Goal: Task Accomplishment & Management: Manage account settings

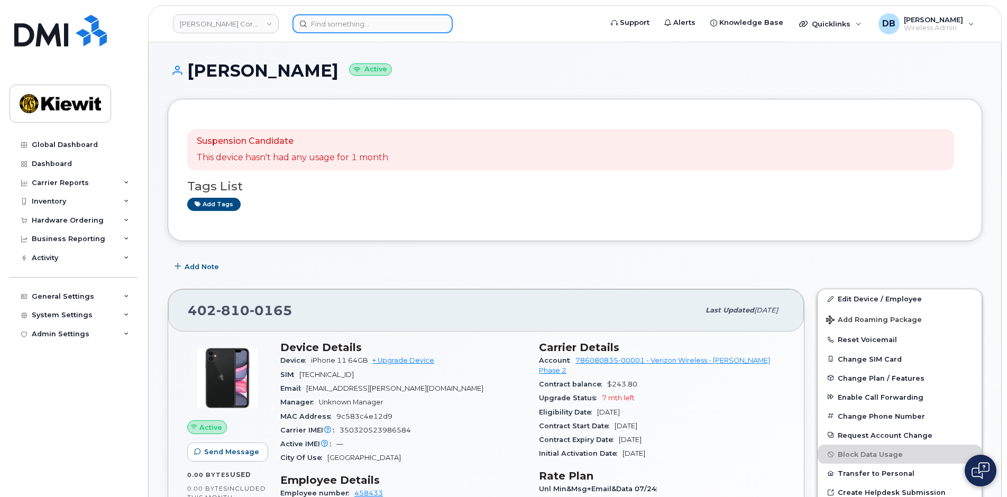
scroll to position [106, 0]
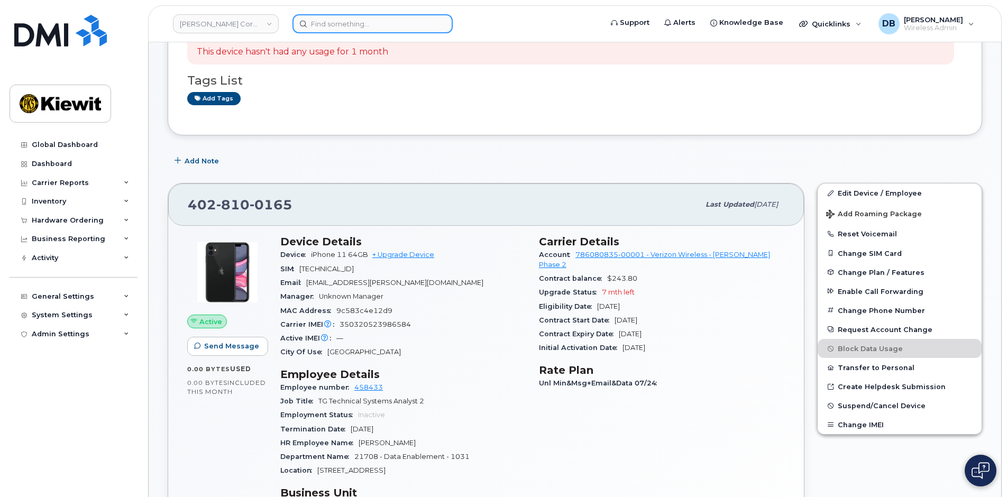
click at [342, 15] on input at bounding box center [373, 23] width 160 height 19
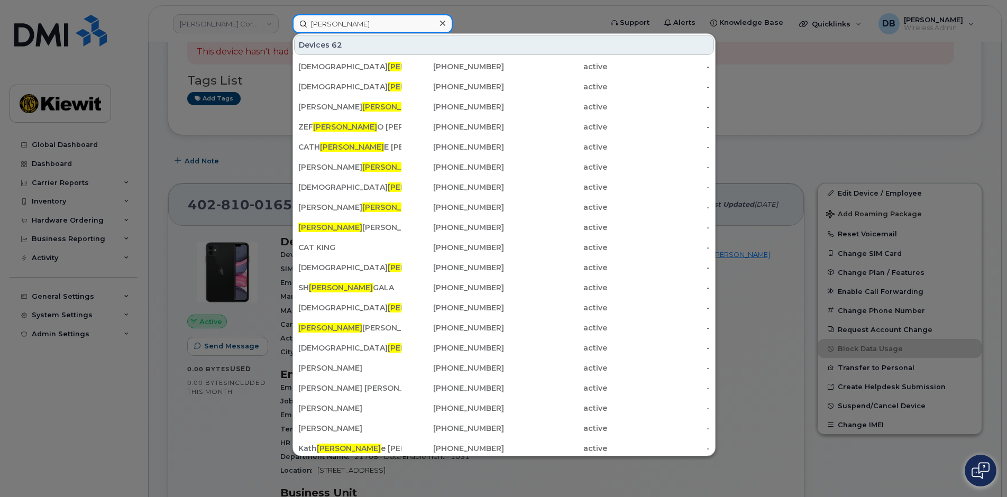
drag, startPoint x: 340, startPoint y: 26, endPoint x: 222, endPoint y: 10, distance: 119.1
click at [284, 14] on div "Erin Devices 62 KATH ERIN E MAHONEY 720-215-6118 active - KATH ERIN E WILSON 77…" at bounding box center [443, 23] width 319 height 19
click at [517, 15] on div at bounding box center [503, 248] width 1007 height 497
drag, startPoint x: 357, startPoint y: 25, endPoint x: 333, endPoint y: 22, distance: 24.0
click at [333, 22] on input "[PERSON_NAME]" at bounding box center [373, 23] width 160 height 19
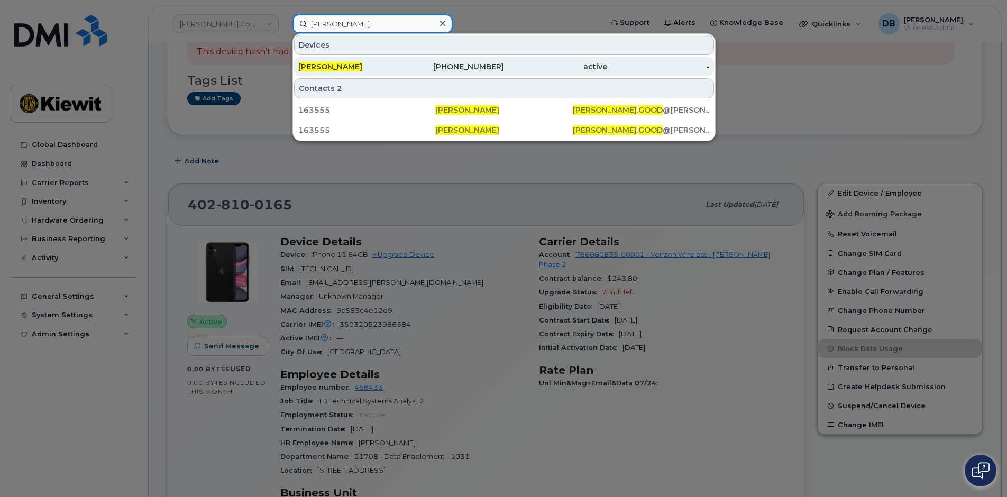
type input "Erin good"
click at [335, 65] on span "[PERSON_NAME]" at bounding box center [330, 67] width 64 height 10
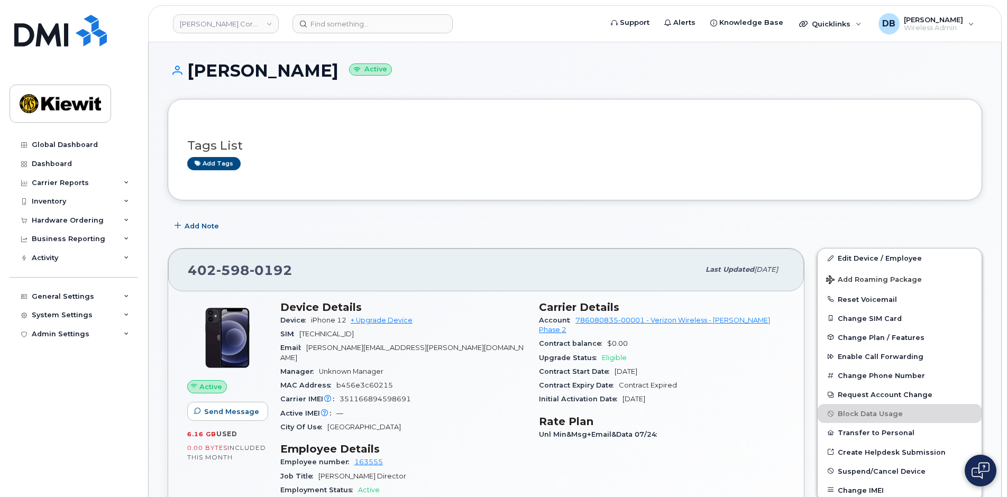
click at [620, 216] on div "Add Note" at bounding box center [575, 225] width 815 height 19
click at [90, 312] on div "System Settings" at bounding box center [74, 315] width 128 height 19
click at [68, 294] on div "General Settings" at bounding box center [63, 297] width 62 height 8
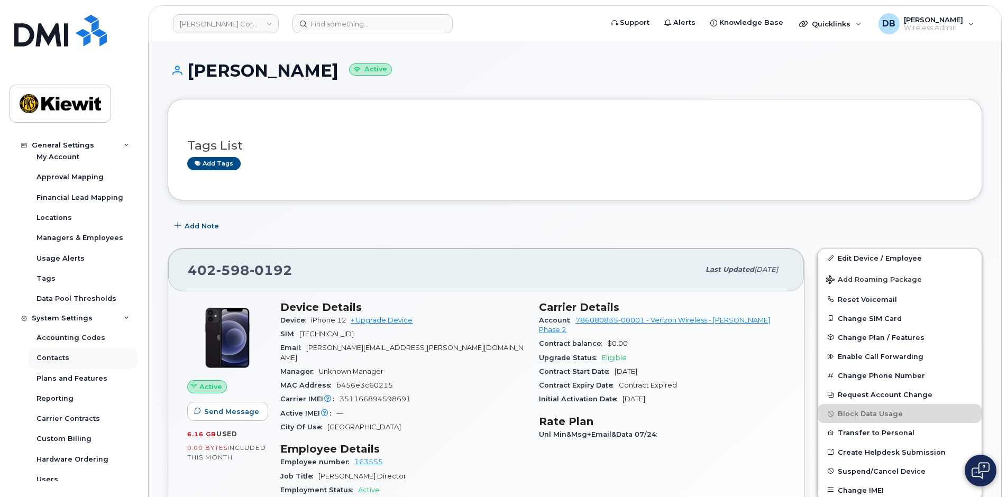
scroll to position [206, 0]
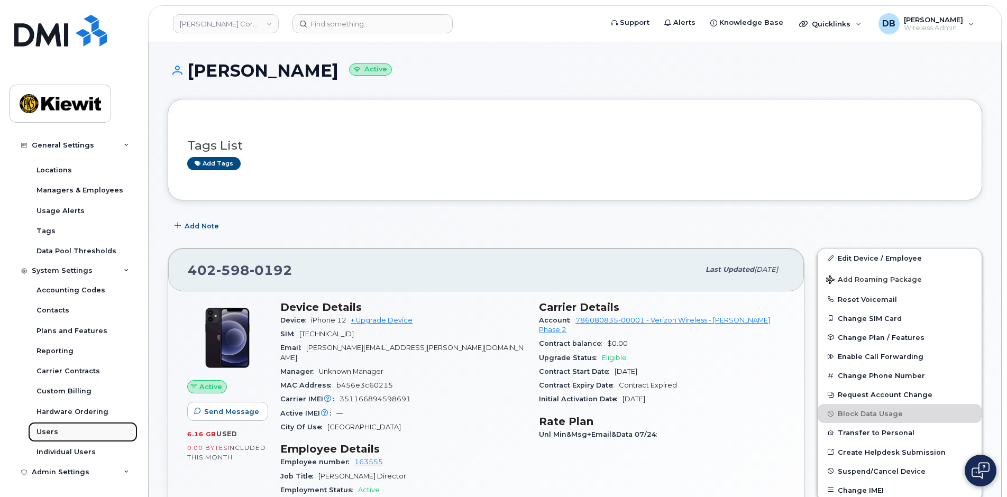
click at [52, 435] on div "Users" at bounding box center [47, 432] width 22 height 10
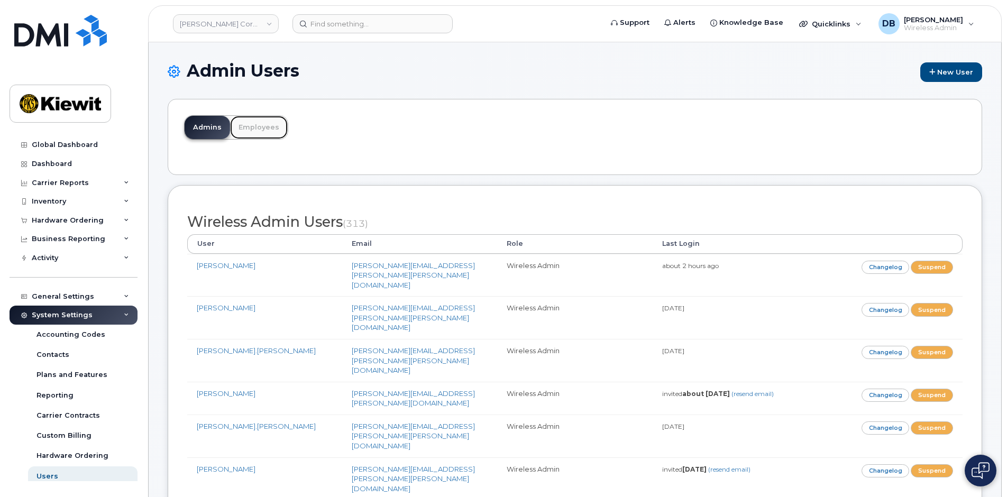
click at [245, 128] on link "Employees" at bounding box center [259, 127] width 58 height 23
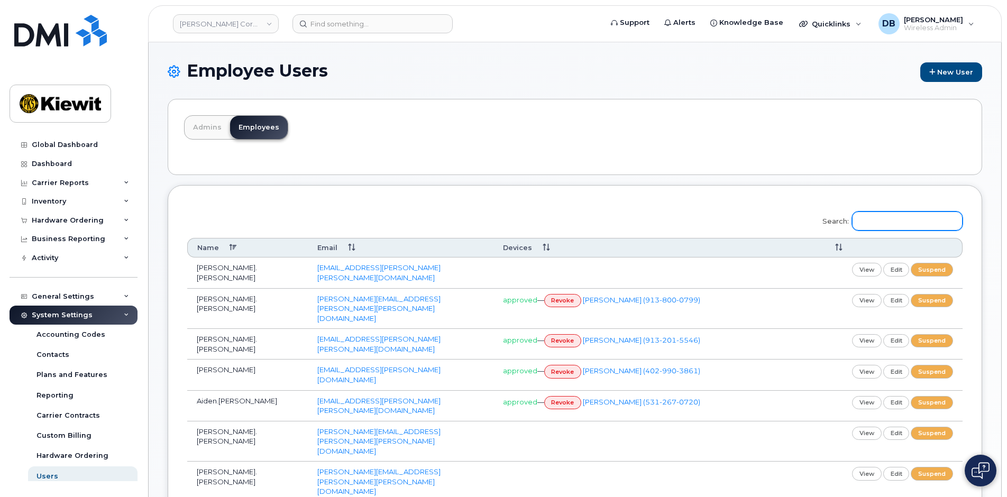
click at [908, 228] on input "Search:" at bounding box center [907, 221] width 111 height 19
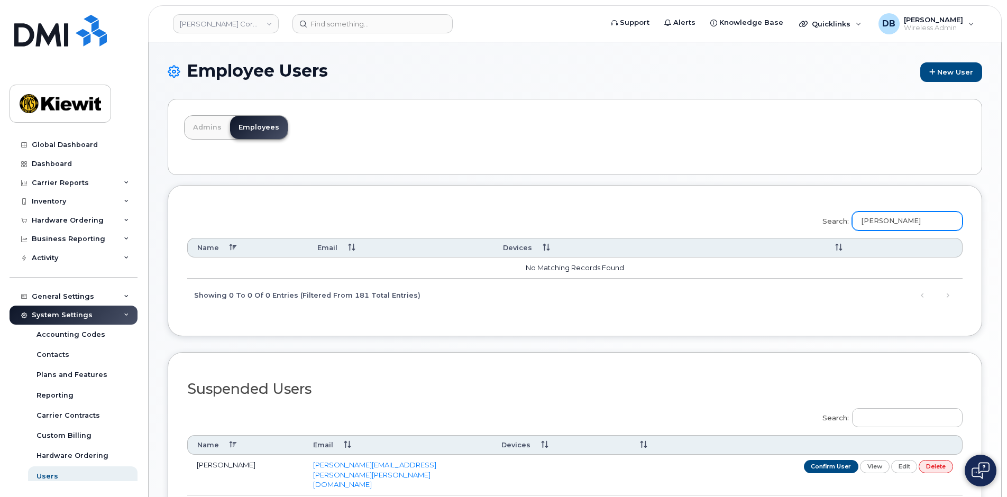
drag, startPoint x: 925, startPoint y: 226, endPoint x: 782, endPoint y: 211, distance: 143.7
click at [782, 211] on div "Search: erin good Name Email Devices No matching records found Showing 0 to 0 o…" at bounding box center [574, 258] width 775 height 107
type input "Erin good"
click at [784, 180] on div "Admins Employees Search: Erin good Name Email Devices No matching records found…" at bounding box center [575, 326] width 815 height 454
drag, startPoint x: 915, startPoint y: 221, endPoint x: 870, endPoint y: 223, distance: 45.6
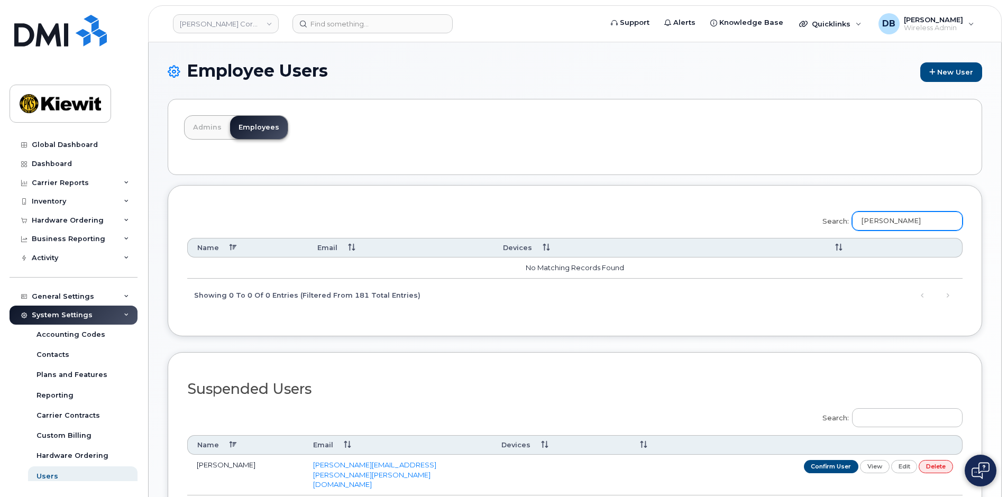
click at [870, 223] on input "Erin good" at bounding box center [907, 221] width 111 height 19
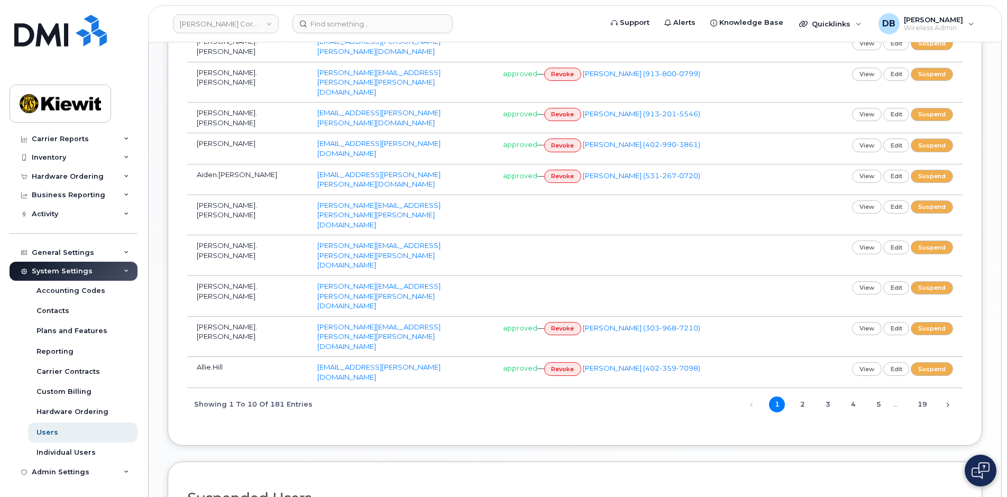
scroll to position [68, 0]
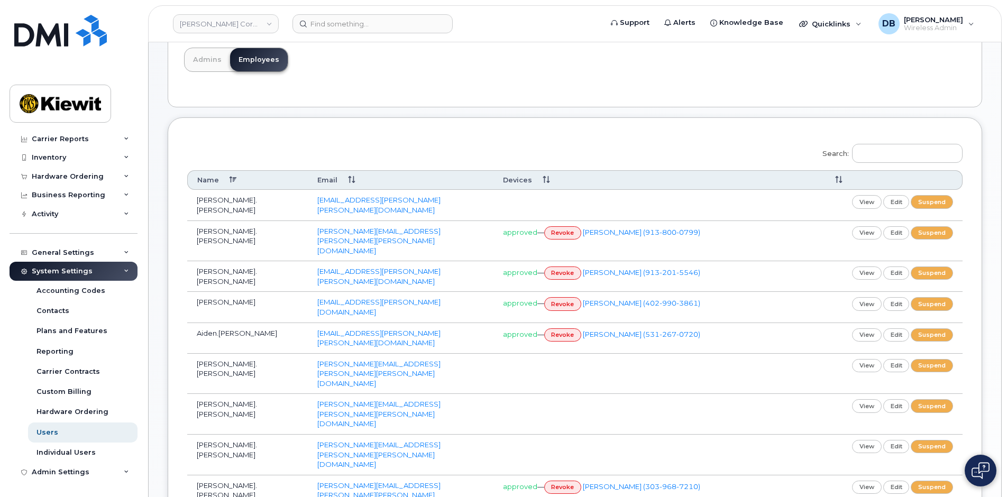
click at [366, 109] on div "Admins Employees Search: Name Email Devices Abdul.Fejleh abdul.fejleh@kiewit.co…" at bounding box center [575, 426] width 815 height 790
click at [518, 136] on div "Search: Name Email Devices Abdul.Fejleh abdul.fejleh@kiewit.com view edit suspe…" at bounding box center [575, 360] width 815 height 487
click at [54, 429] on div "Users" at bounding box center [47, 433] width 22 height 10
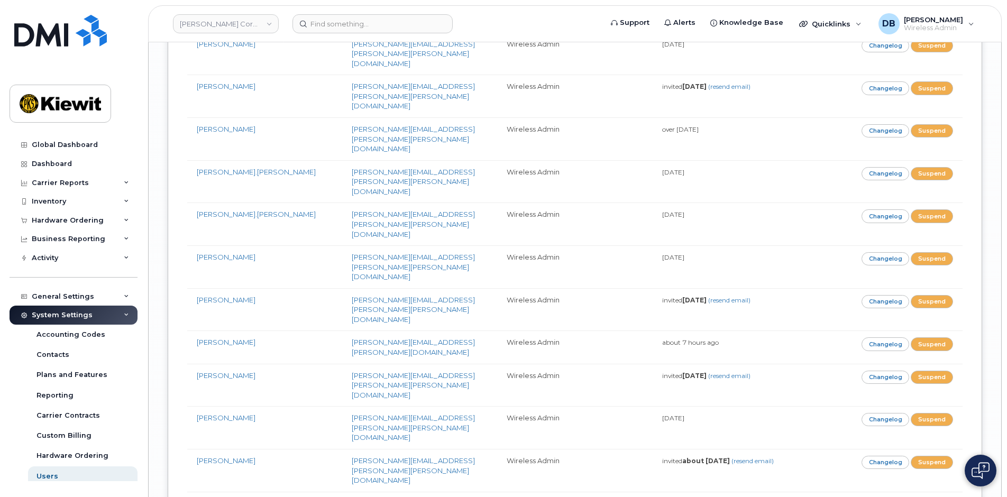
scroll to position [9653, 0]
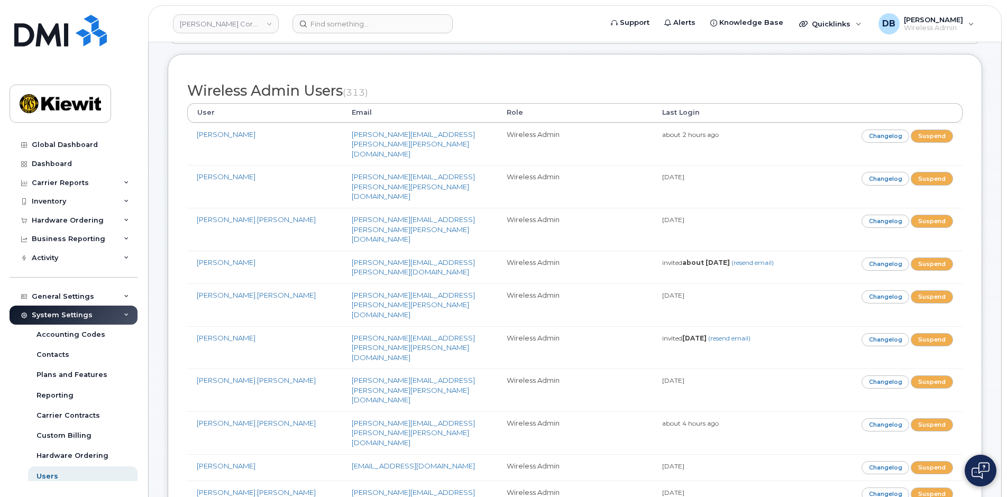
scroll to position [0, 0]
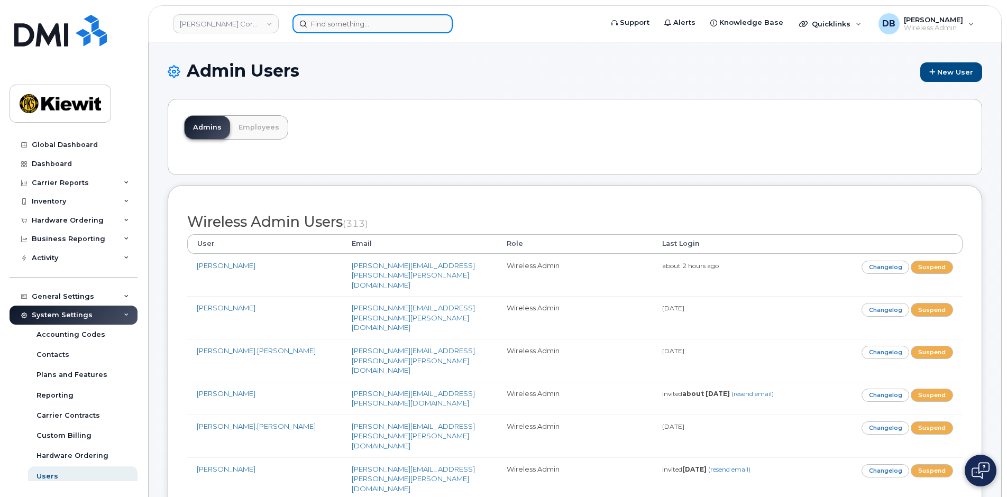
click at [315, 22] on input at bounding box center [373, 23] width 160 height 19
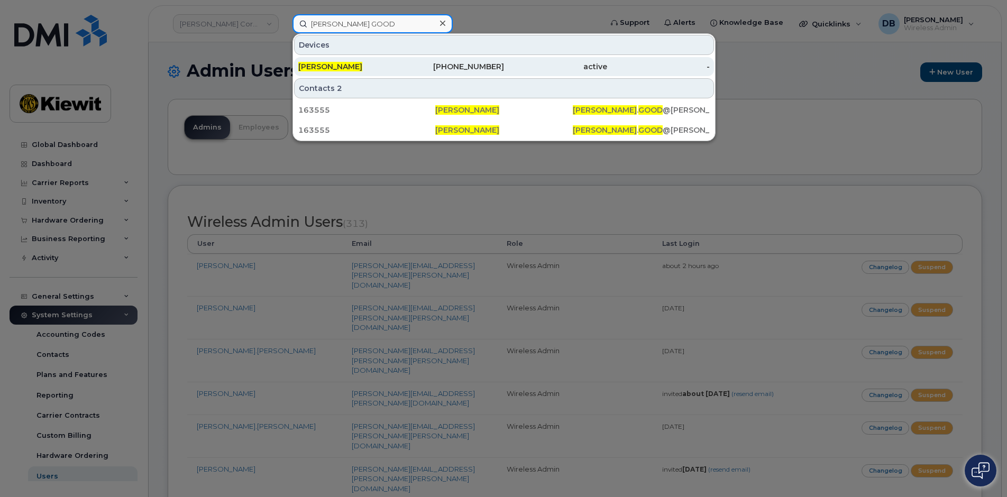
type input "eRIN GOOD"
click at [348, 62] on div "[PERSON_NAME]" at bounding box center [349, 66] width 103 height 11
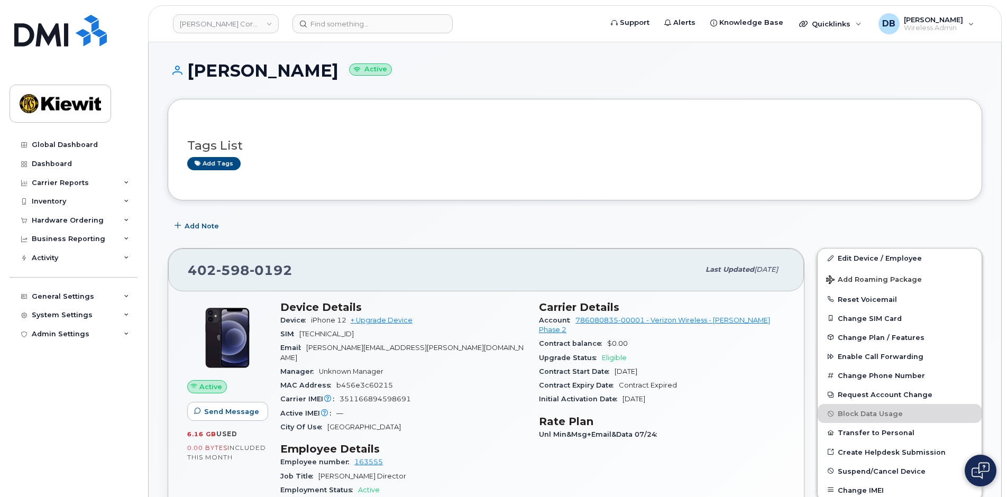
scroll to position [106, 0]
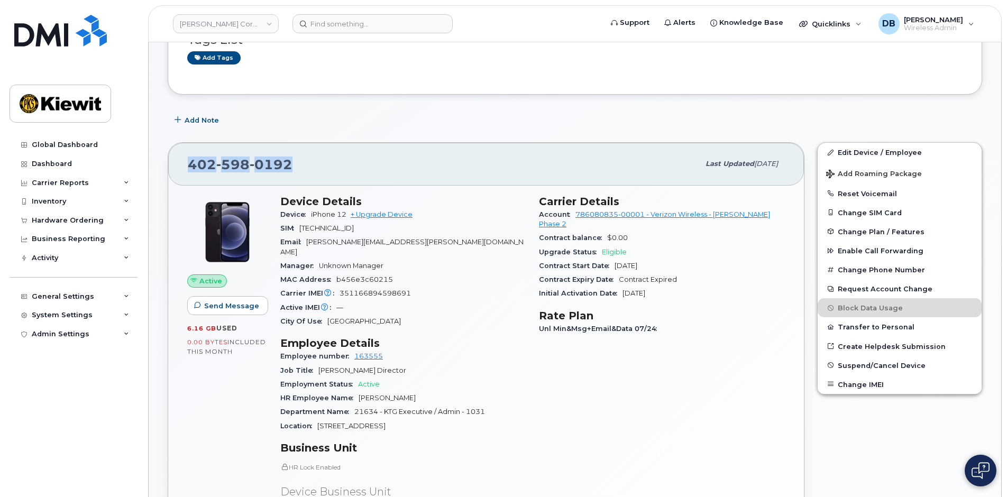
drag, startPoint x: 303, startPoint y: 166, endPoint x: 173, endPoint y: 168, distance: 130.1
click at [173, 168] on div "[PHONE_NUMBER] Last updated [DATE]" at bounding box center [486, 164] width 636 height 42
copy span "[PHONE_NUMBER]"
click at [396, 212] on link "+ Upgrade Device" at bounding box center [382, 215] width 62 height 8
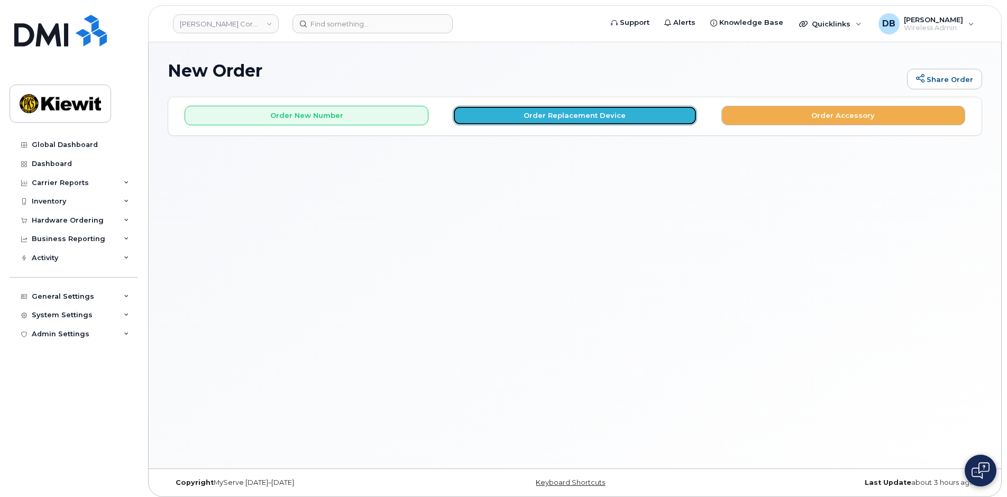
click at [559, 115] on button "Order Replacement Device" at bounding box center [575, 116] width 244 height 20
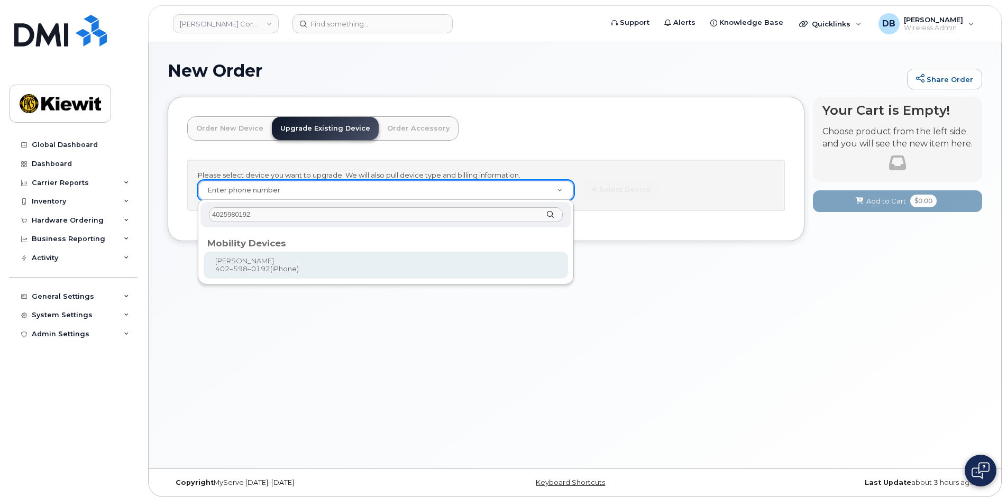
type input "4025980192"
type input "1167623"
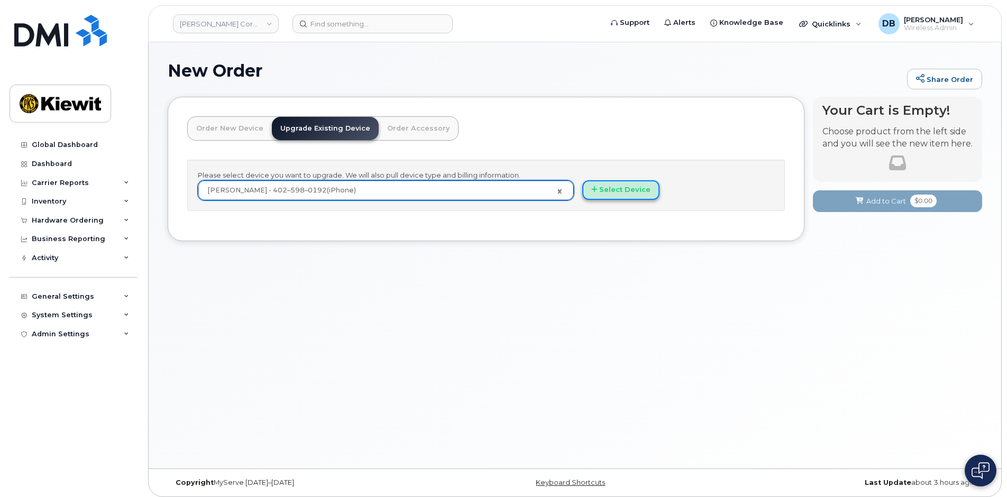
click at [637, 188] on button "Select Device" at bounding box center [620, 190] width 77 height 20
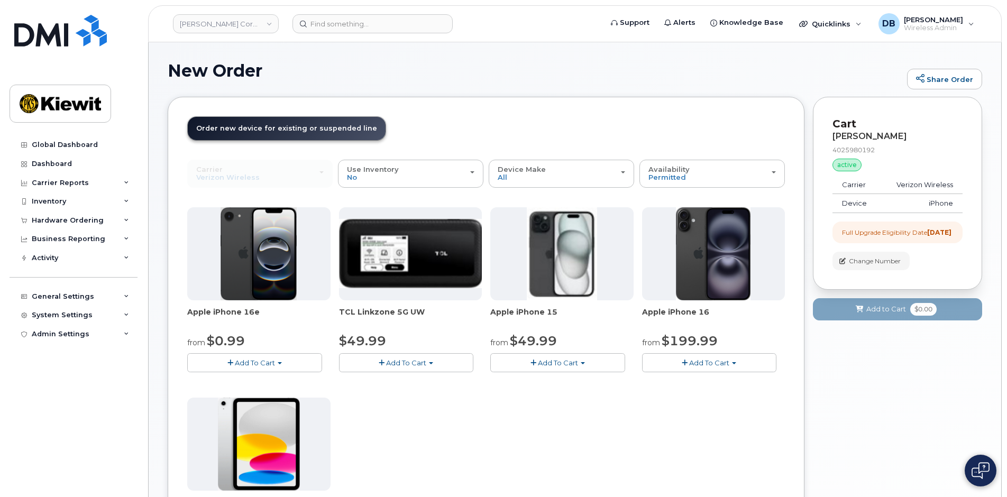
scroll to position [53, 0]
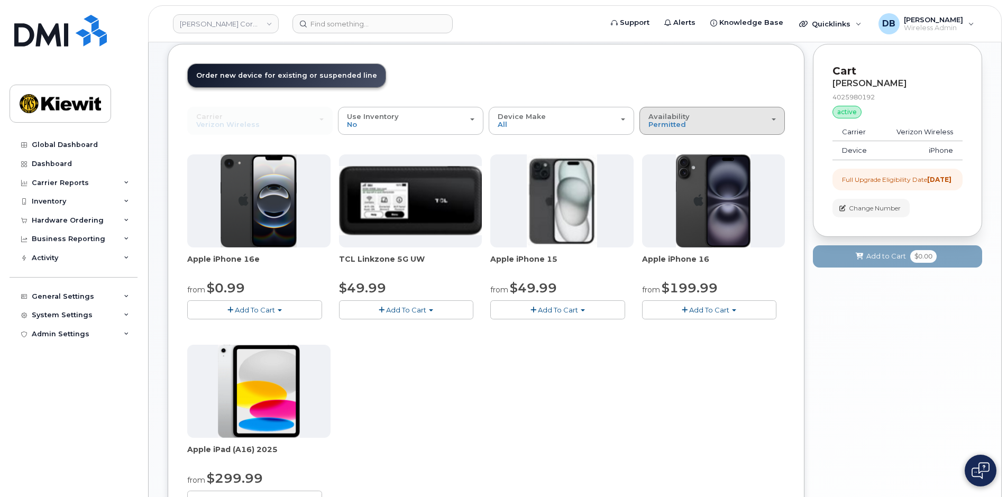
click at [765, 121] on div "Availability Permitted All" at bounding box center [712, 121] width 127 height 16
click at [671, 166] on div "All" at bounding box center [712, 163] width 140 height 13
click at [740, 127] on div "Availability Permitted All" at bounding box center [712, 121] width 127 height 16
click at [659, 161] on label "All" at bounding box center [653, 163] width 22 height 13
click at [0, 0] on input "All" at bounding box center [0, 0] width 0 height 0
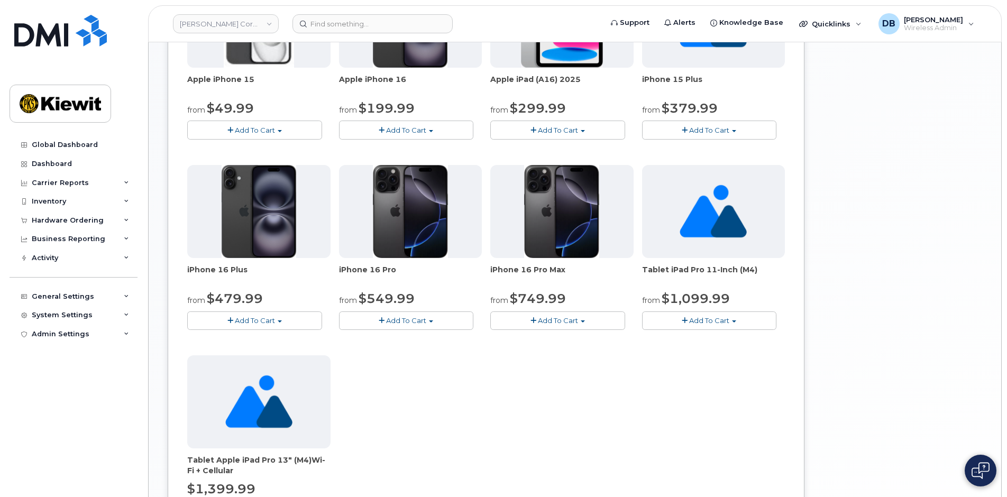
scroll to position [370, 0]
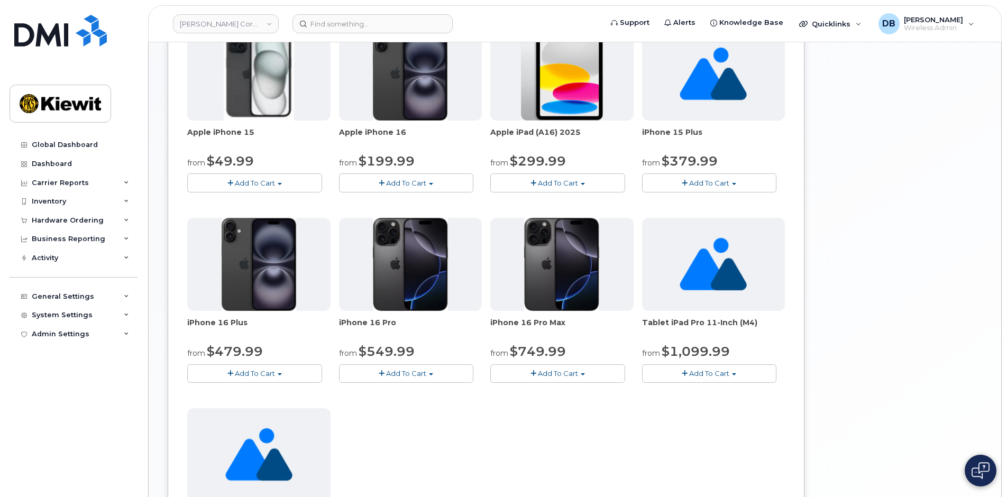
click at [590, 371] on button "Add To Cart" at bounding box center [557, 373] width 135 height 19
click at [446, 373] on button "Add To Cart" at bounding box center [406, 373] width 135 height 19
click at [435, 184] on button "Add To Cart" at bounding box center [406, 183] width 135 height 19
click at [372, 200] on link "$929.99 - 2 Year Term (256 GB)" at bounding box center [413, 202] width 142 height 13
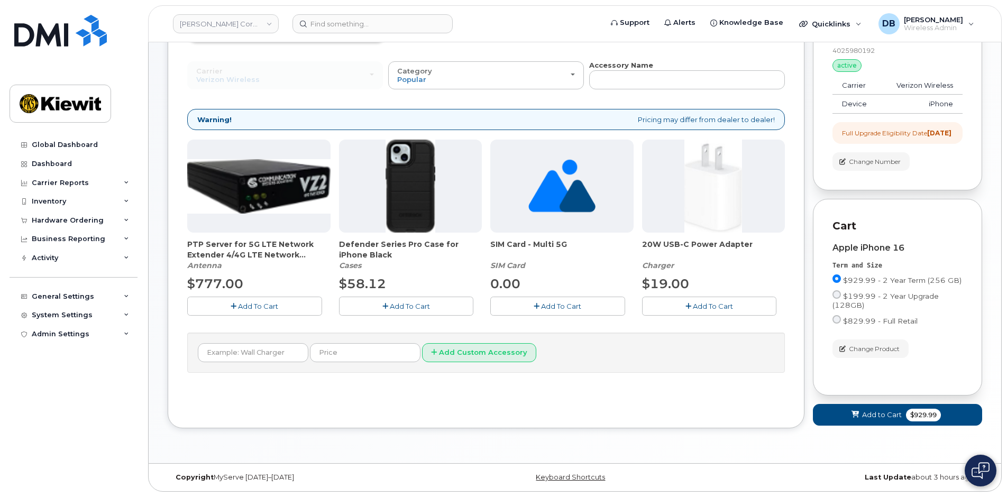
scroll to position [56, 0]
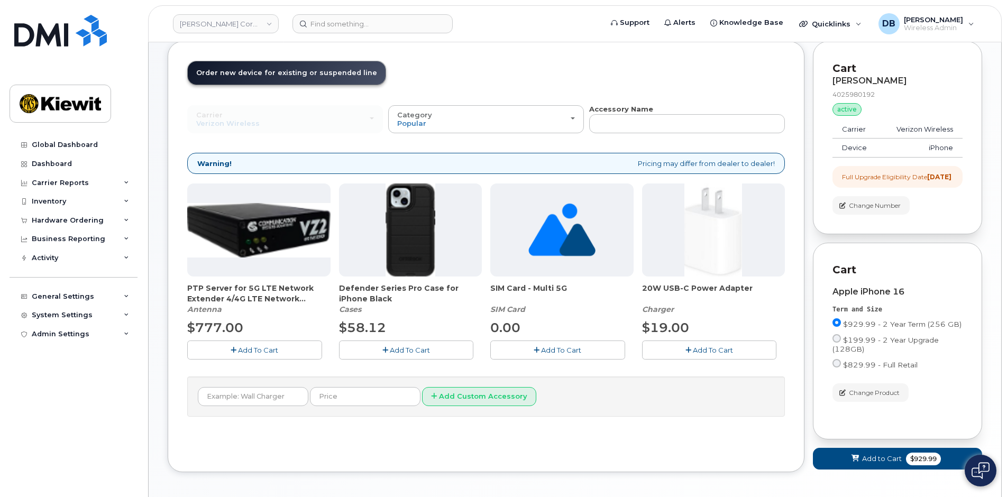
click at [411, 347] on span "Add To Cart" at bounding box center [410, 350] width 40 height 8
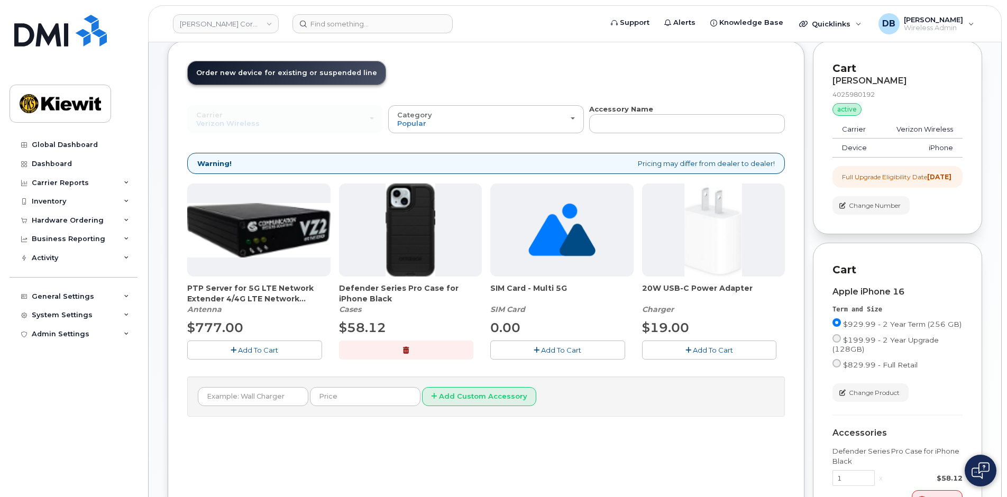
click at [696, 346] on span "Add To Cart" at bounding box center [713, 350] width 40 height 8
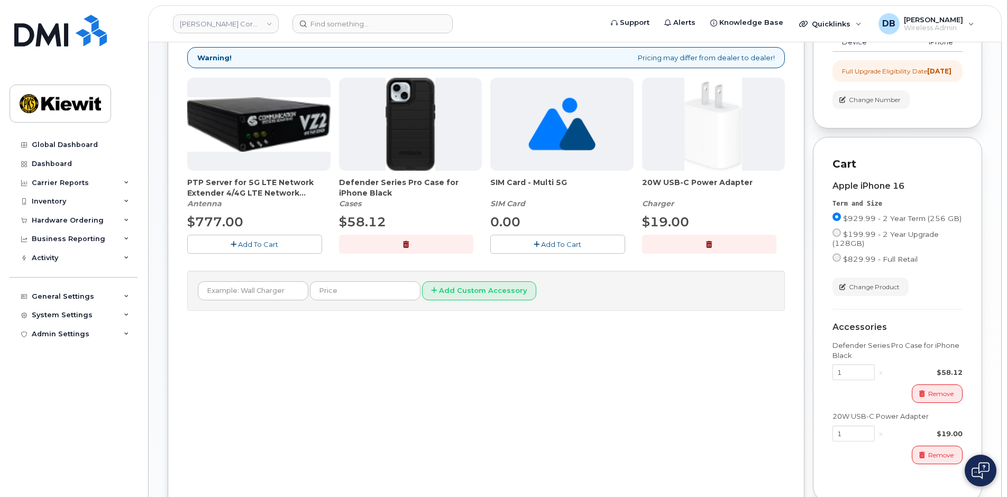
scroll to position [277, 0]
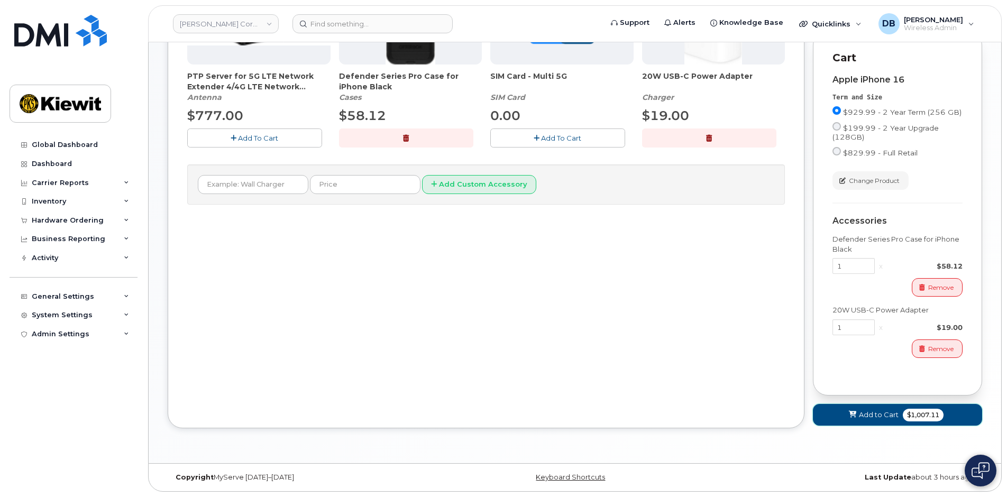
click at [873, 416] on span "Add to Cart" at bounding box center [879, 415] width 40 height 10
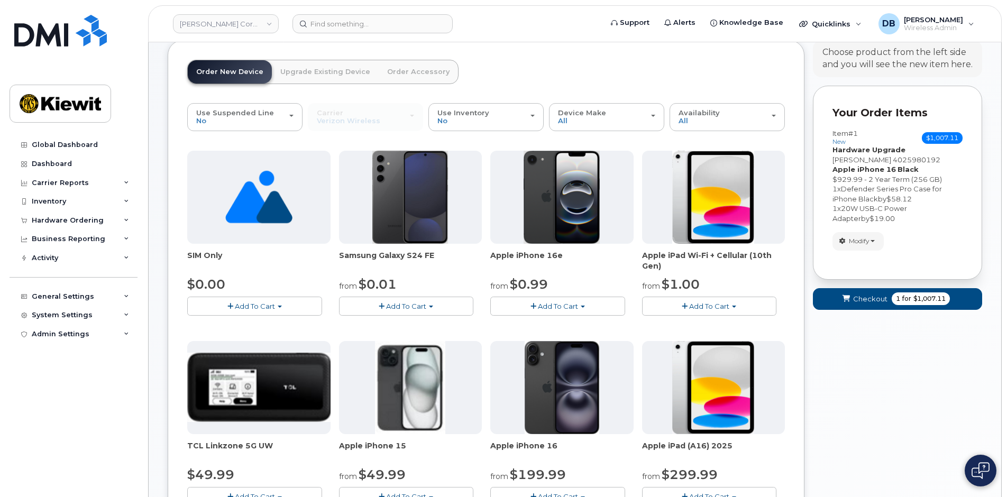
scroll to position [0, 0]
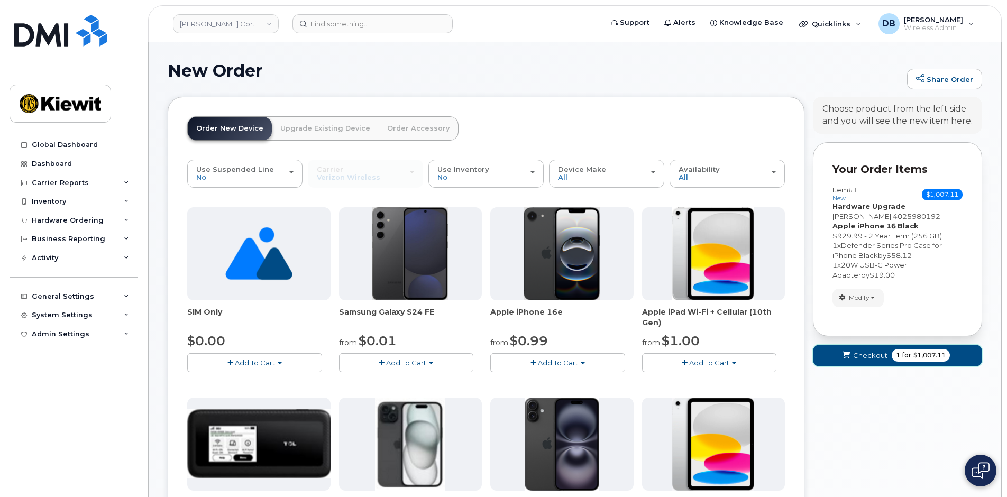
click at [859, 355] on span "Checkout" at bounding box center [870, 356] width 34 height 10
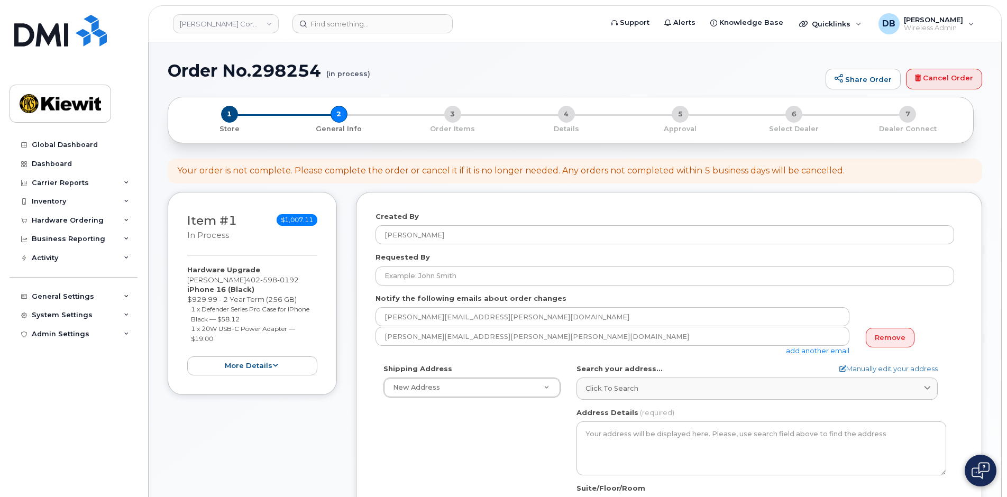
select select
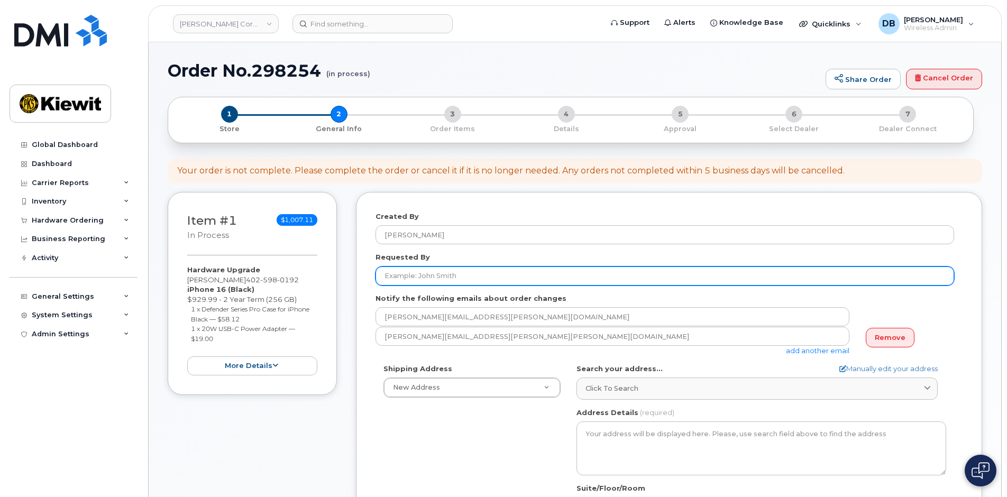
click at [465, 280] on input "Requested By" at bounding box center [665, 276] width 579 height 19
type input "e"
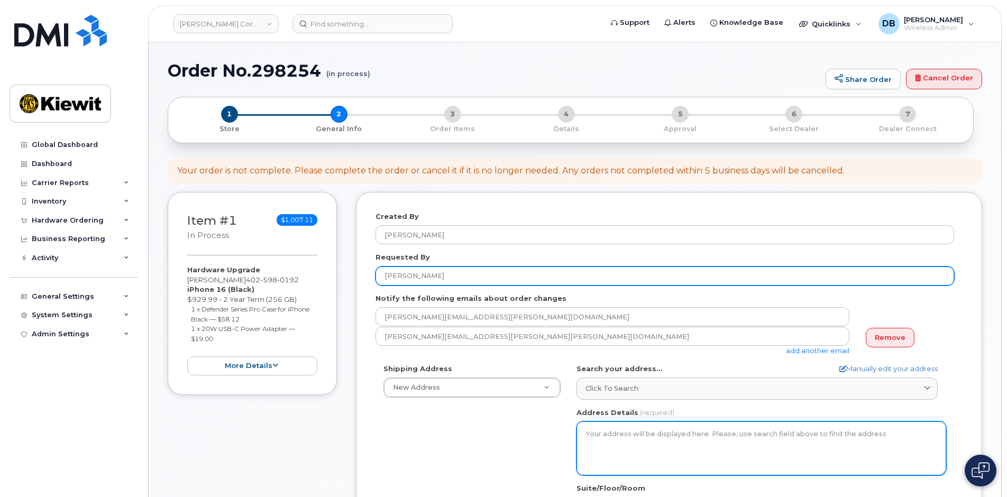
type input "[PERSON_NAME]"
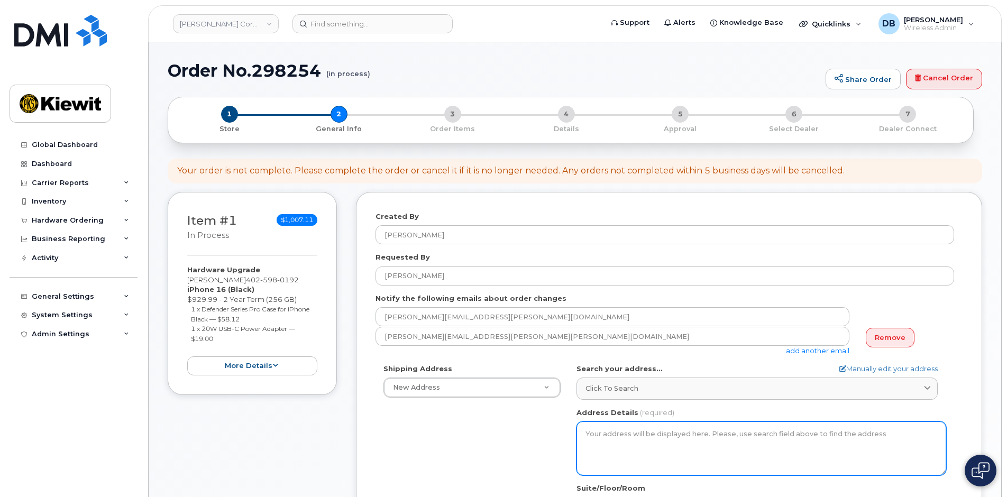
click at [617, 424] on textarea "Address Details" at bounding box center [762, 449] width 370 height 54
click at [613, 430] on textarea "Address Details" at bounding box center [762, 449] width 370 height 54
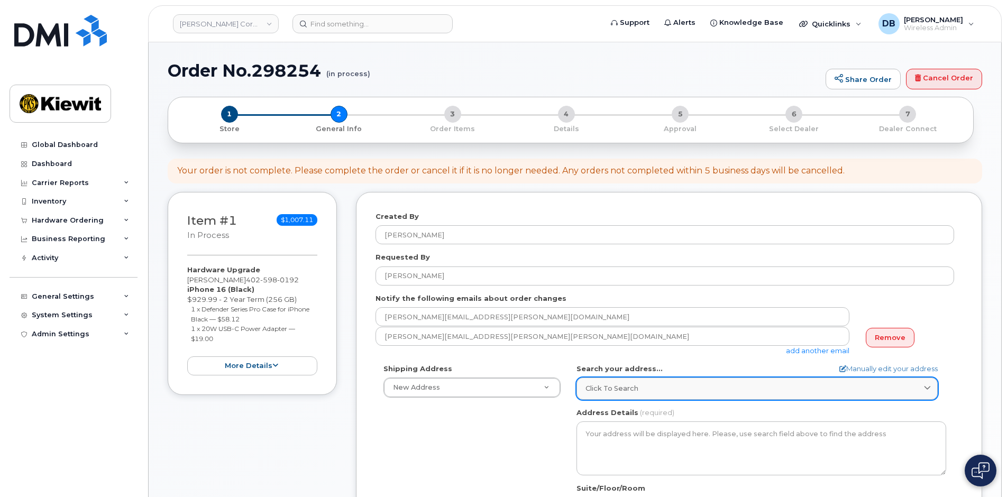
click at [638, 385] on div "Click to search" at bounding box center [757, 389] width 343 height 10
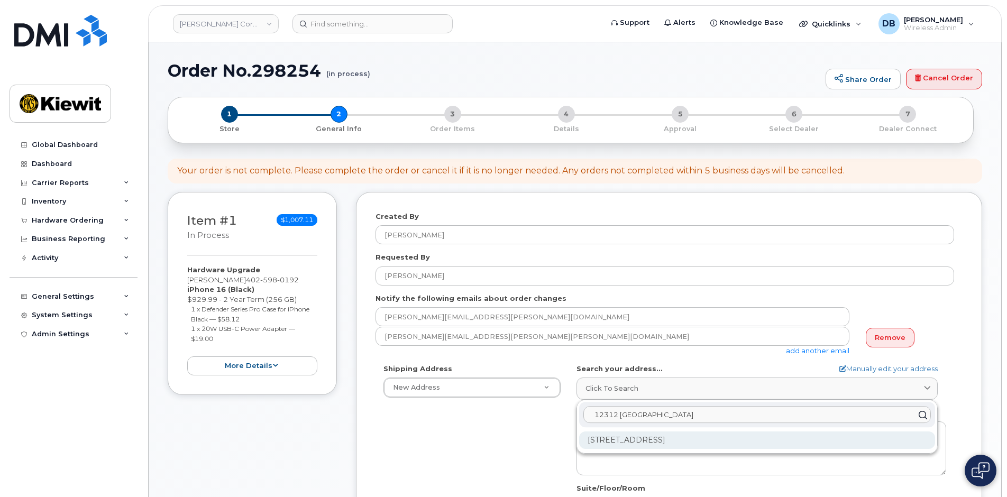
type input "12312 port grace"
click at [649, 443] on div "12312 Port Grace Blvd La Vista NE 68128-8236" at bounding box center [757, 440] width 356 height 17
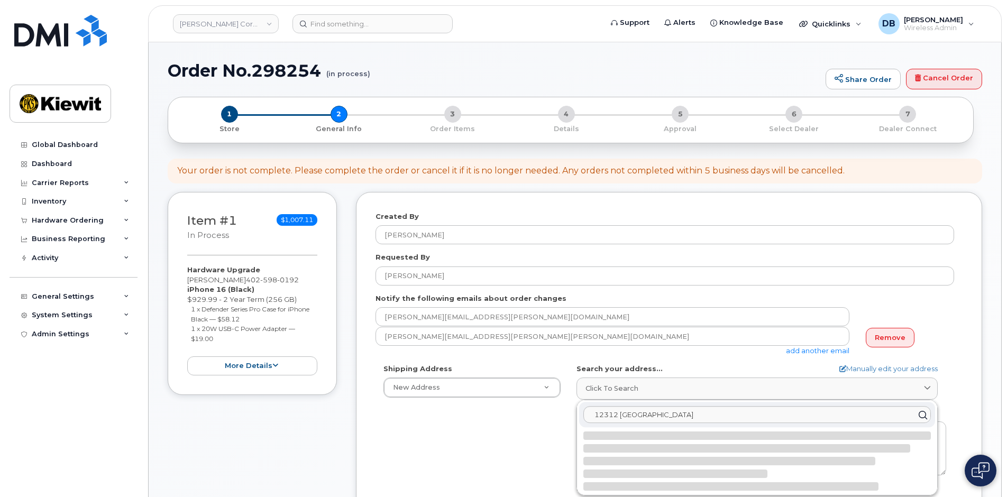
select select
type textarea "12312 Port Grace Blvd LA VISTA NE 68128-8236 UNITED STATES"
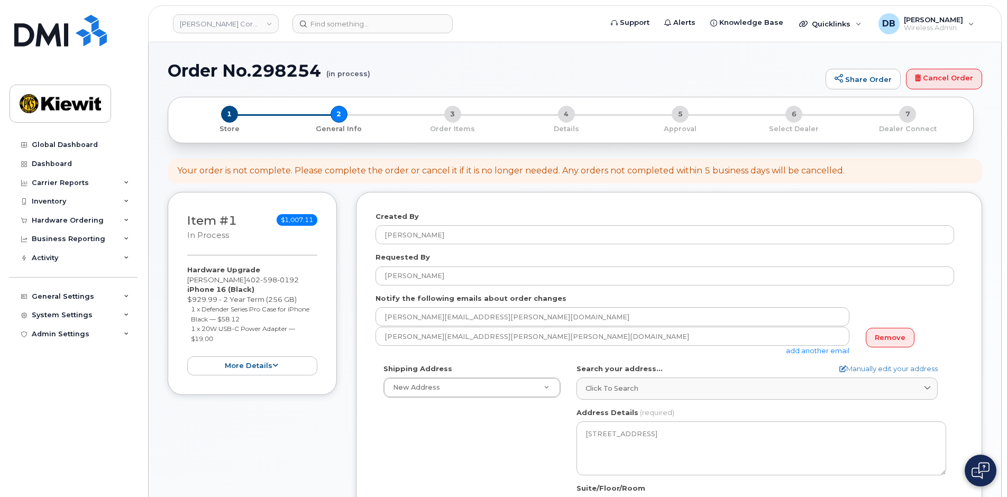
click at [491, 471] on div "Shipping Address New Address New Address 10346 Taraby Ct 23567 E 141st St S 455…" at bounding box center [665, 485] width 579 height 243
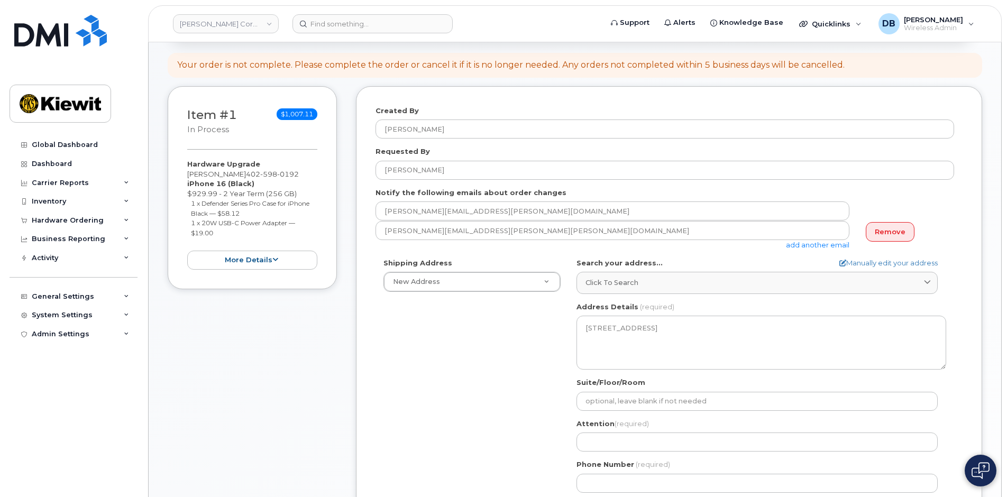
scroll to position [159, 0]
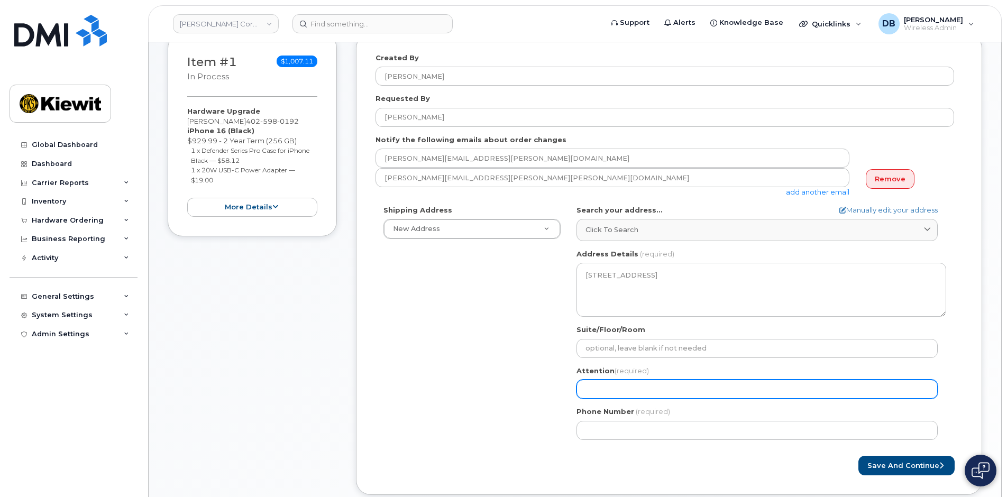
click at [613, 387] on input "Attention (required)" at bounding box center [757, 389] width 361 height 19
select select
type input "E"
select select
type input "Er"
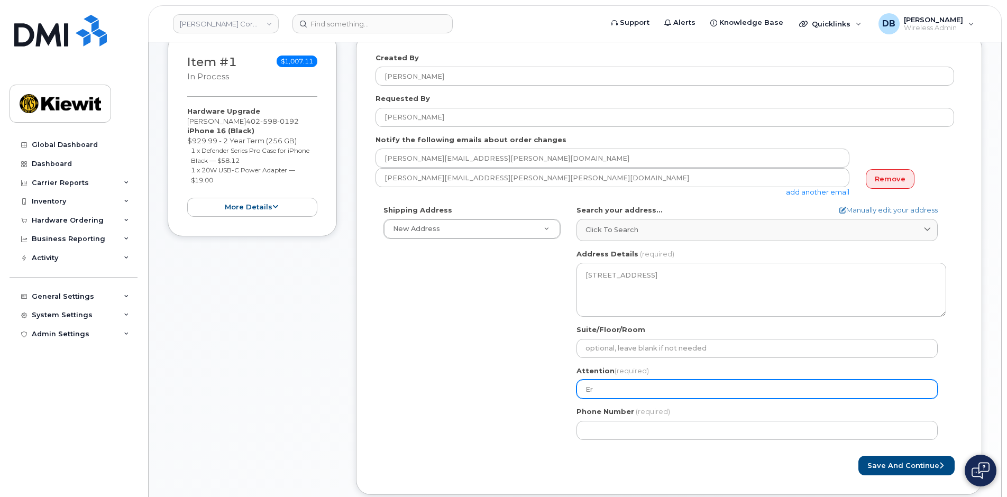
select select
type input "[PERSON_NAME]"
select select
type input "[PERSON_NAME]"
select select
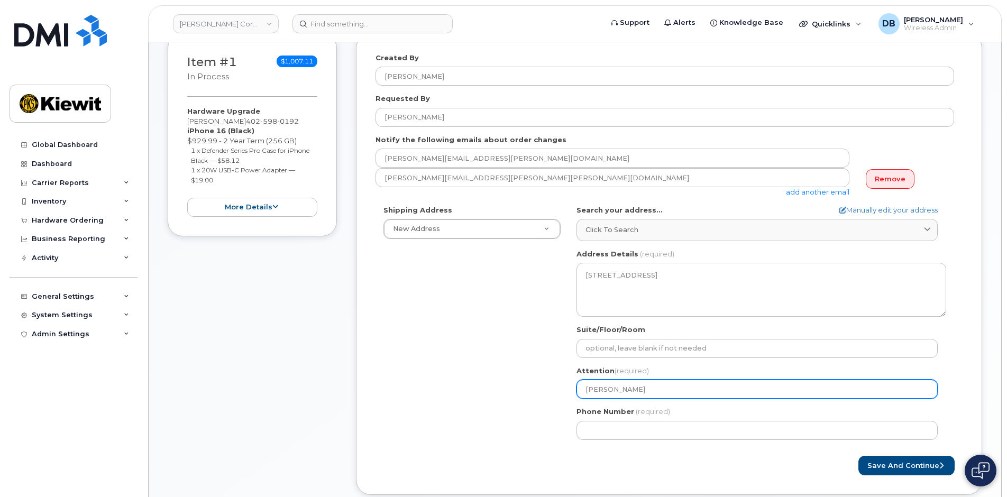
type input "[PERSON_NAME]"
select select
type input "[PERSON_NAME]"
select select
type input "[PERSON_NAME]"
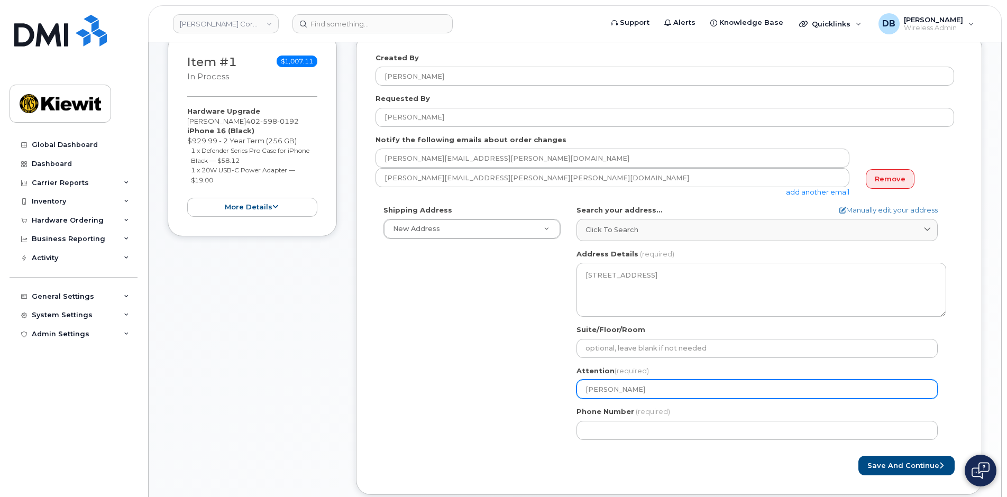
select select
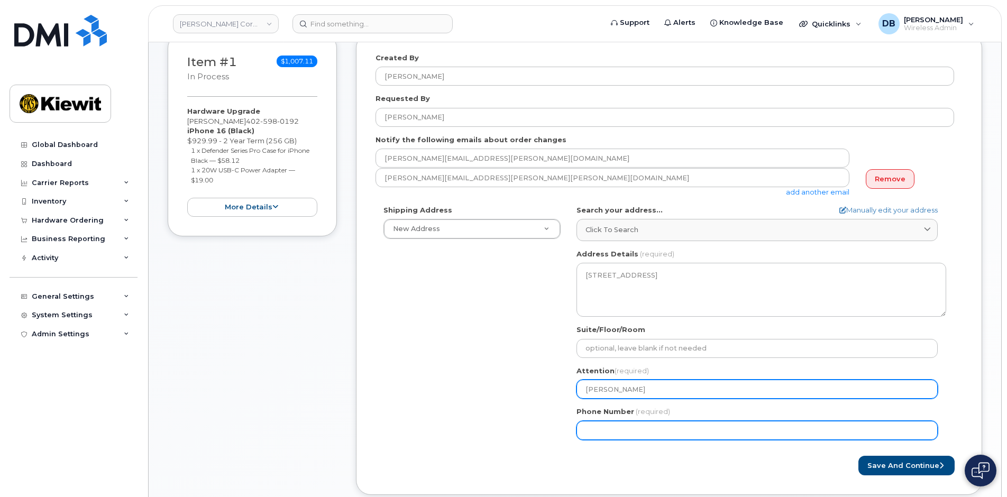
type input "[PERSON_NAME]"
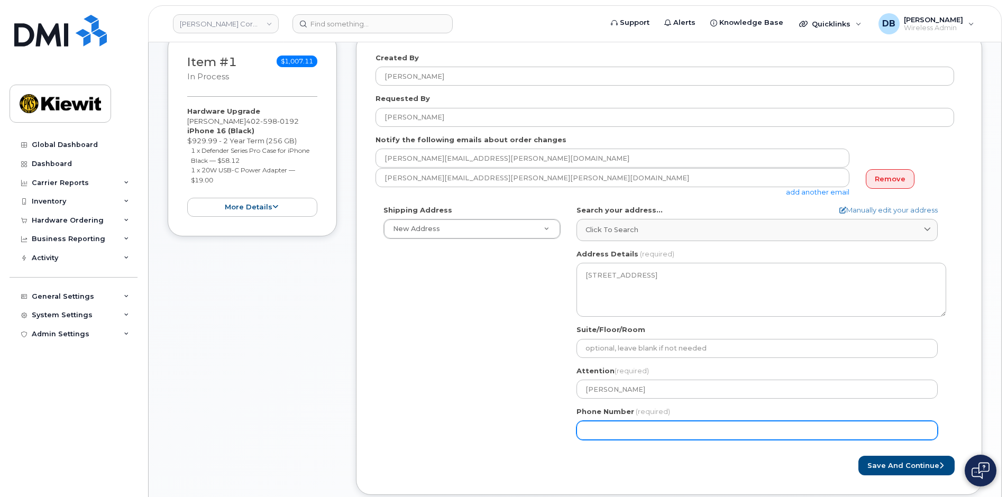
click at [591, 432] on input "Phone Number" at bounding box center [757, 430] width 361 height 19
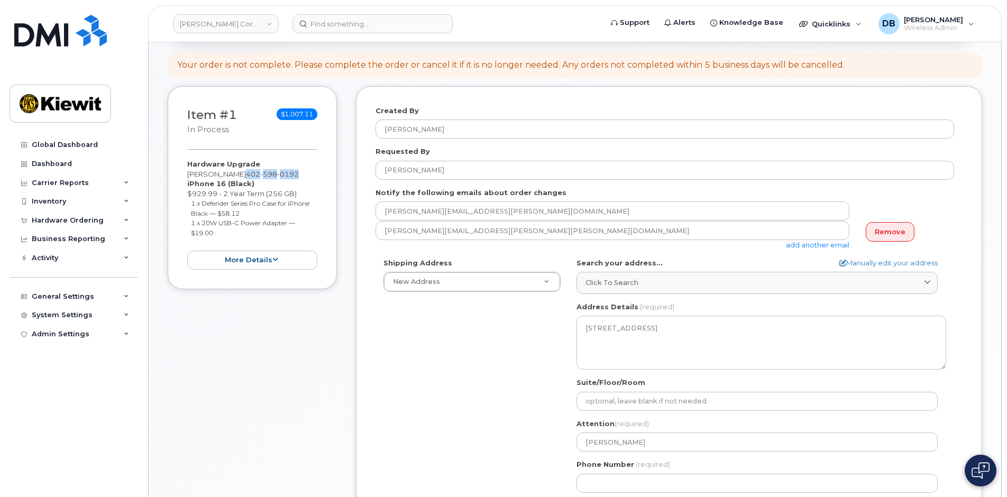
drag, startPoint x: 276, startPoint y: 170, endPoint x: 225, endPoint y: 175, distance: 51.0
click at [246, 175] on span "402 598 0192" at bounding box center [272, 174] width 53 height 8
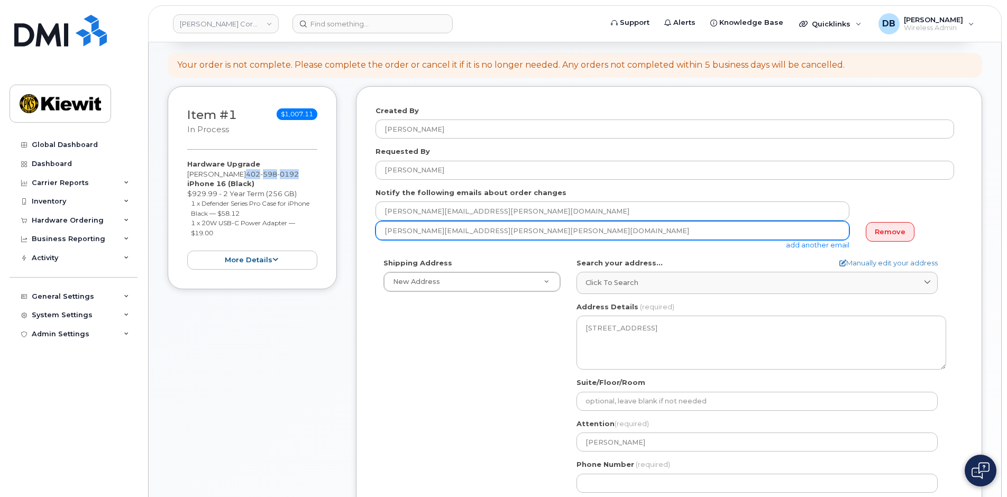
copy span "402 598 0192"
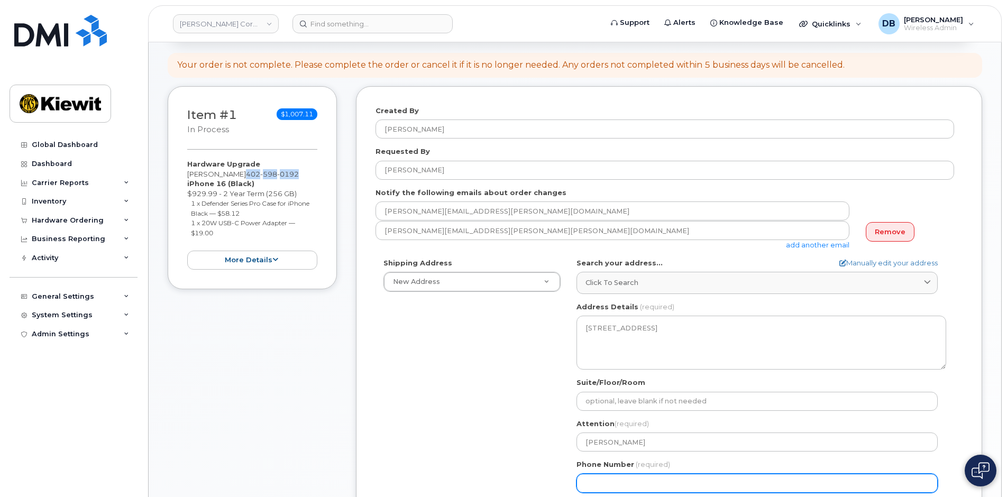
click at [605, 479] on input "Phone Number" at bounding box center [757, 483] width 361 height 19
paste input "4025980192"
select select
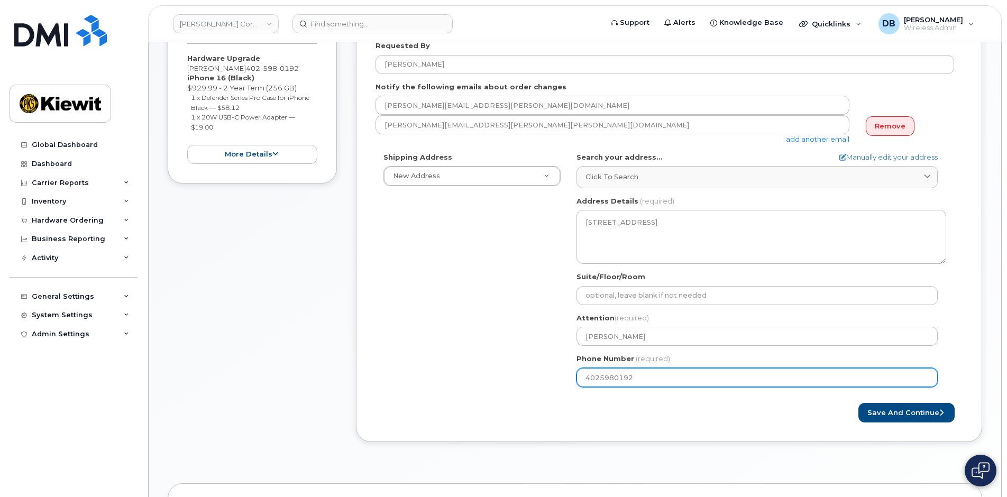
type input "4025980192"
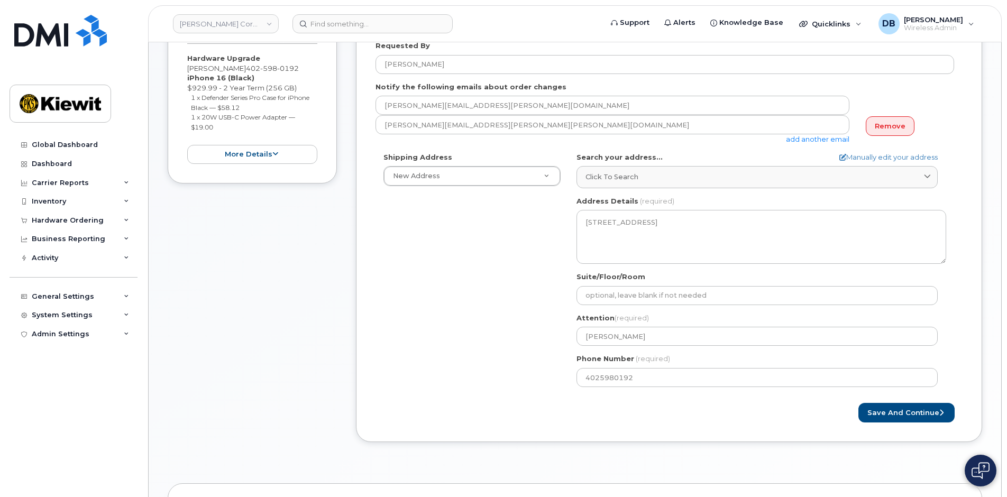
click at [662, 399] on form "Created By Daniel Buffington Requested By Erin Good Notify the following emails…" at bounding box center [669, 211] width 587 height 423
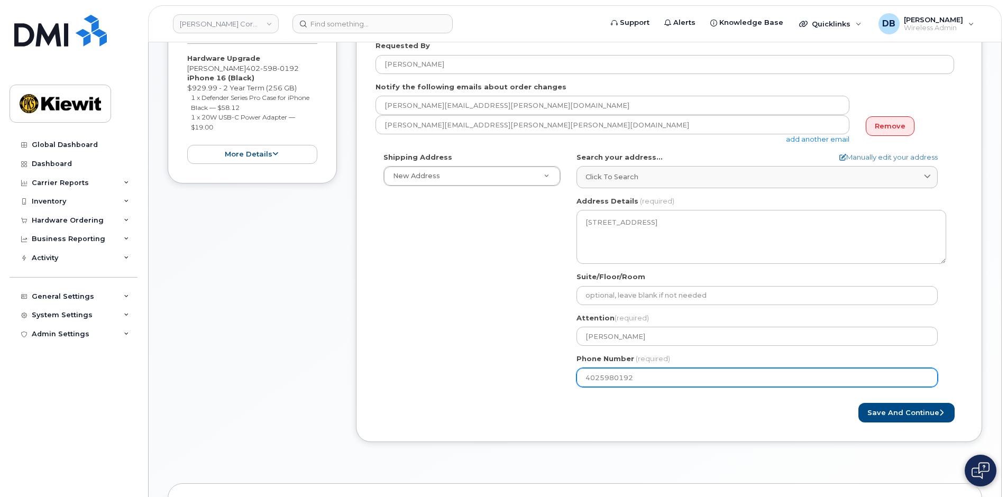
click at [692, 379] on input "4025980192" at bounding box center [757, 377] width 361 height 19
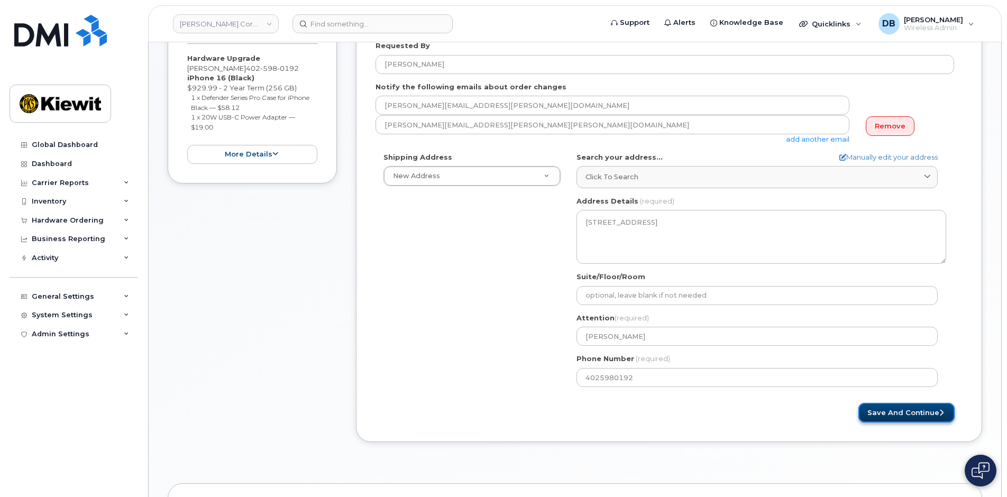
click at [929, 416] on button "Save and Continue" at bounding box center [907, 413] width 96 height 20
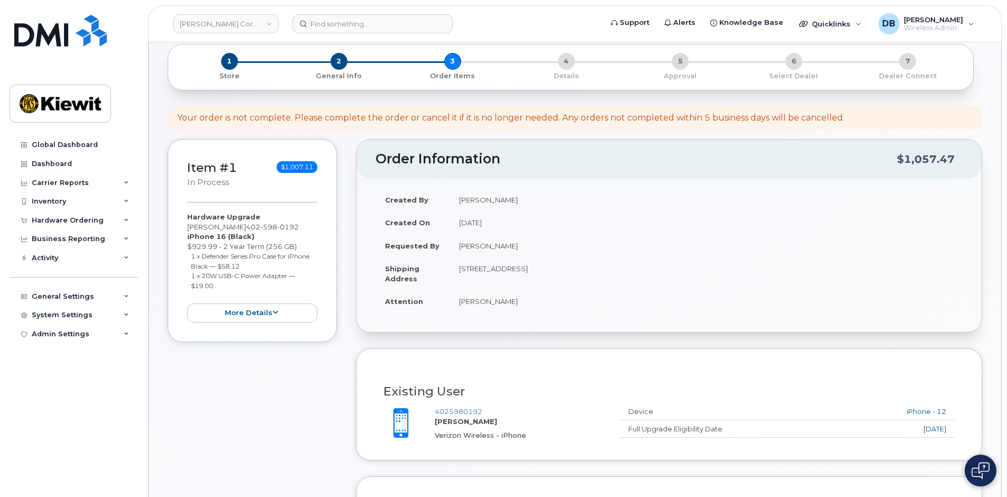
scroll to position [212, 0]
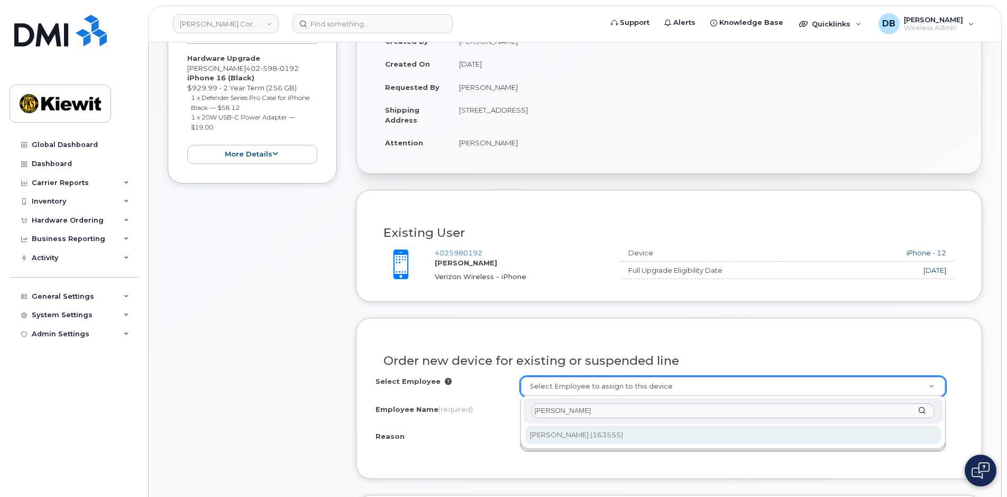
type input "[PERSON_NAME]"
type input "2146691"
select select
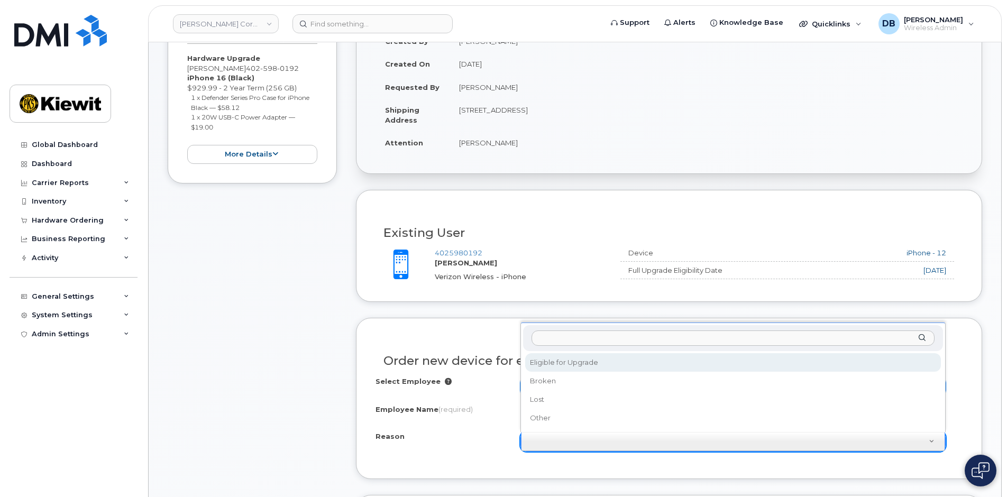
select select "eligible_for_upgrade"
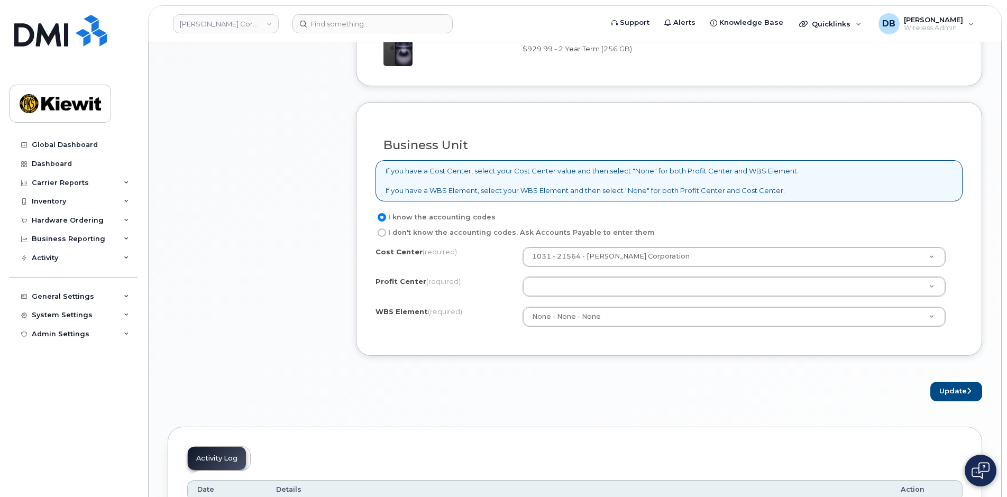
scroll to position [846, 0]
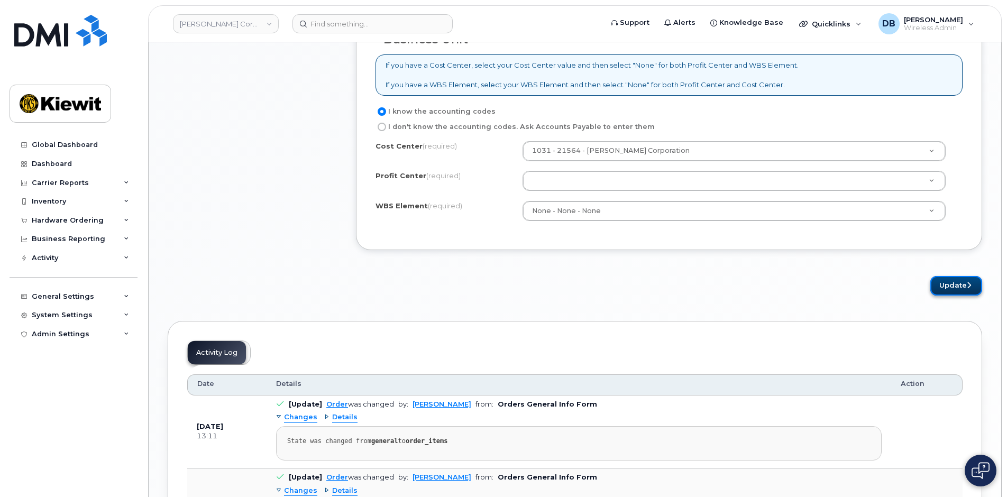
click at [963, 293] on button "Update" at bounding box center [956, 286] width 52 height 20
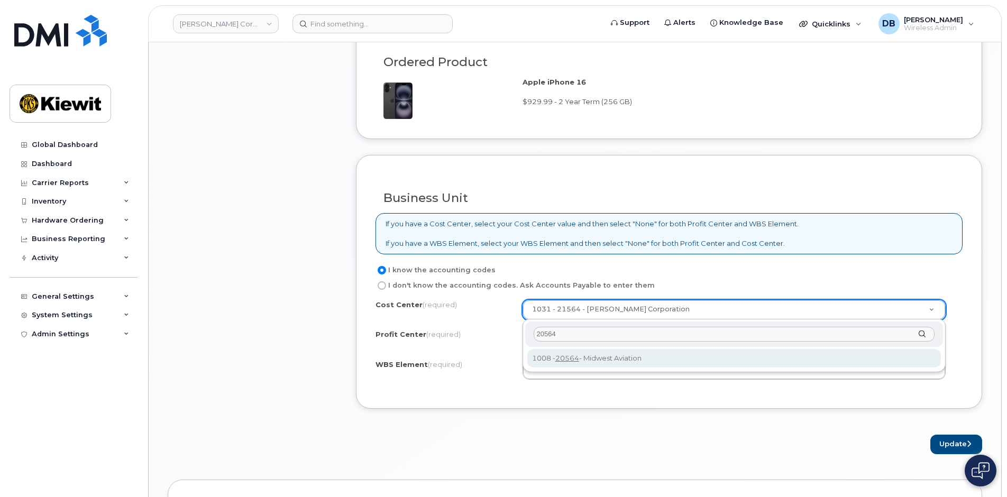
type input "20564"
type input "21564"
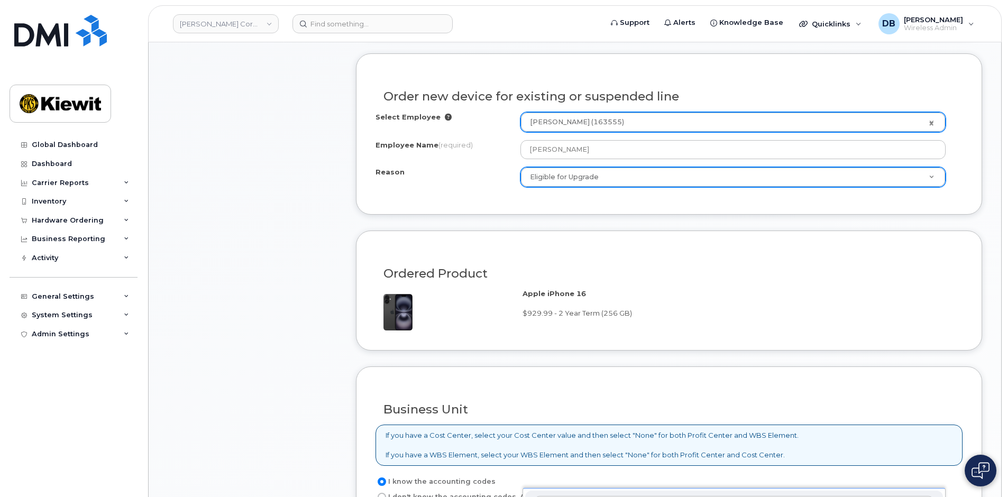
scroll to position [635, 0]
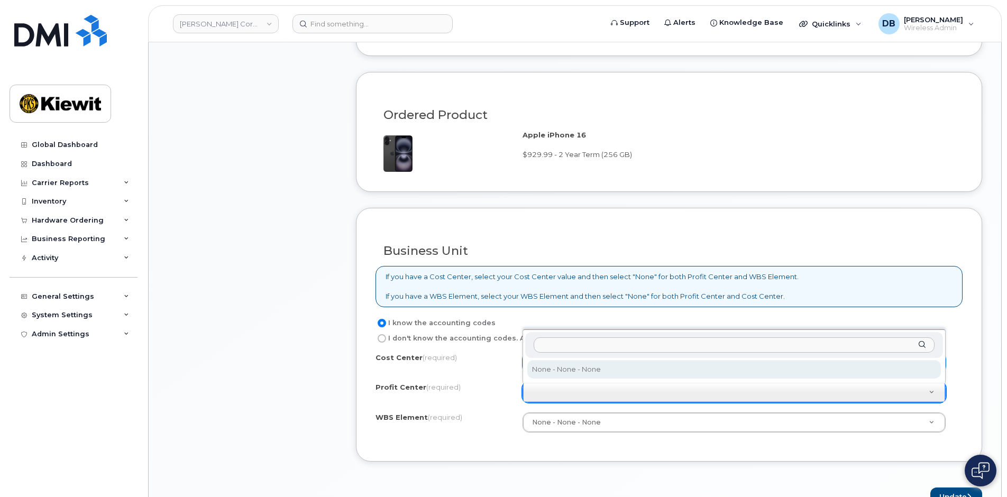
select select "None"
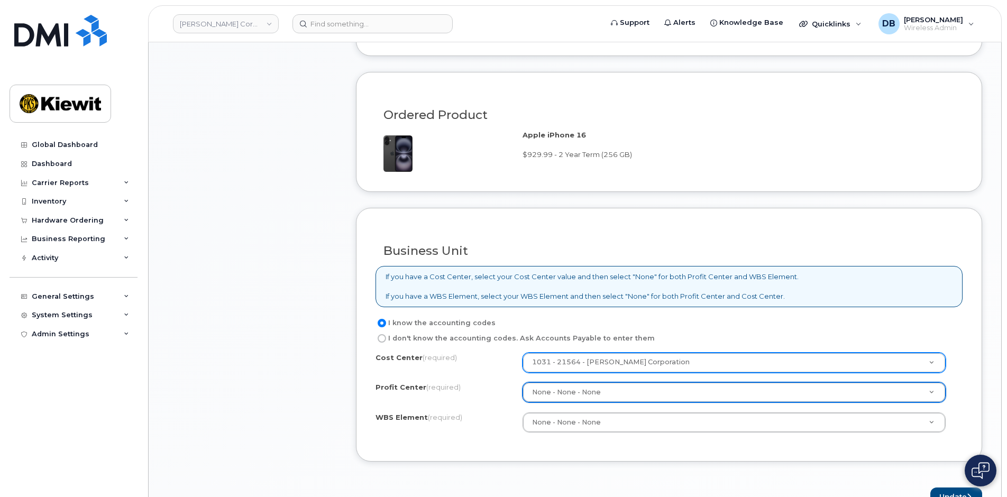
click at [569, 412] on div "Cost Center (required) 1031 - 21564 - Kiewit Corporation 21564 Profit Center (r…" at bounding box center [669, 398] width 587 height 90
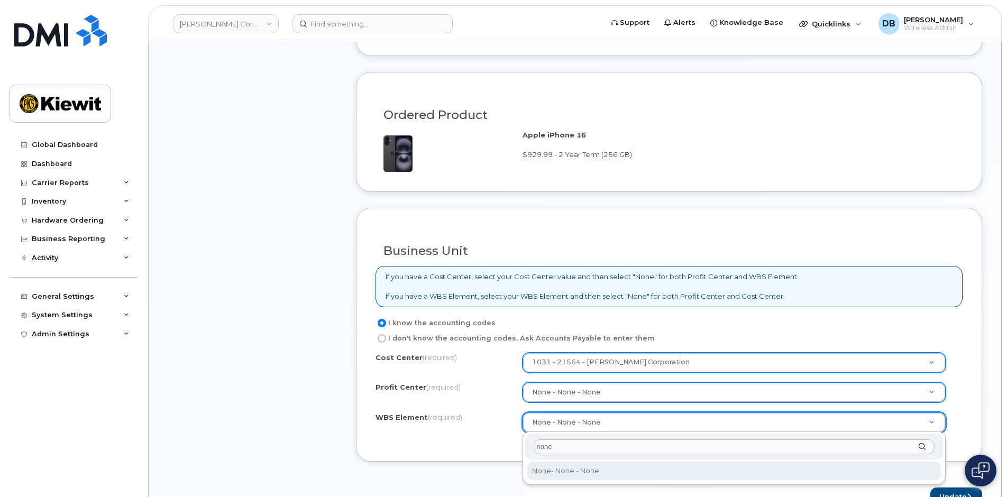
type input "none"
type input "None"
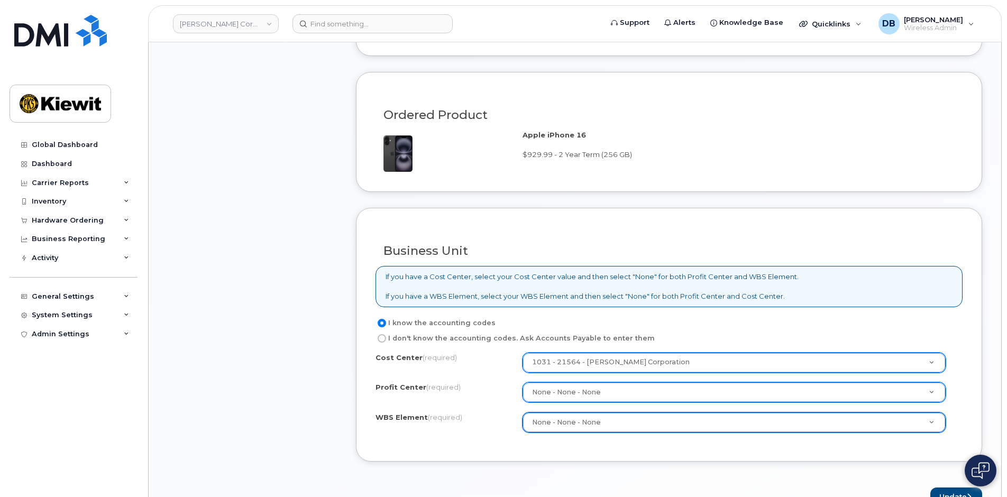
scroll to position [846, 0]
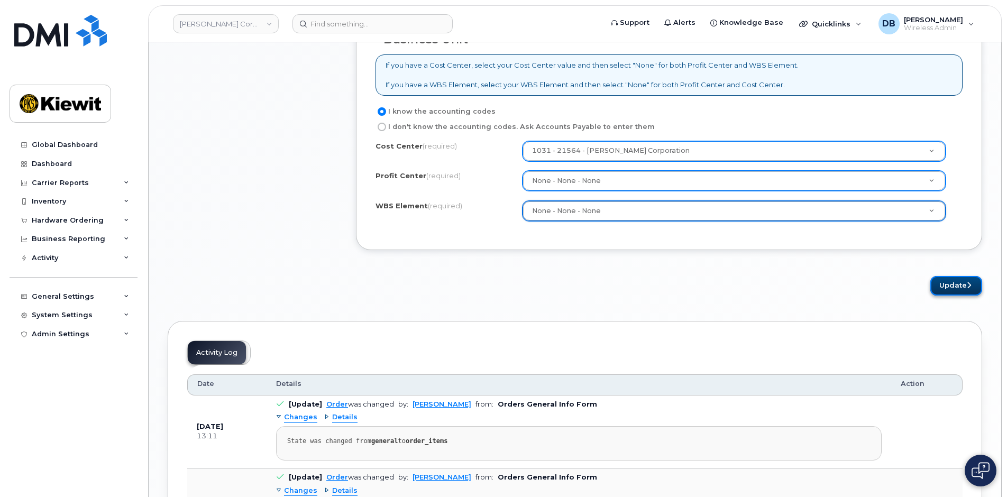
click at [957, 288] on button "Update" at bounding box center [956, 286] width 52 height 20
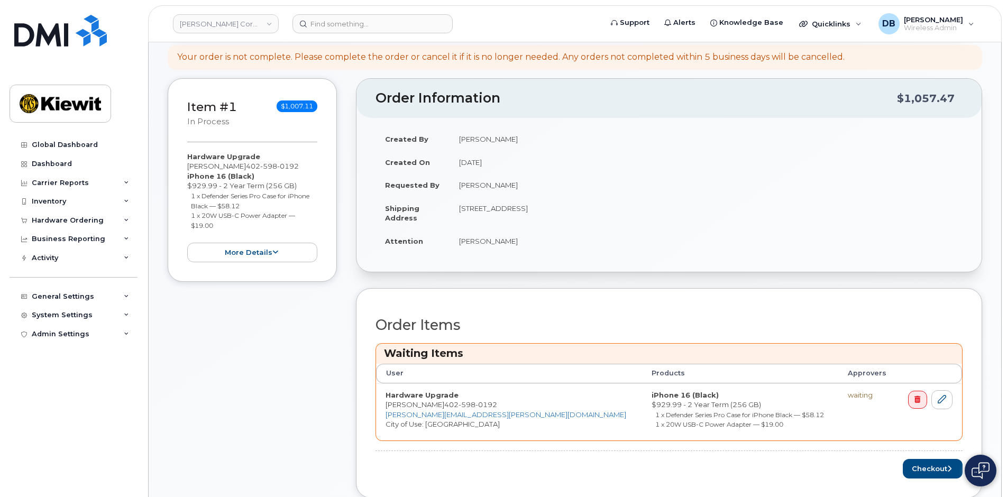
scroll to position [370, 0]
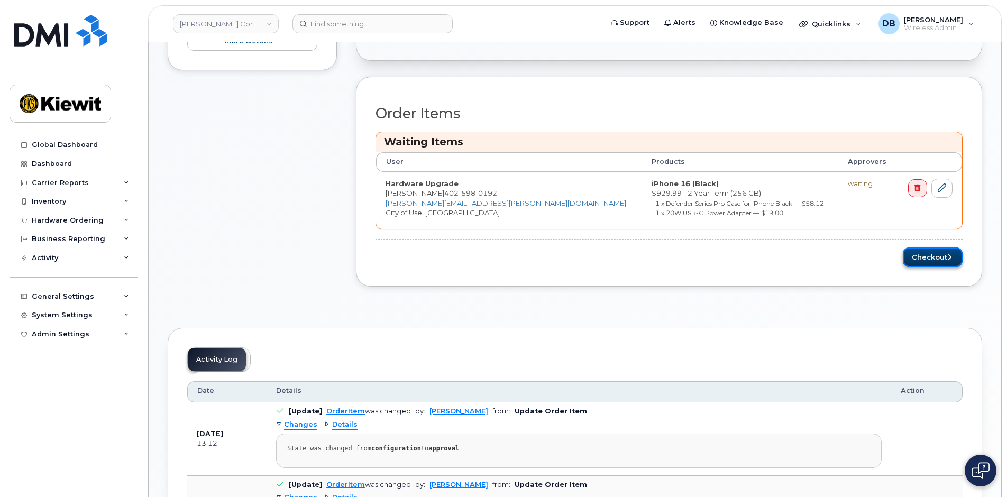
click at [924, 259] on button "Checkout" at bounding box center [933, 258] width 60 height 20
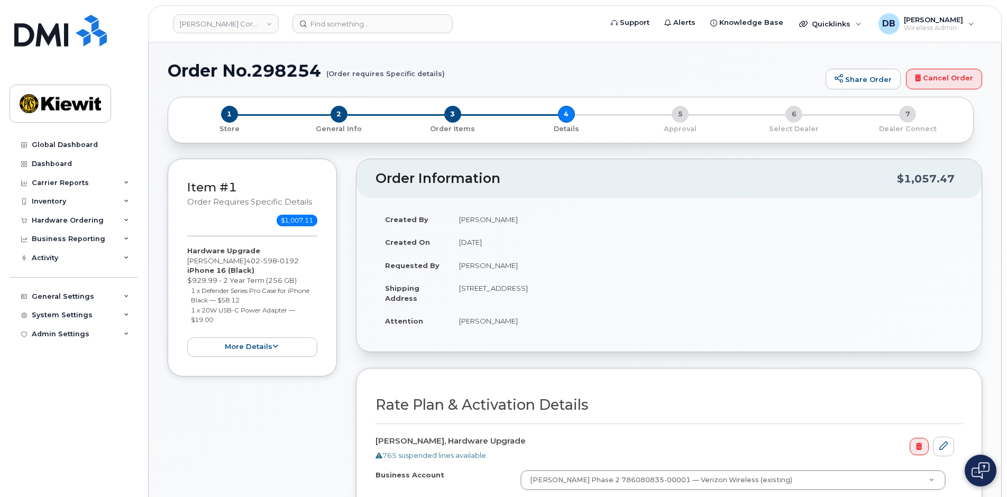
scroll to position [212, 0]
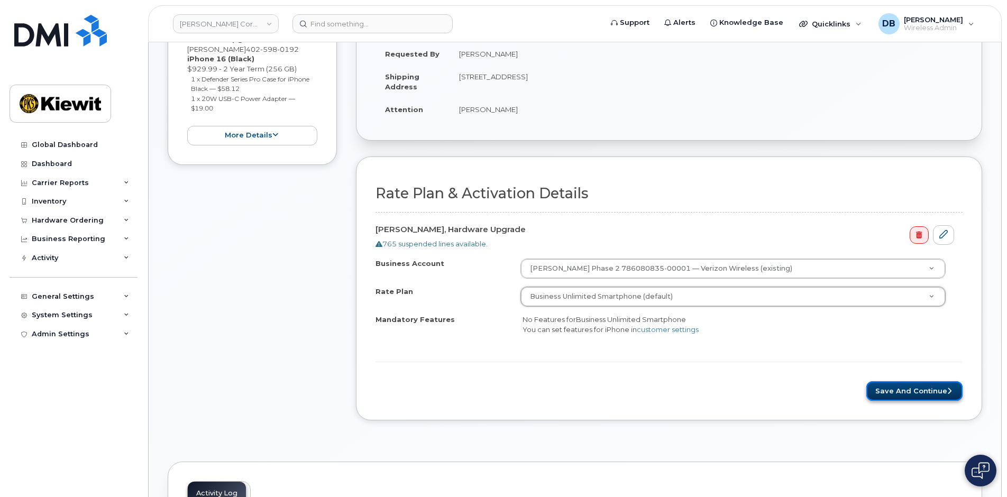
click at [901, 392] on button "Save and Continue" at bounding box center [914, 391] width 96 height 20
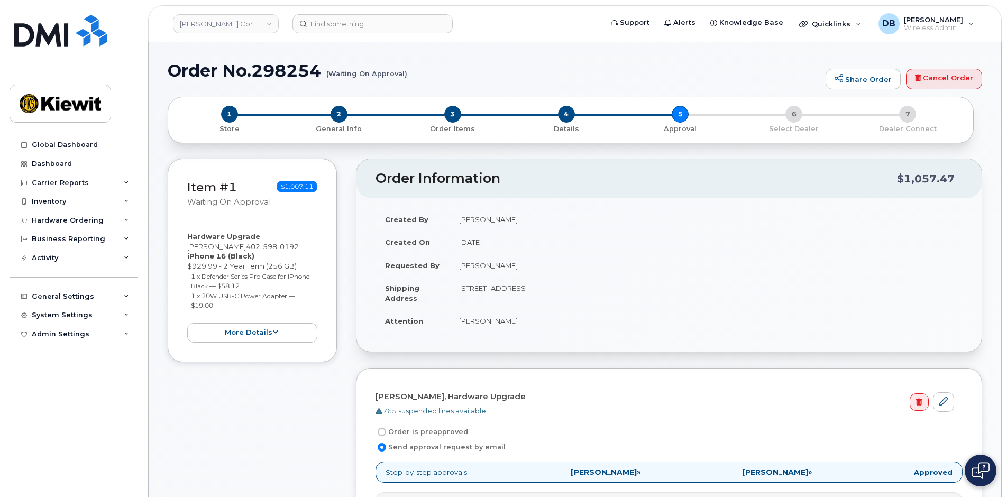
scroll to position [106, 0]
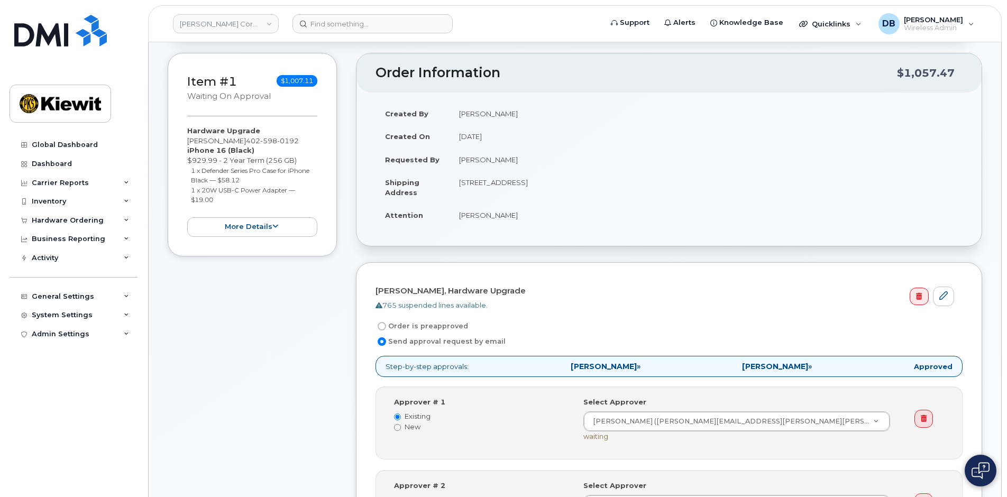
click at [419, 325] on label "Order is preapproved" at bounding box center [422, 326] width 93 height 13
click at [386, 325] on input "Order is preapproved" at bounding box center [382, 326] width 8 height 8
radio input "true"
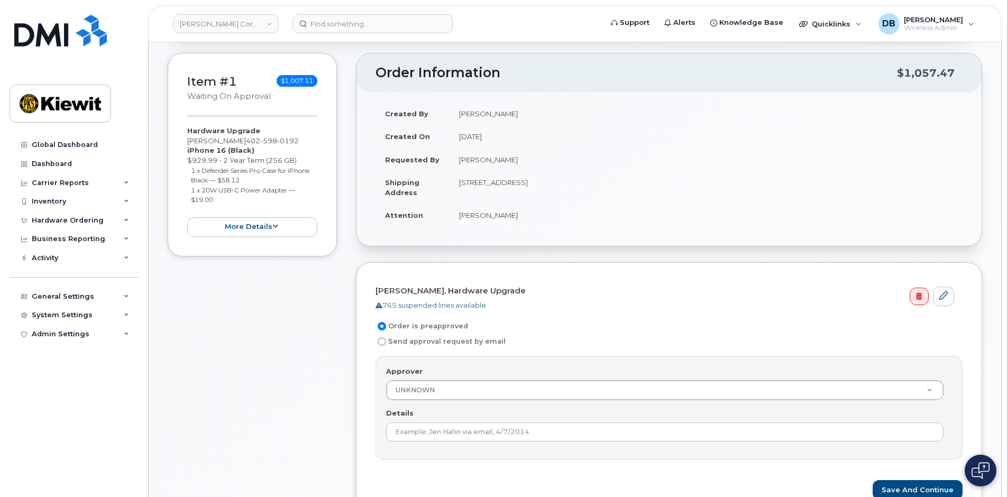
scroll to position [159, 0]
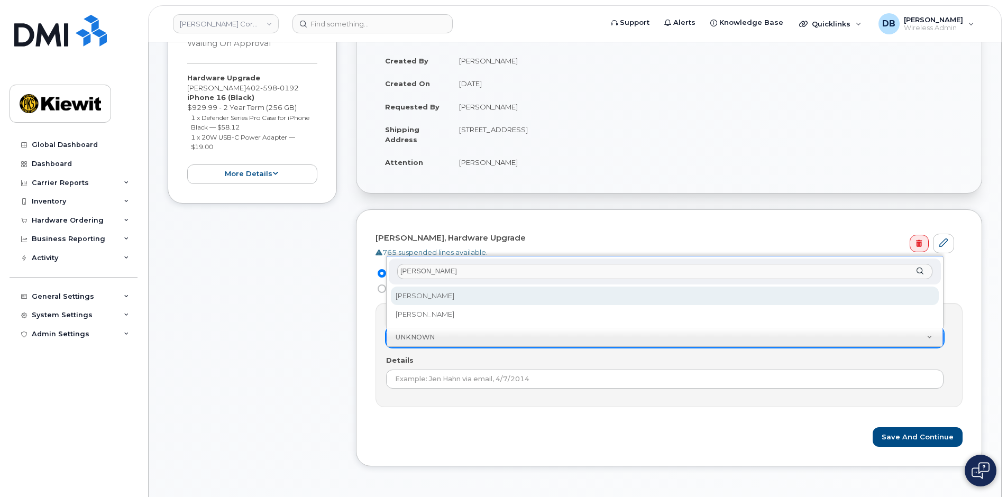
type input "[PERSON_NAME]"
select select "2151910"
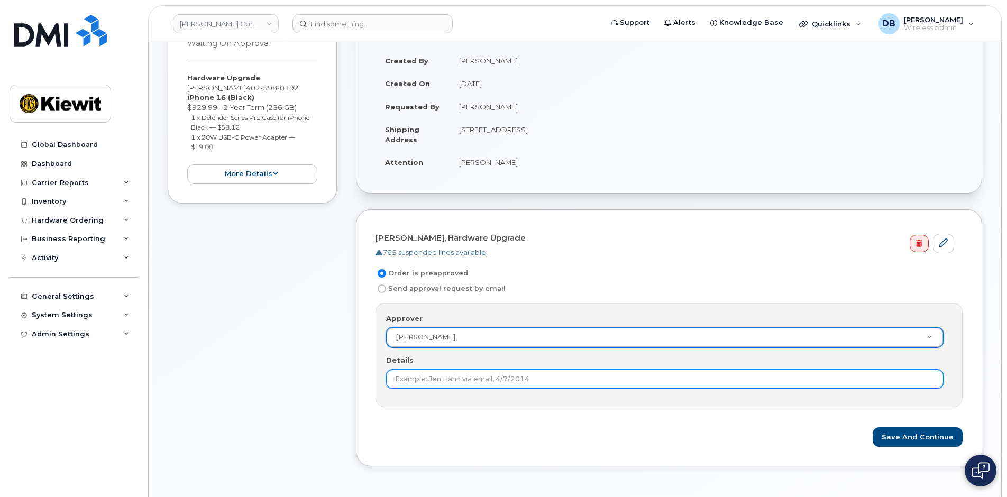
click at [436, 382] on input "Details" at bounding box center [665, 379] width 558 height 19
type input "Director level pre-approved"
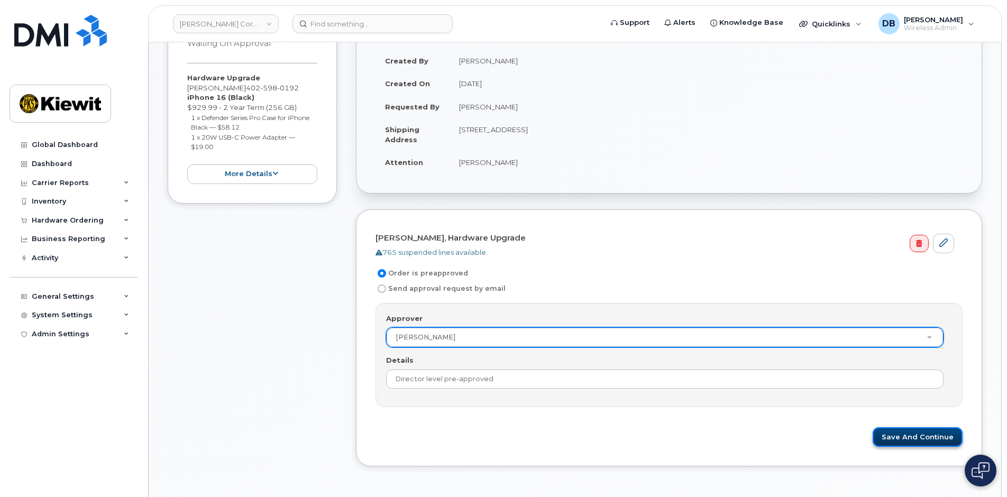
click at [924, 443] on button "Save and Continue" at bounding box center [918, 437] width 90 height 20
click at [642, 423] on form "Erin Good, Hardware Upgrade 765 suspended lines available. Order is preapproved…" at bounding box center [669, 338] width 587 height 218
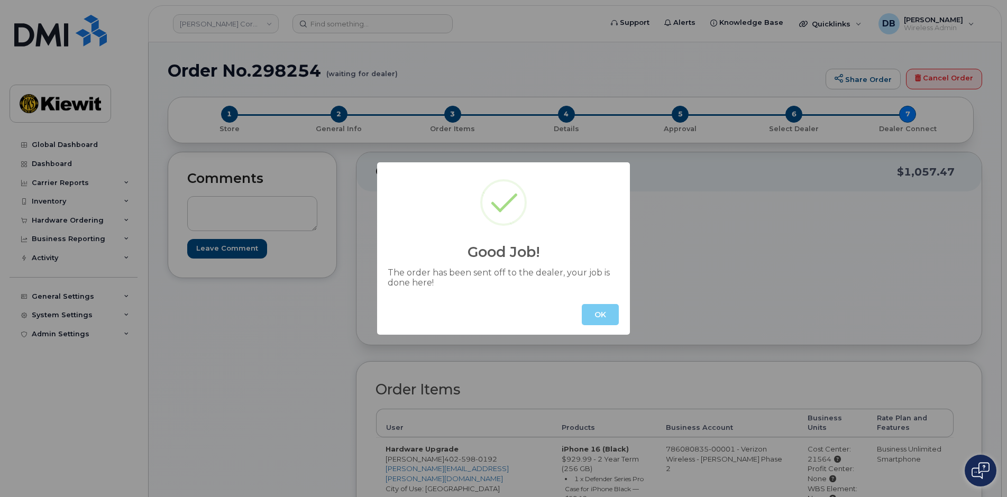
click at [597, 314] on button "OK" at bounding box center [600, 314] width 37 height 21
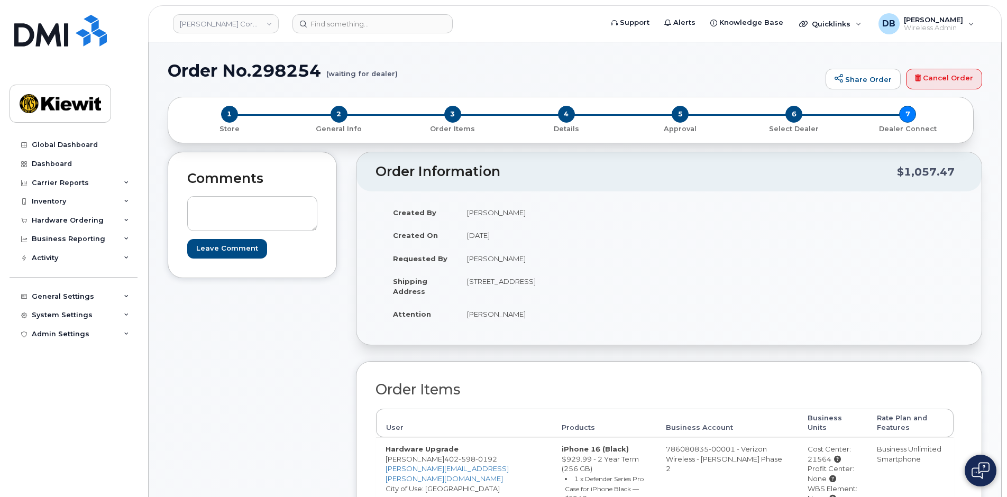
scroll to position [159, 0]
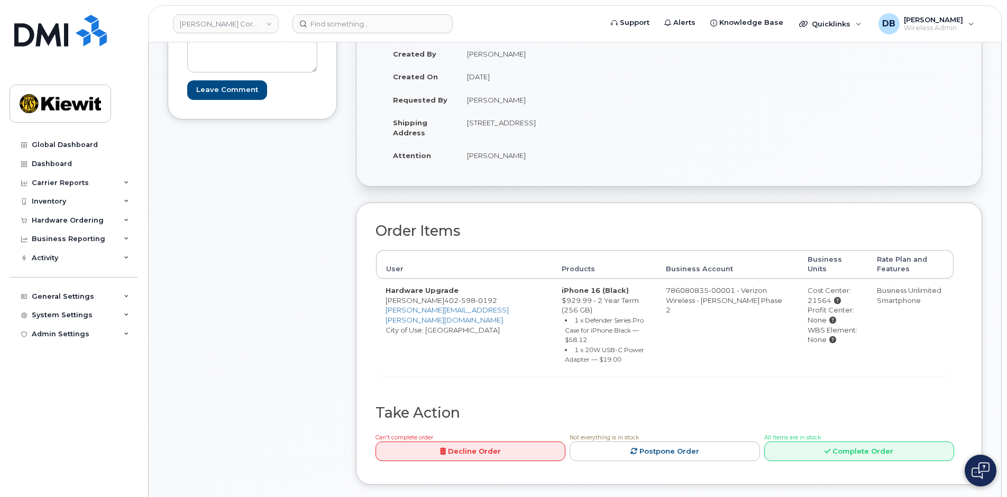
click at [696, 474] on div "Order Information $1,057.47 Created By Daniel Buffington Created On August 14, …" at bounding box center [669, 247] width 626 height 508
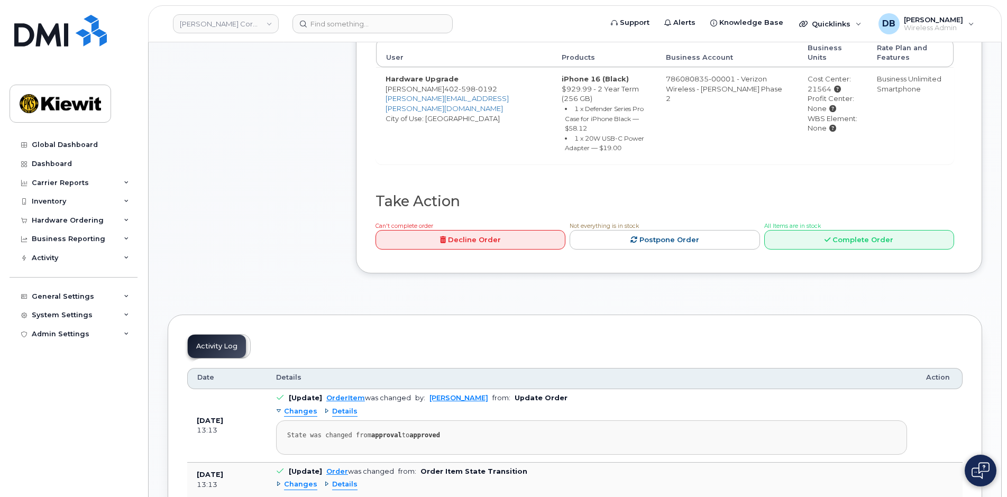
click at [217, 215] on div "Comments Leave Comment" at bounding box center [252, 36] width 169 height 508
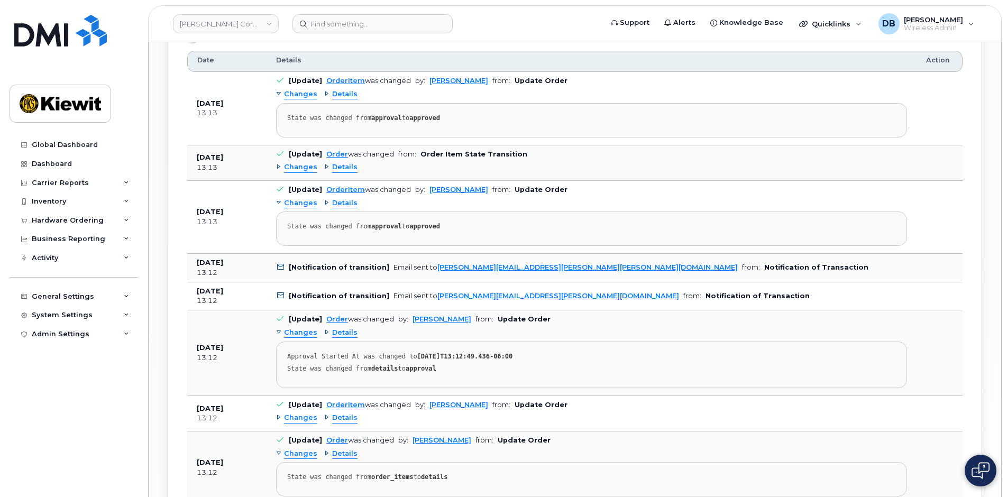
scroll to position [952, 0]
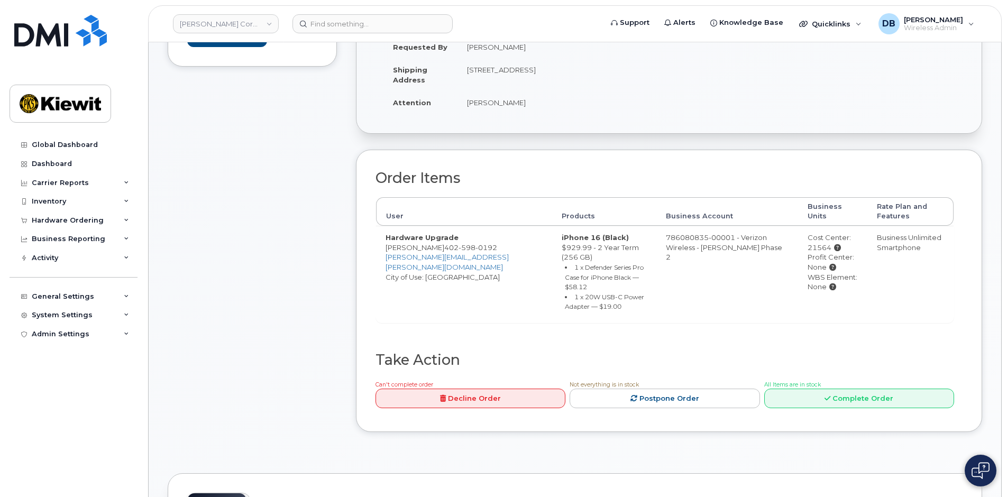
scroll to position [0, 0]
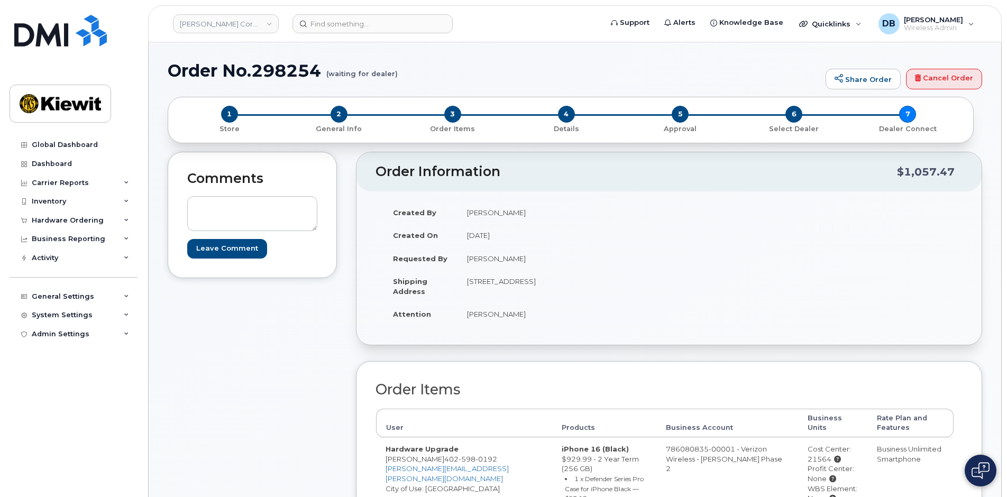
click at [265, 370] on div "Comments Leave Comment" at bounding box center [252, 406] width 169 height 508
click at [337, 19] on input at bounding box center [373, 23] width 160 height 19
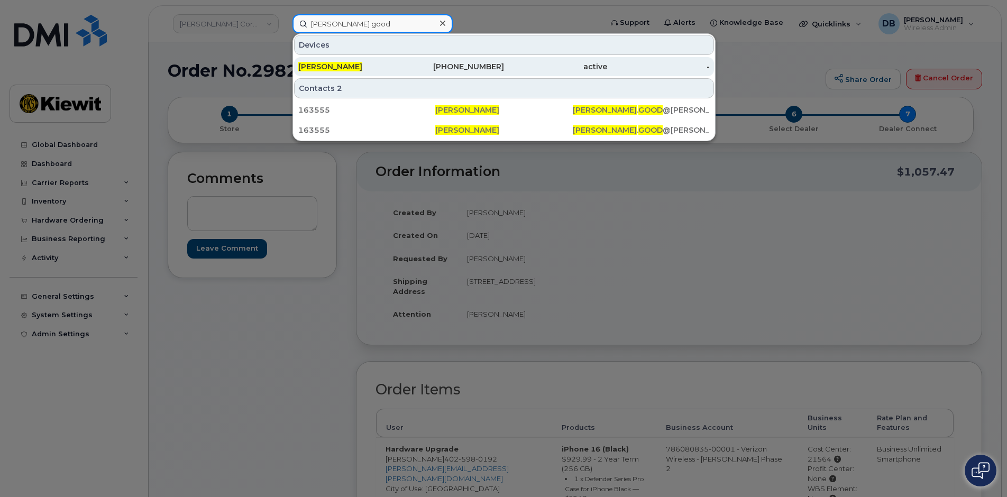
type input "ERIN good"
click at [350, 71] on div "[PERSON_NAME]" at bounding box center [349, 66] width 103 height 11
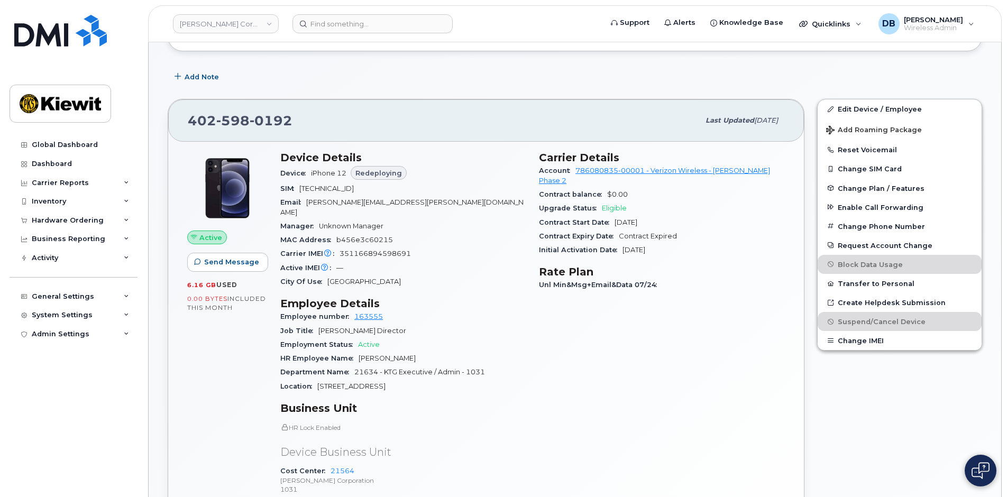
scroll to position [174, 0]
click at [375, 313] on link "163555" at bounding box center [368, 317] width 29 height 8
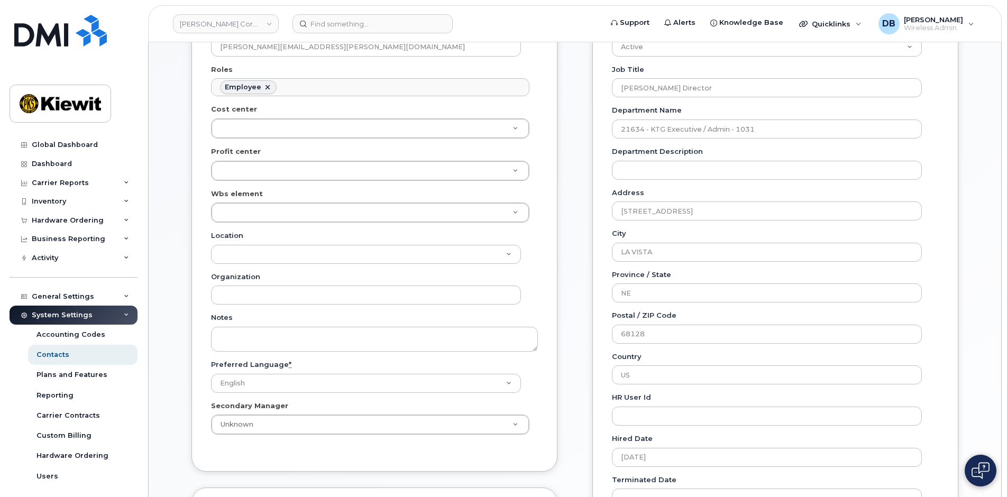
scroll to position [159, 0]
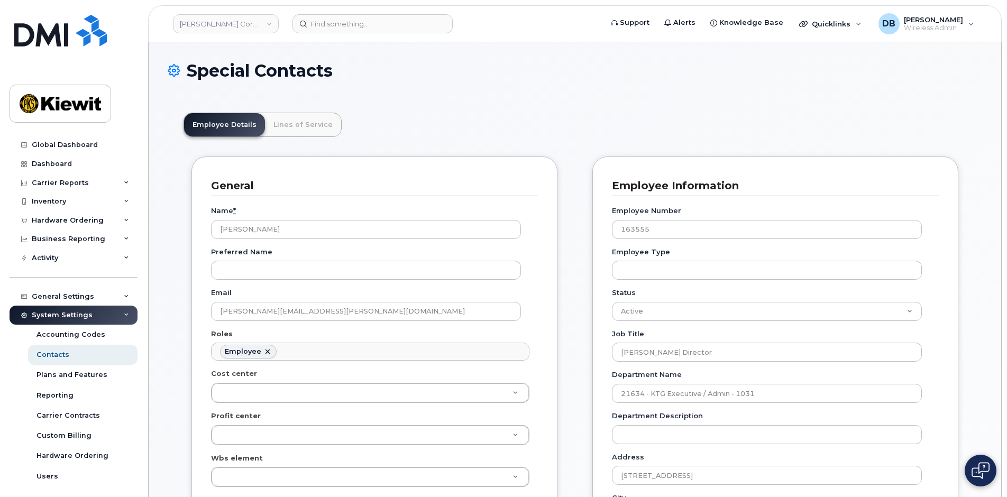
click at [78, 313] on div "System Settings" at bounding box center [62, 315] width 61 height 8
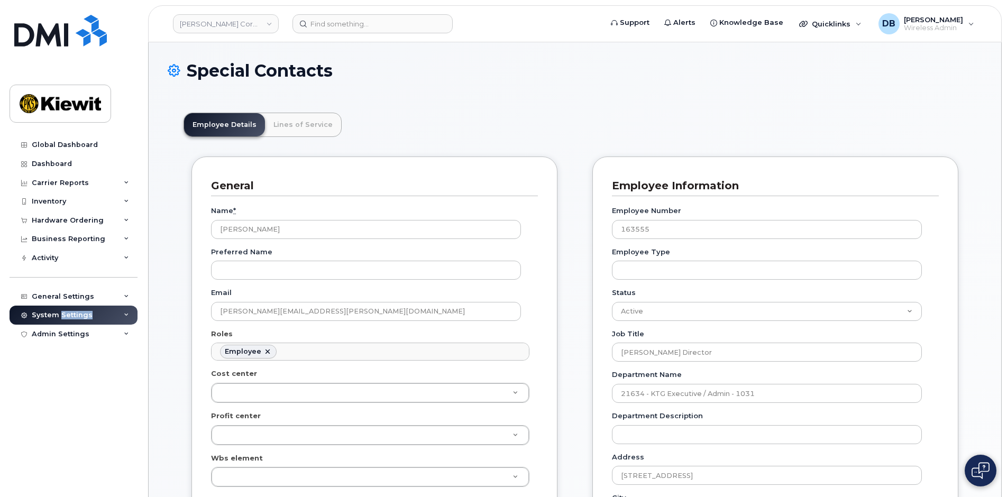
click at [78, 313] on div "System Settings" at bounding box center [62, 315] width 61 height 8
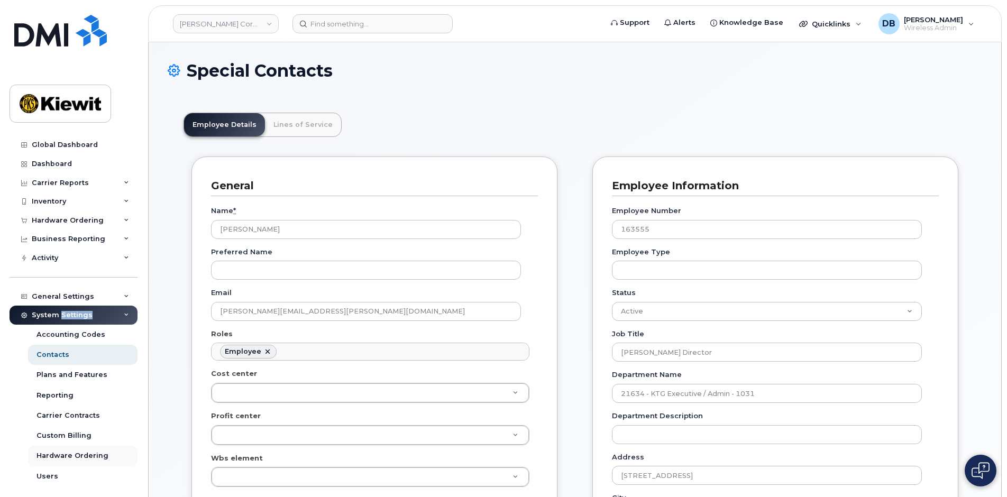
scroll to position [44, 0]
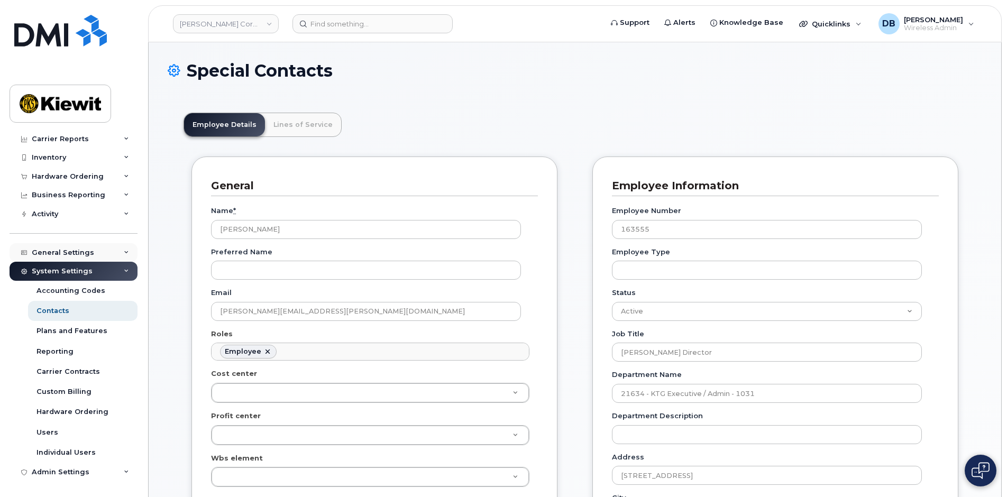
click at [120, 254] on div "General Settings" at bounding box center [74, 252] width 128 height 19
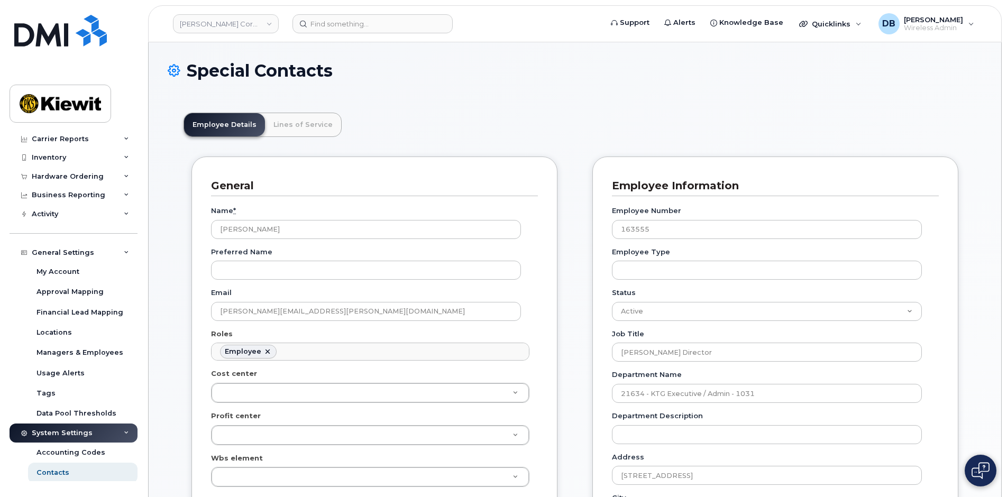
scroll to position [203, 0]
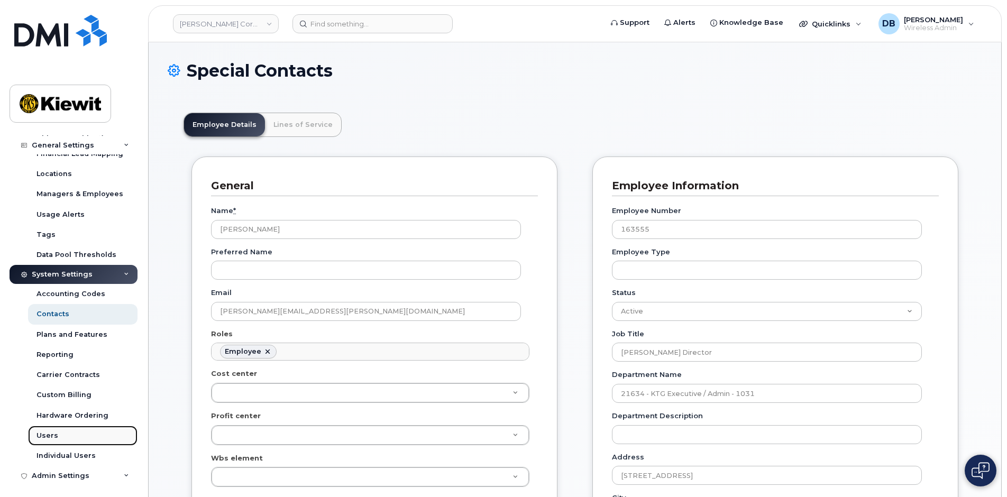
click at [47, 436] on div "Users" at bounding box center [47, 436] width 22 height 10
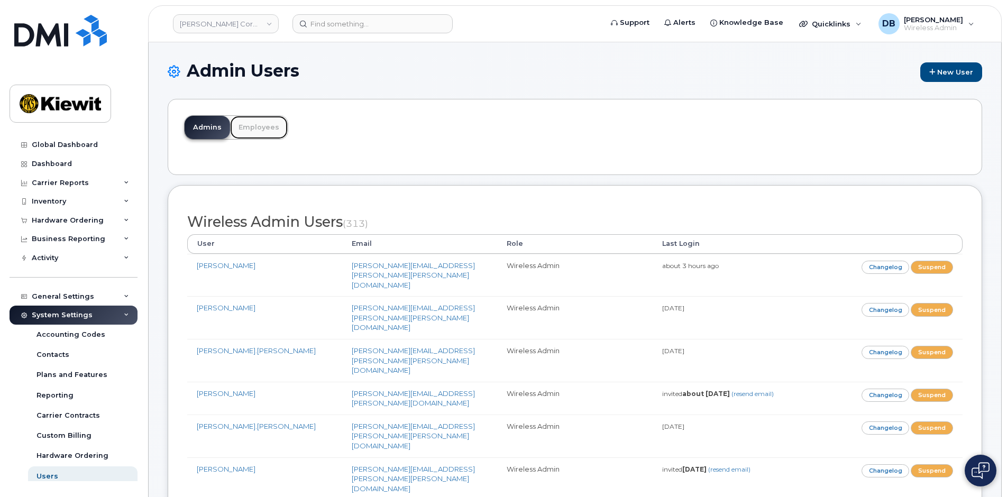
click at [251, 133] on link "Employees" at bounding box center [259, 127] width 58 height 23
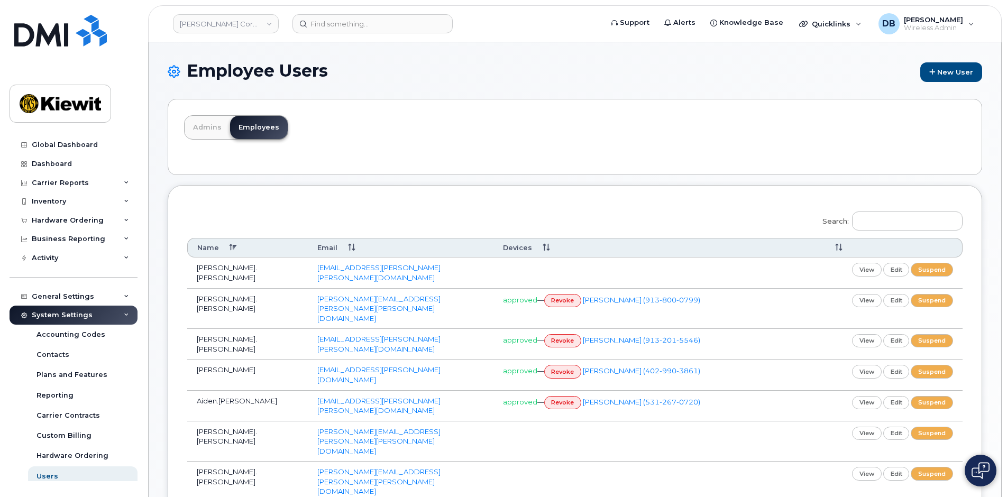
scroll to position [106, 0]
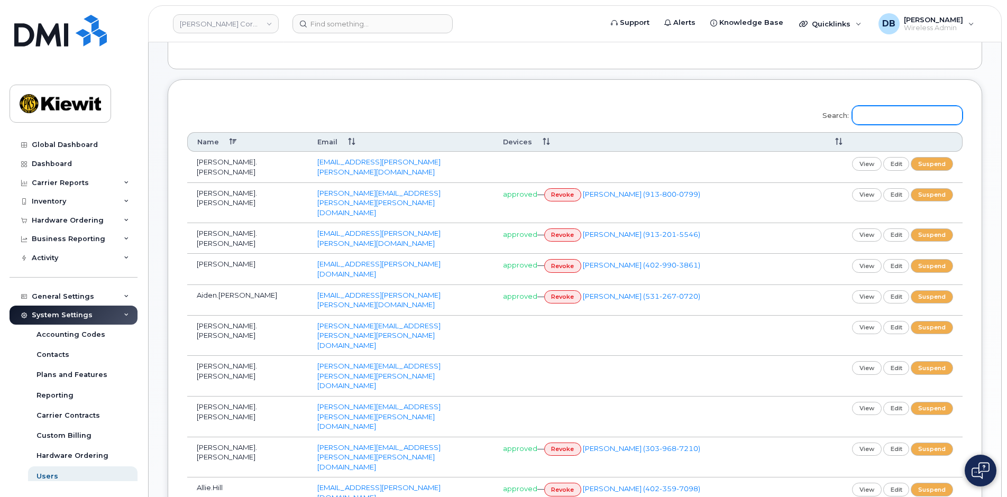
click at [902, 117] on input "Search:" at bounding box center [907, 115] width 111 height 19
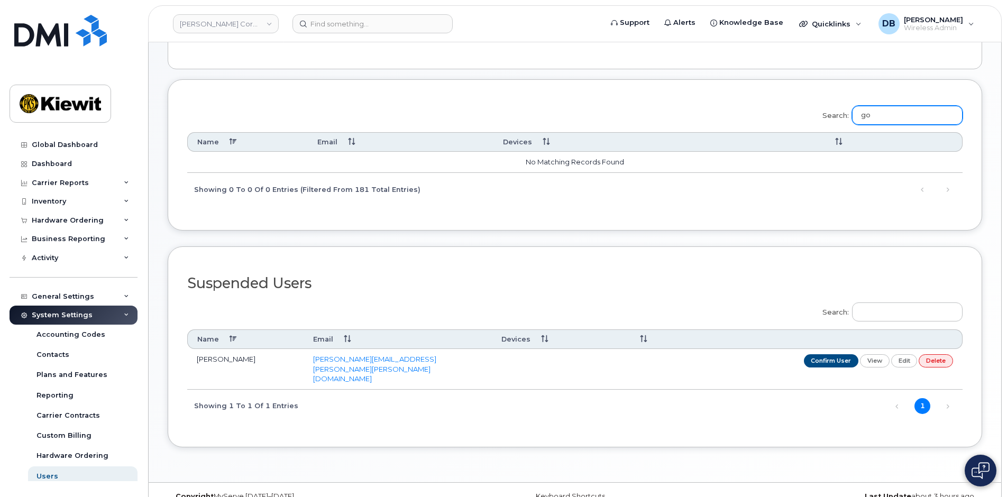
type input "g"
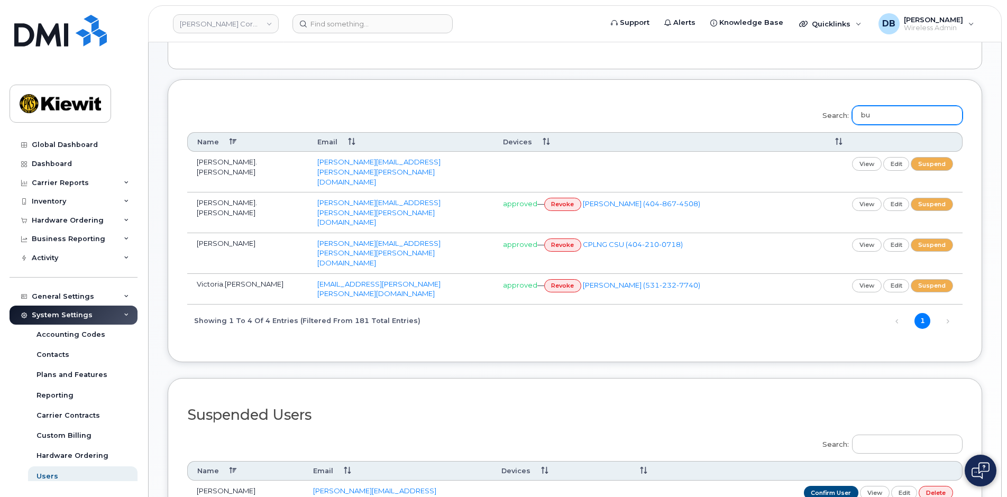
type input "b"
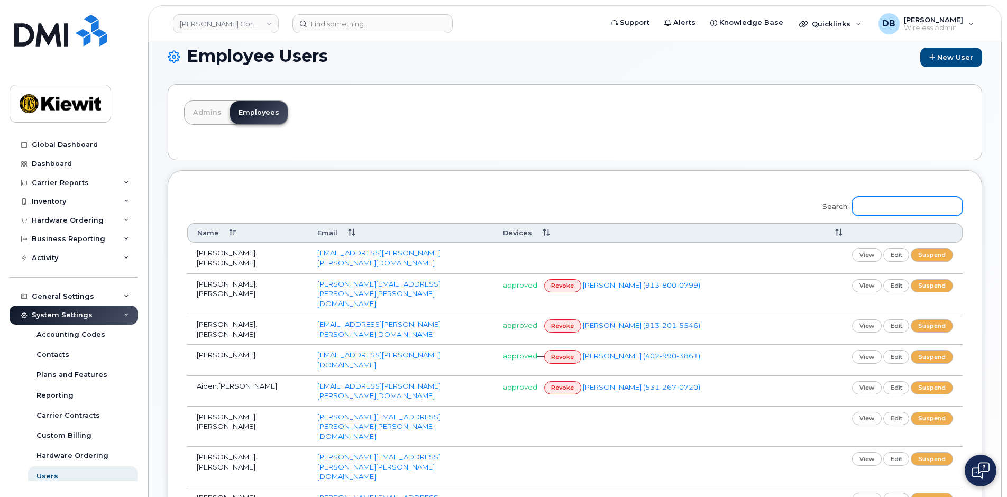
scroll to position [0, 0]
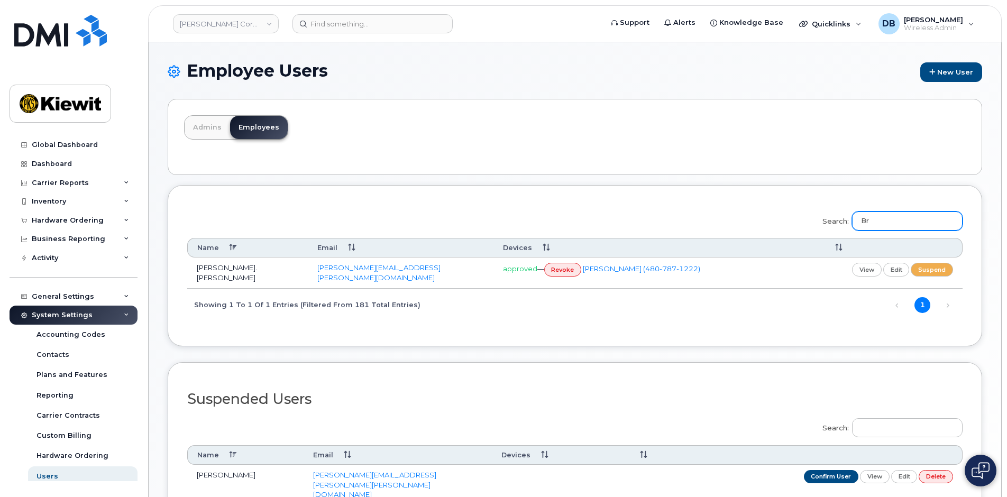
type input "B"
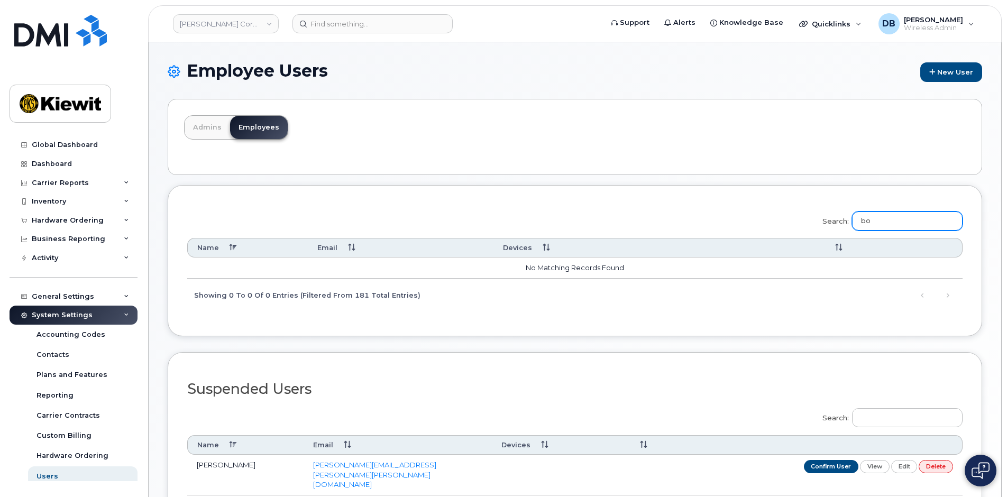
type input "b"
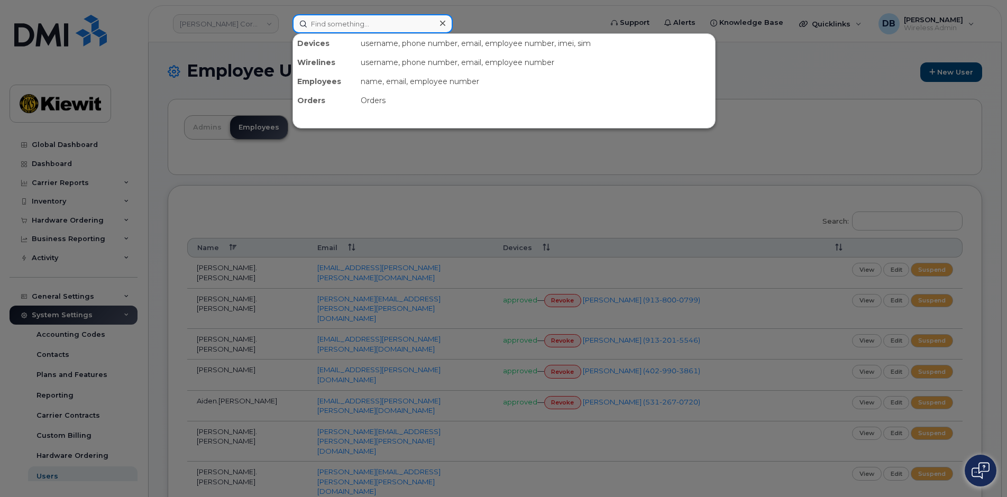
click at [308, 19] on input at bounding box center [373, 23] width 160 height 19
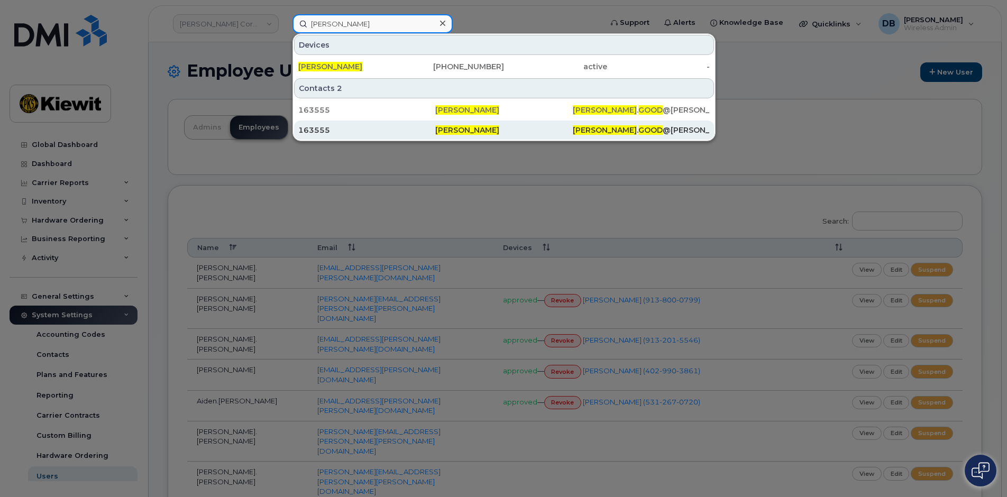
type input "erin good"
click at [435, 135] on div "163555" at bounding box center [503, 130] width 137 height 19
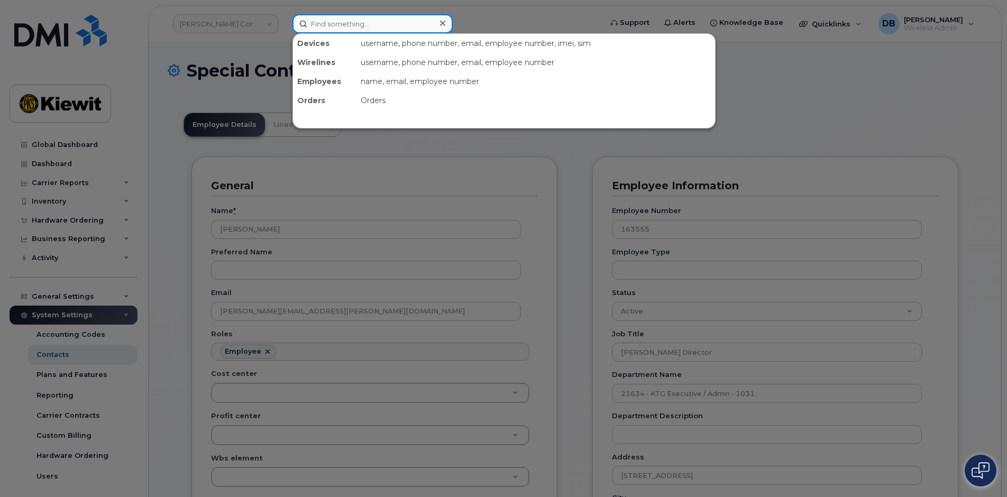
click at [330, 23] on input at bounding box center [373, 23] width 160 height 19
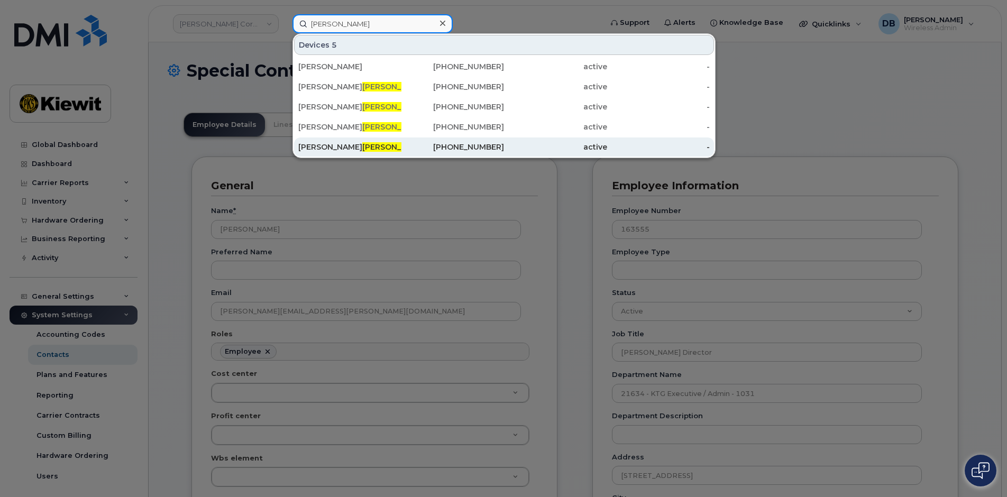
type input "bock"
click at [304, 147] on div "Brett Bock" at bounding box center [349, 147] width 103 height 11
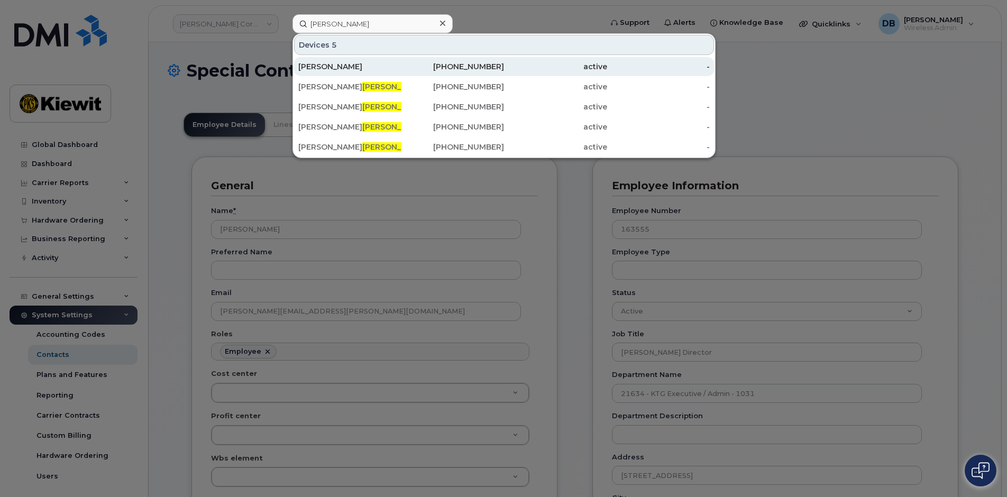
click at [326, 68] on div "KIEWIT" at bounding box center [349, 66] width 103 height 11
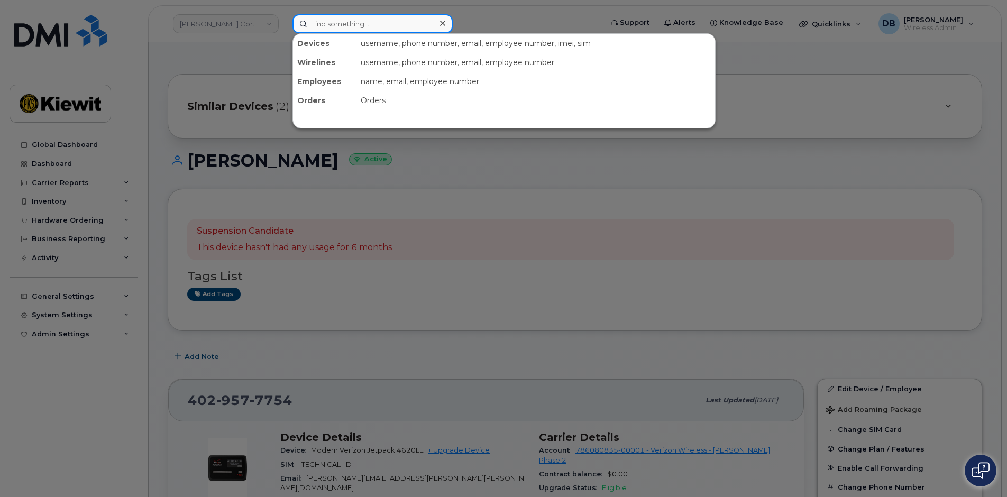
click at [321, 26] on input at bounding box center [373, 23] width 160 height 19
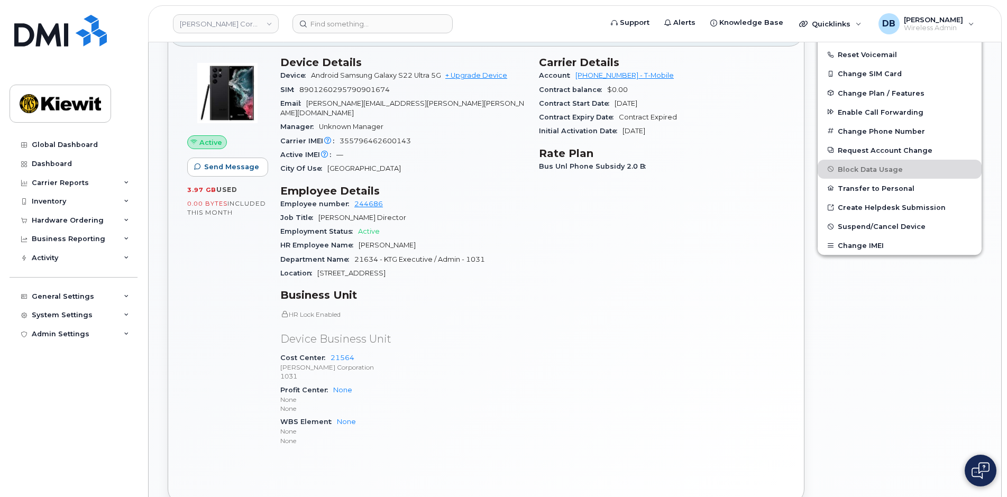
scroll to position [159, 0]
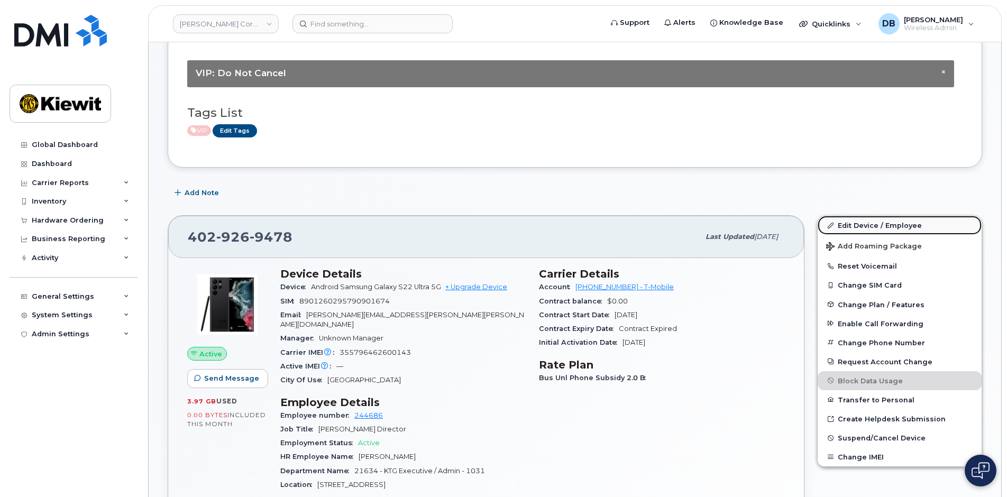
click at [862, 217] on link "Edit Device / Employee" at bounding box center [900, 225] width 164 height 19
click at [851, 225] on link "Edit Device / Employee" at bounding box center [900, 225] width 164 height 19
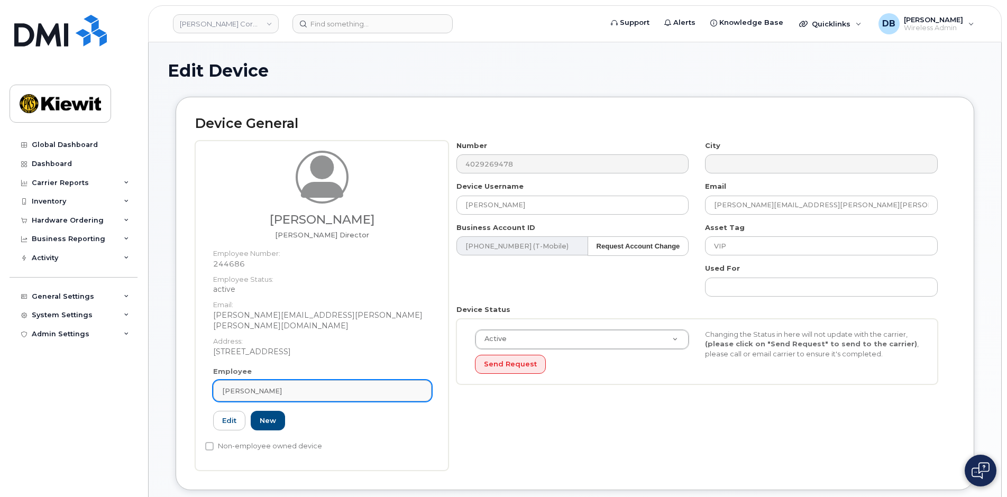
click at [239, 386] on span "[PERSON_NAME]" at bounding box center [252, 391] width 60 height 10
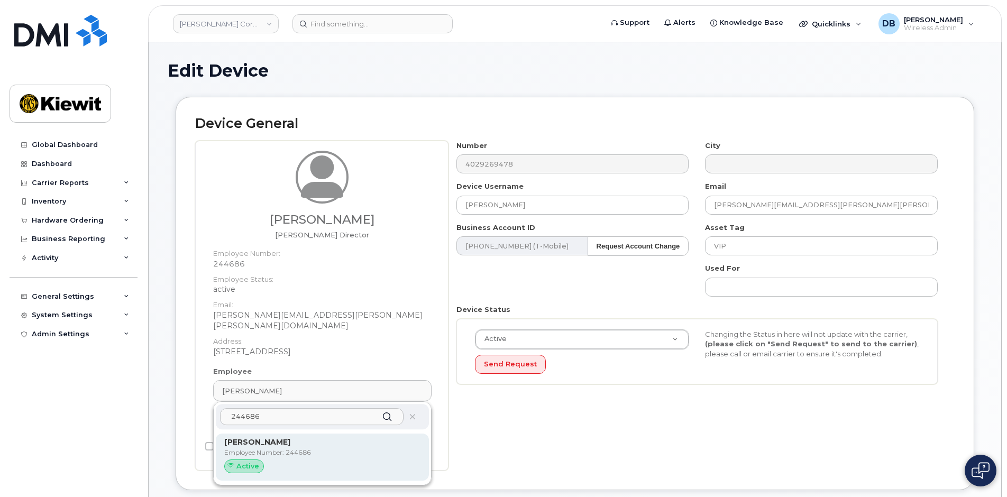
type input "244686"
click at [235, 461] on div "Active" at bounding box center [244, 467] width 40 height 14
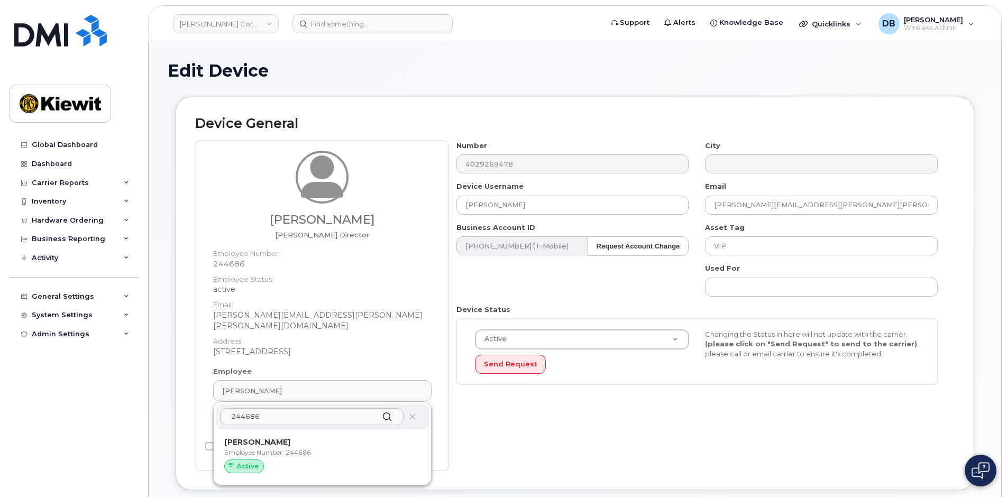
drag, startPoint x: 274, startPoint y: 450, endPoint x: 553, endPoint y: 53, distance: 484.9
click at [274, 460] on div "Active" at bounding box center [322, 467] width 196 height 14
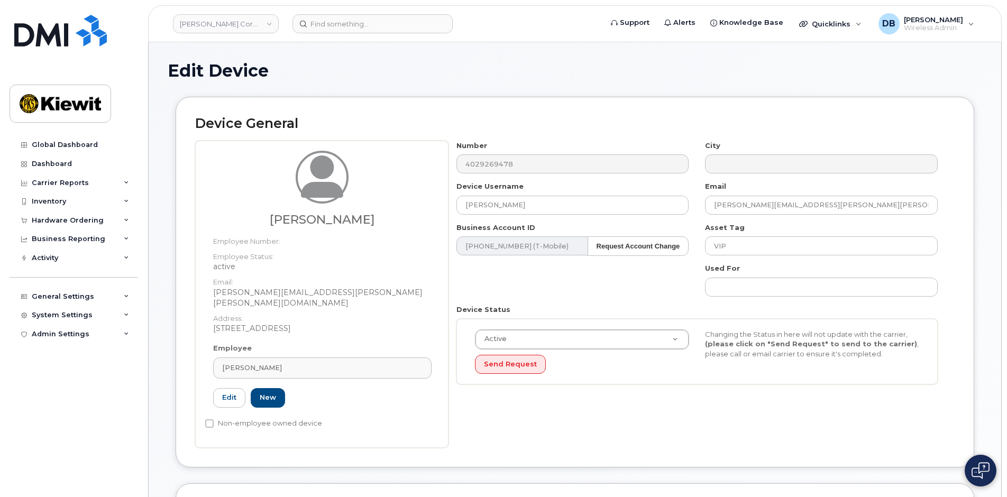
type input "[PERSON_NAME]"
type input "brett.bock@kiewit.com"
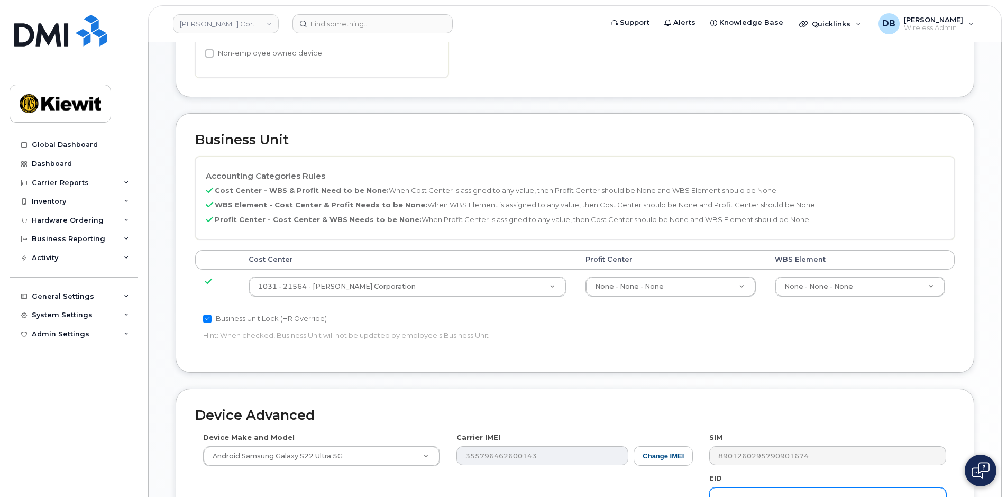
scroll to position [567, 0]
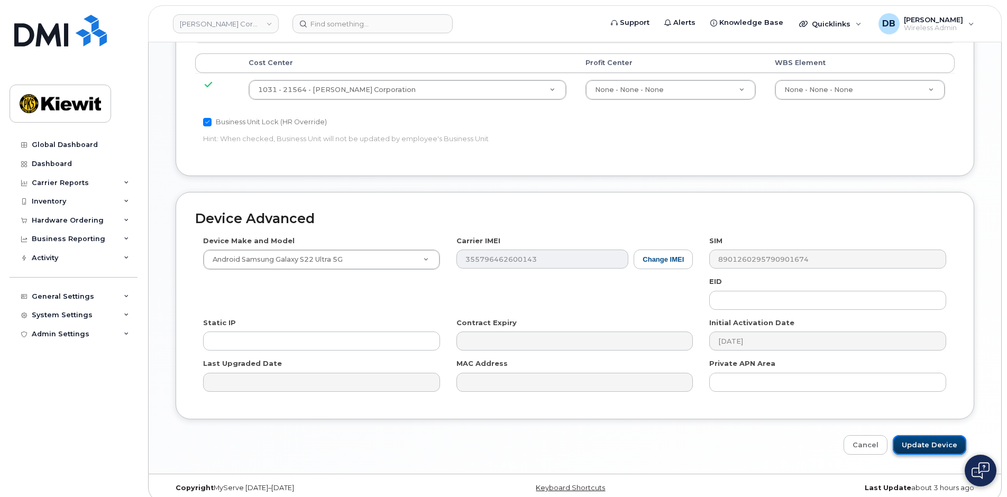
click at [926, 444] on input "Update Device" at bounding box center [930, 445] width 74 height 20
type input "Saving..."
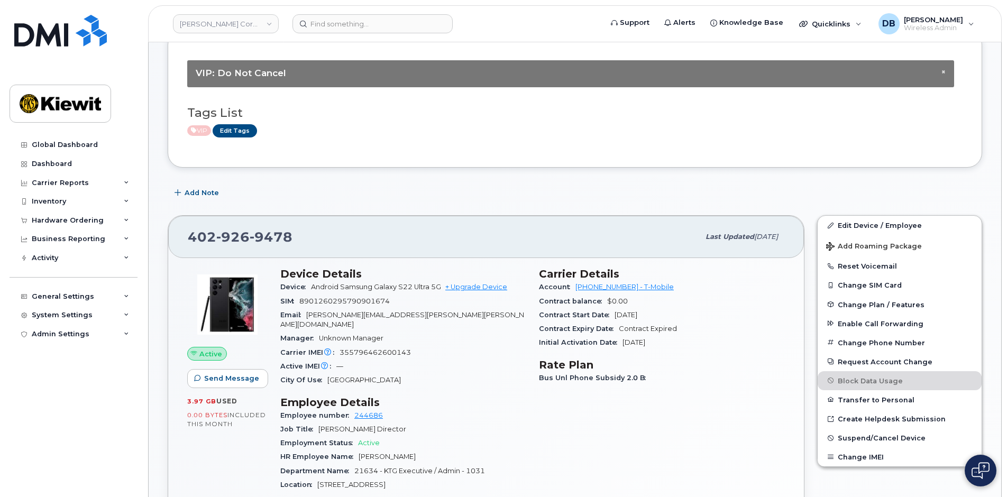
scroll to position [317, 0]
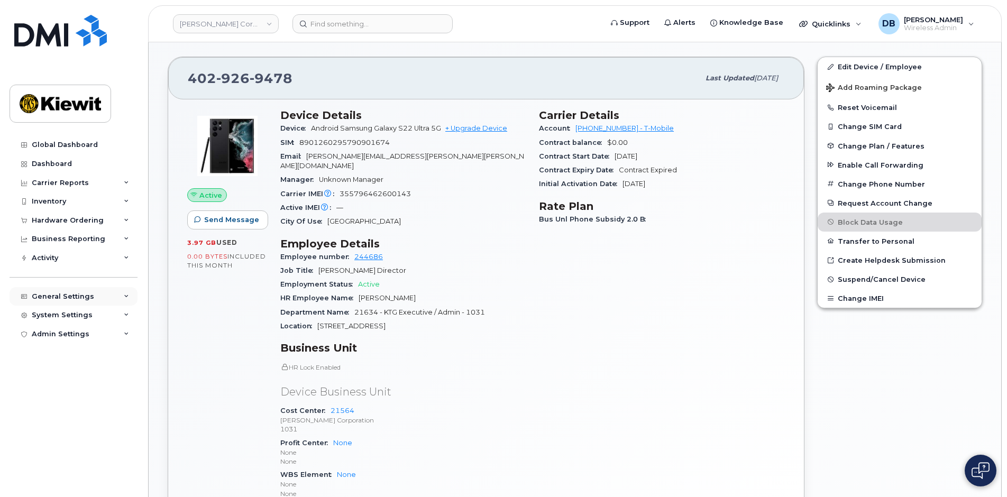
click at [127, 298] on icon at bounding box center [126, 296] width 5 height 5
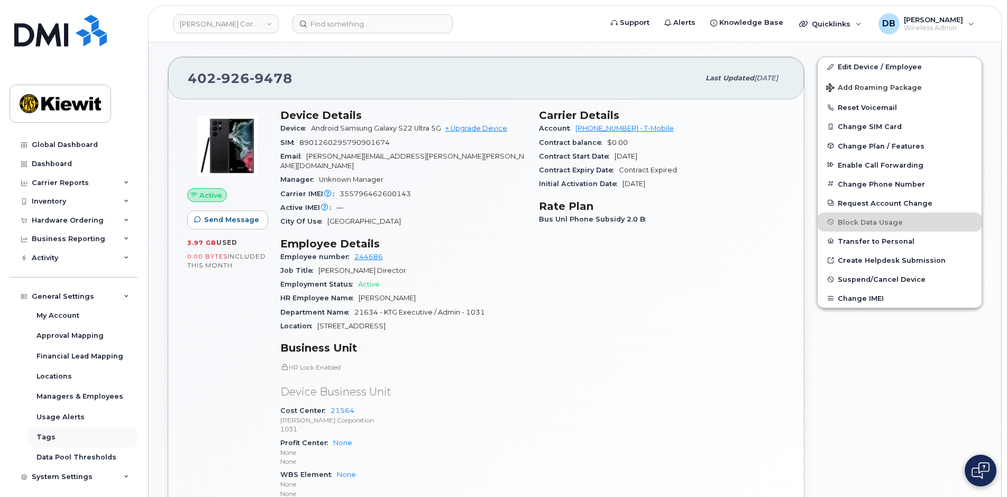
scroll to position [24, 0]
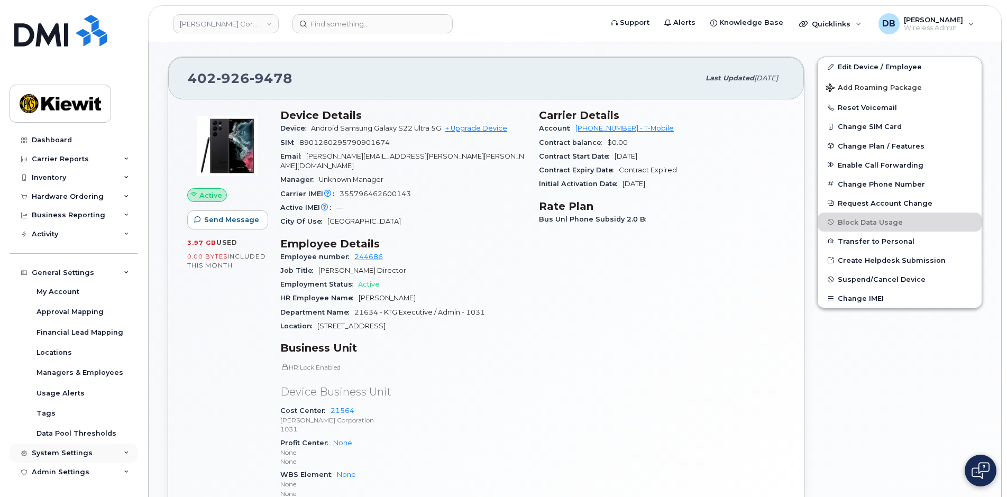
click at [92, 451] on div "System Settings" at bounding box center [74, 453] width 128 height 19
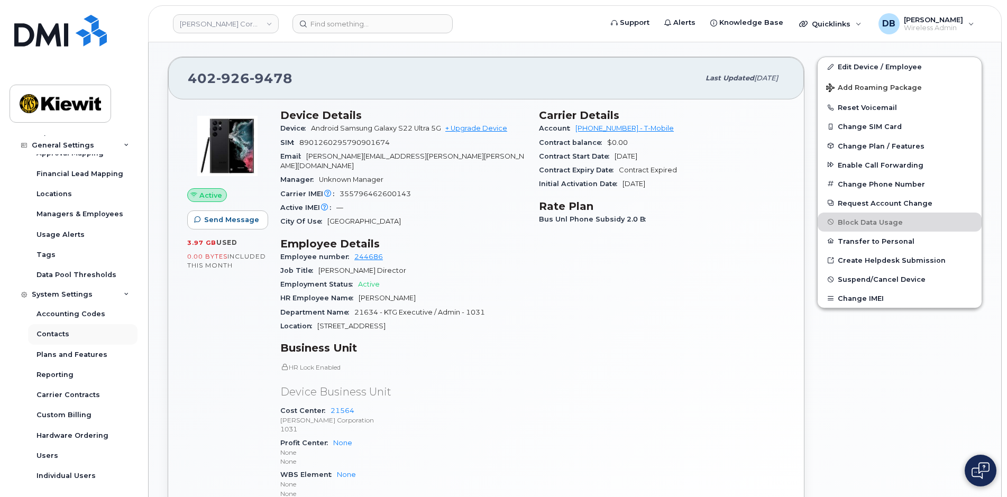
scroll to position [206, 0]
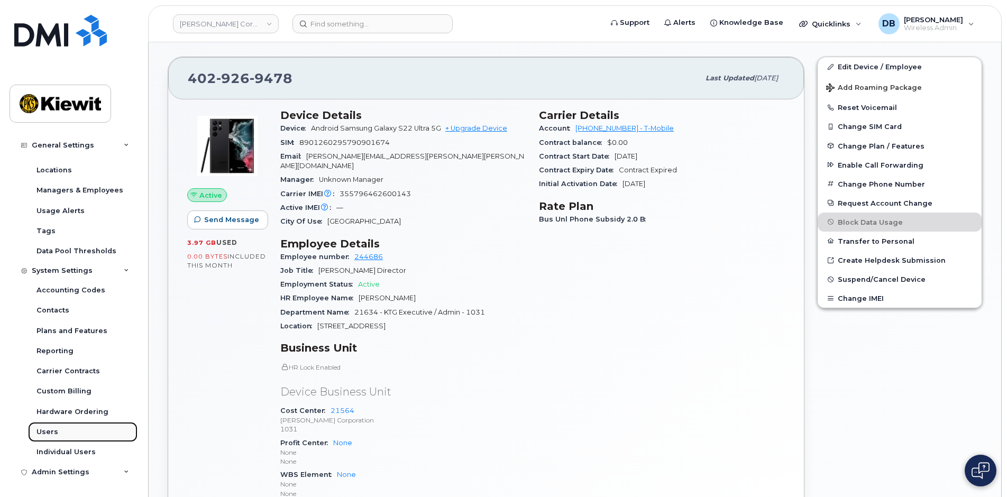
click at [59, 434] on link "Users" at bounding box center [82, 432] width 109 height 20
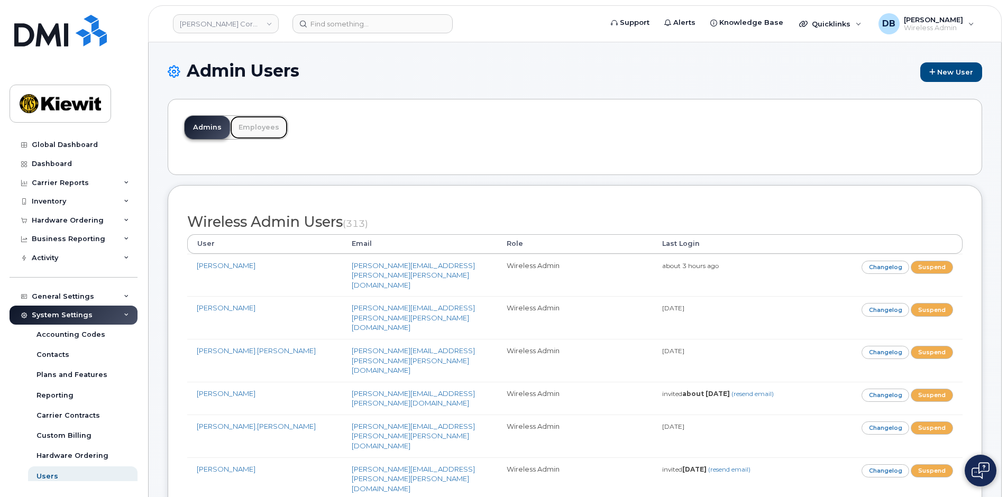
click at [257, 118] on link "Employees" at bounding box center [259, 127] width 58 height 23
click at [259, 121] on link "Employees" at bounding box center [259, 127] width 58 height 23
click at [260, 125] on link "Employees" at bounding box center [259, 127] width 58 height 23
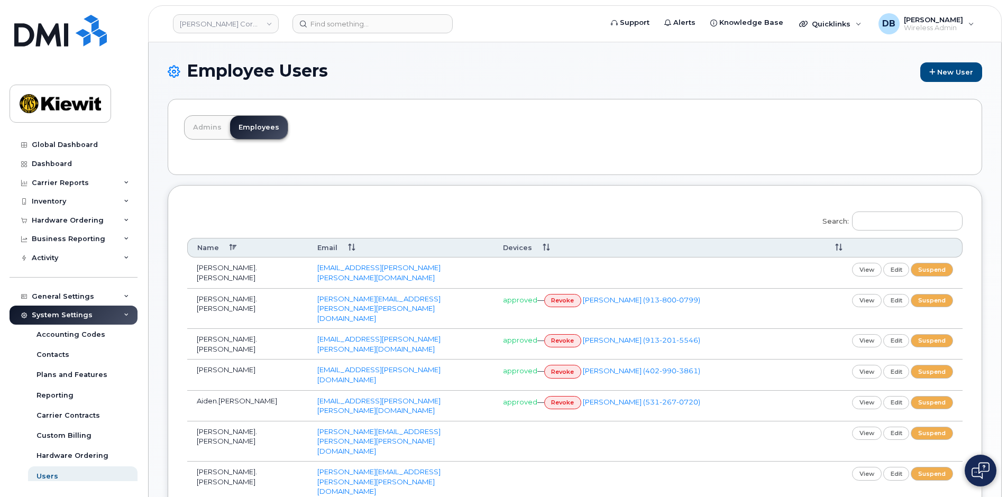
scroll to position [106, 0]
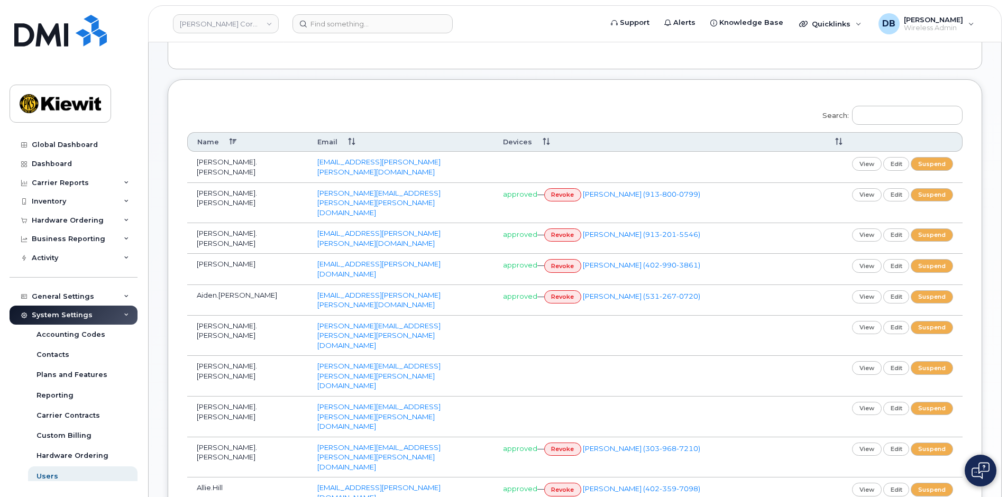
click at [165, 72] on div "Employee Users New User [GEOGRAPHIC_DATA] Employees Search: Name Email Devices …" at bounding box center [575, 378] width 853 height 882
click at [421, 108] on div "Search: Name Email Devices [PERSON_NAME].Fejleh [EMAIL_ADDRESS][PERSON_NAME][PE…" at bounding box center [574, 320] width 775 height 443
click at [882, 117] on input "Search:" at bounding box center [907, 115] width 111 height 19
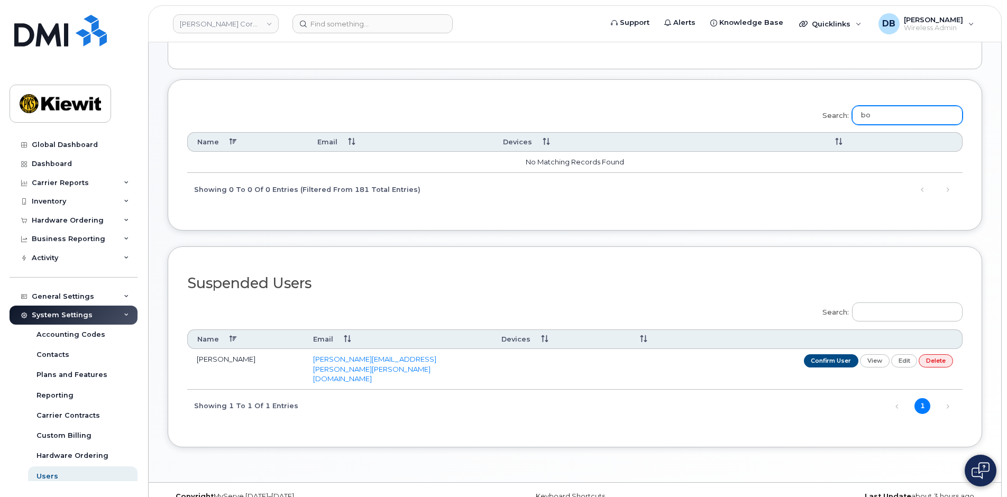
type input "b"
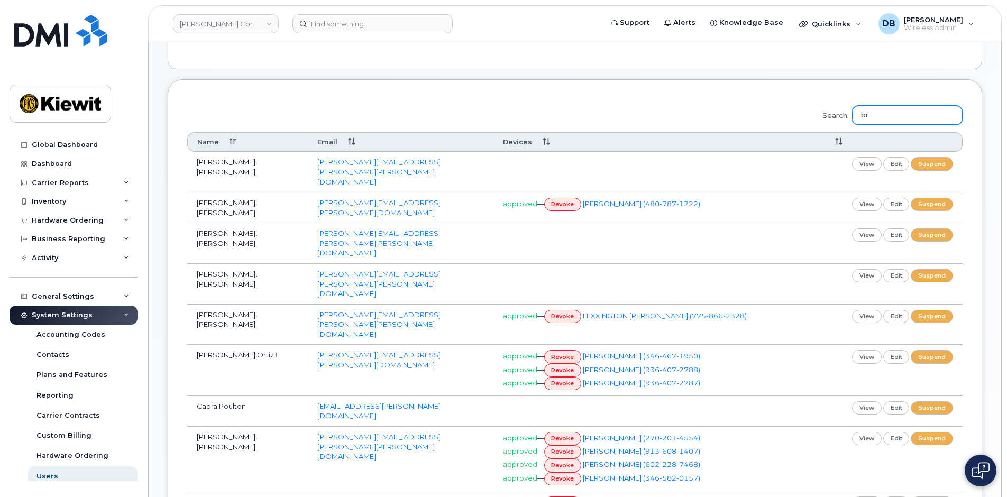
type input "b"
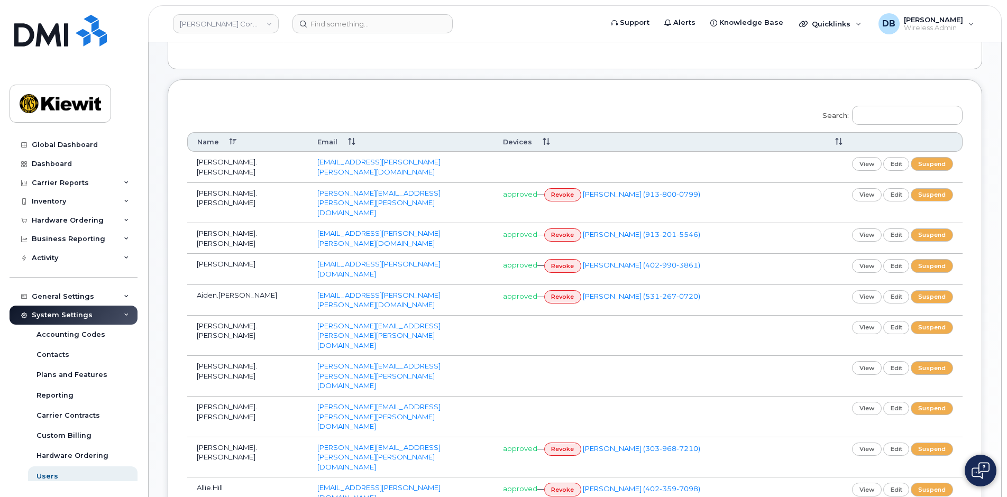
click at [164, 76] on div "Employee Users New User Admins Employees Search: Name Email Devices Abdul.Fejle…" at bounding box center [575, 378] width 853 height 882
click at [154, 65] on div "Employee Users New User Admins Employees Search: Name Email Devices Abdul.Fejle…" at bounding box center [575, 378] width 853 height 882
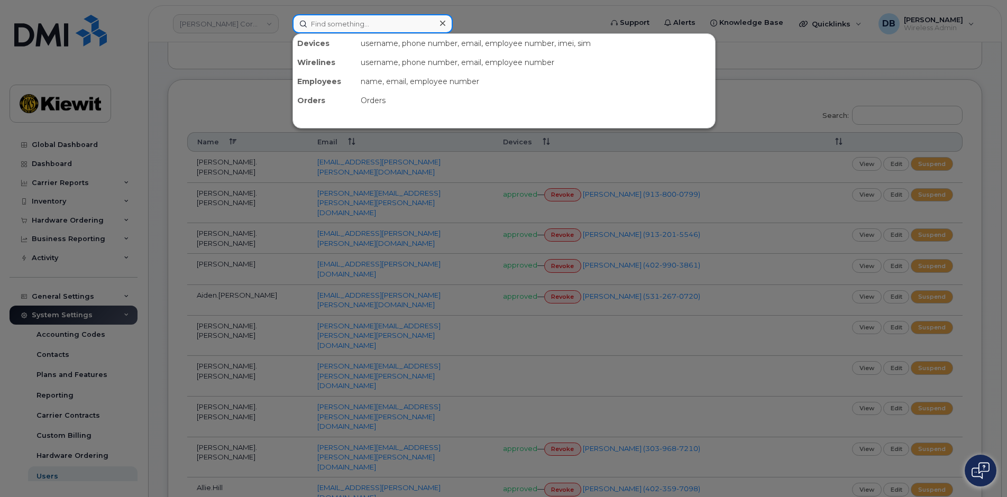
click at [339, 23] on input at bounding box center [373, 23] width 160 height 19
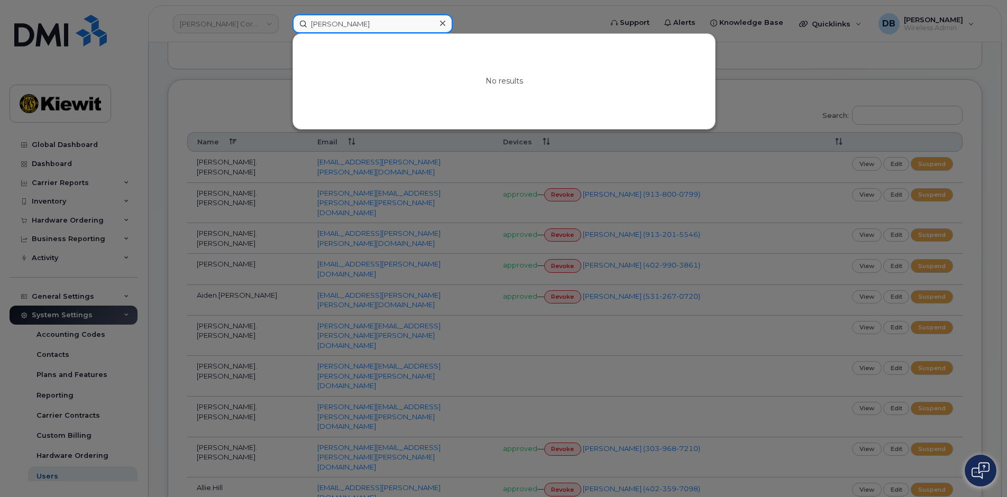
drag, startPoint x: 382, startPoint y: 26, endPoint x: 221, endPoint y: 32, distance: 161.4
click at [284, 32] on div "Tig Loeffler No results" at bounding box center [443, 23] width 319 height 19
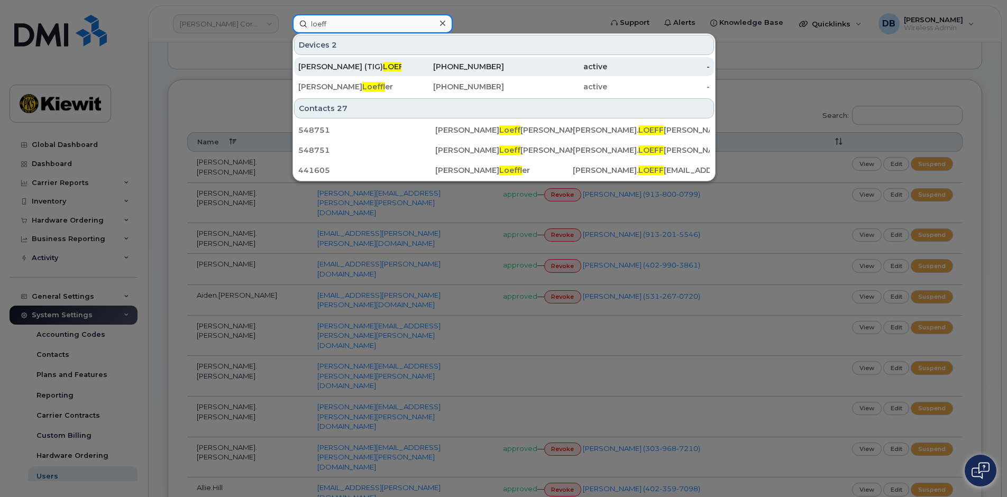
type input "loeff"
click at [373, 68] on div "DAVID (TIG) LOEFF LER" at bounding box center [349, 66] width 103 height 11
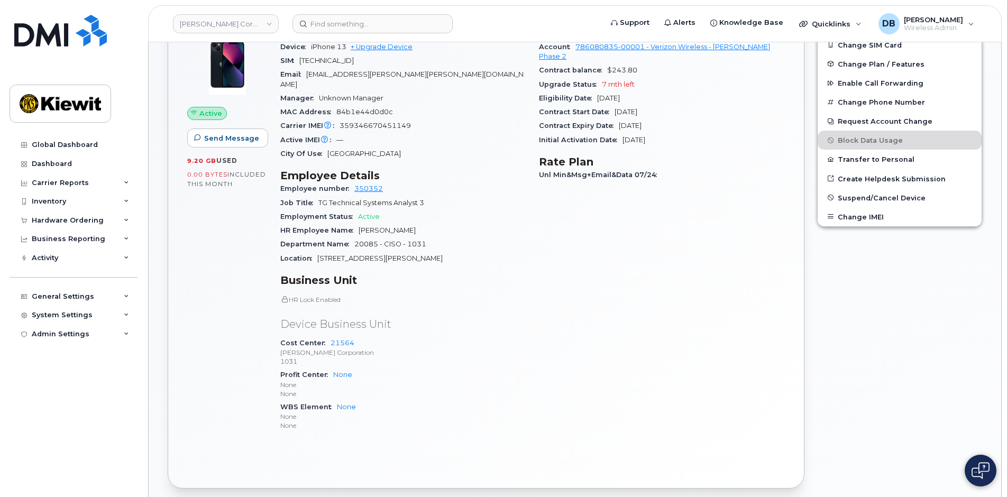
scroll to position [115, 0]
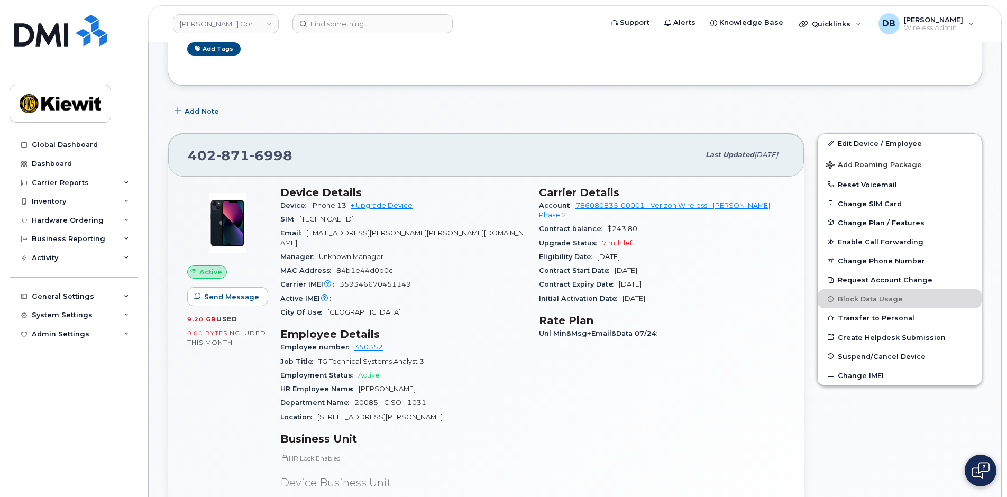
click at [85, 313] on div "System Settings" at bounding box center [62, 315] width 61 height 8
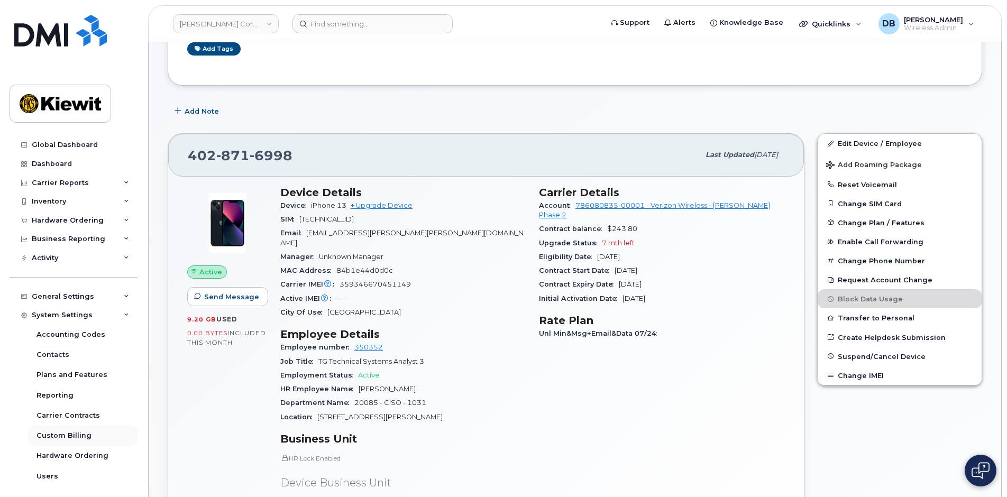
scroll to position [44, 0]
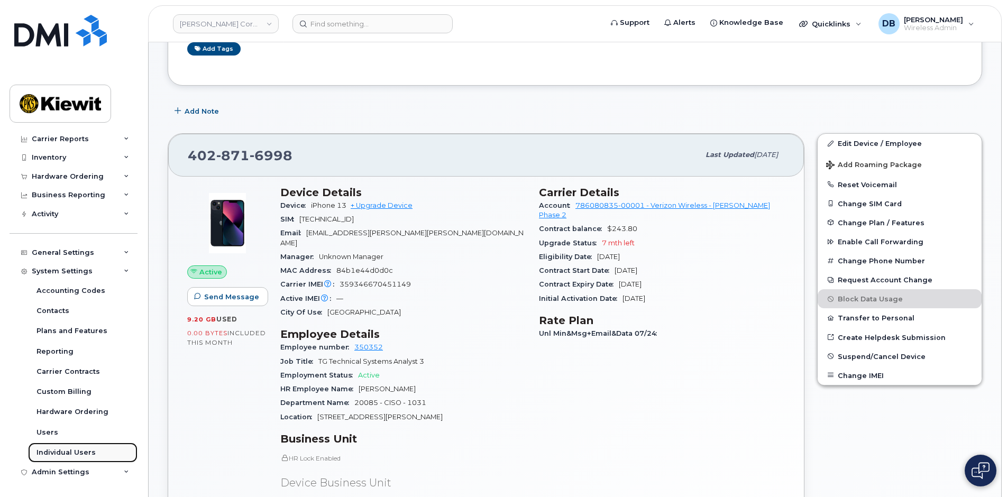
click at [51, 449] on div "Individual Users" at bounding box center [65, 453] width 59 height 10
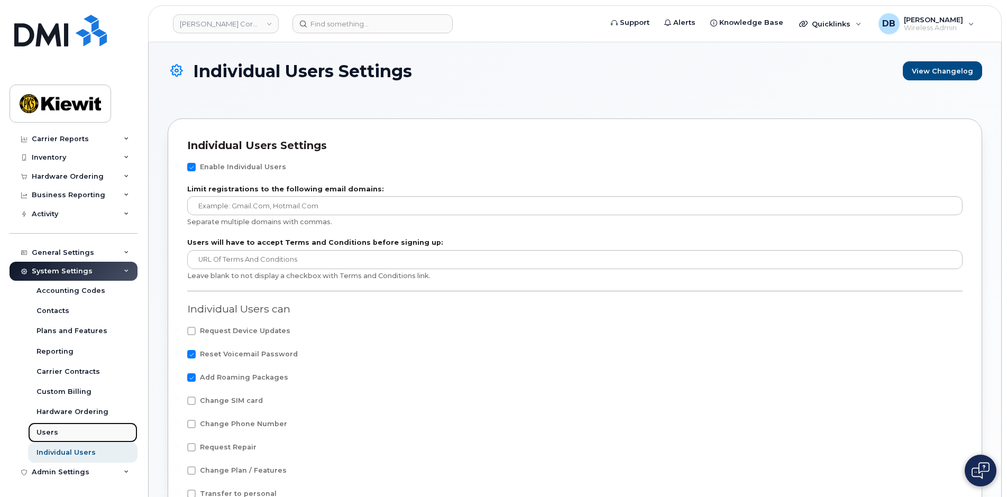
click at [53, 436] on div "Users" at bounding box center [47, 433] width 22 height 10
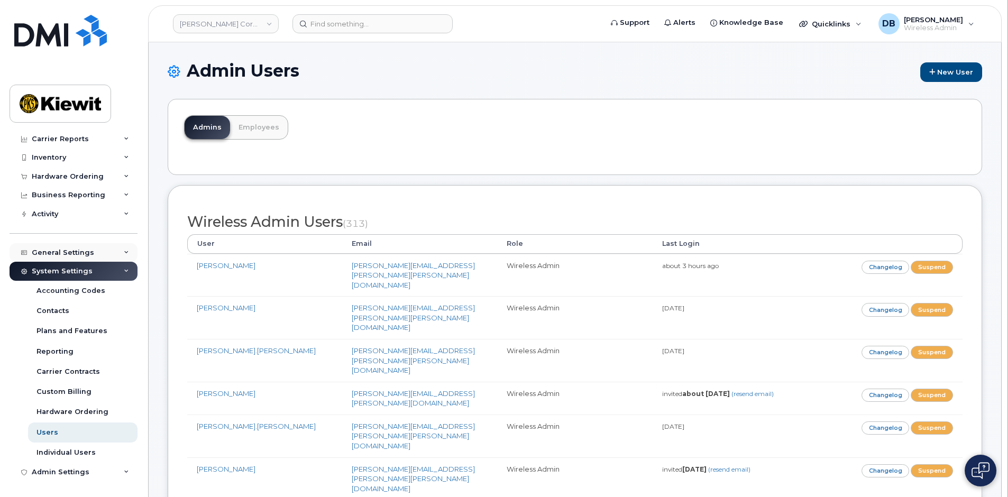
click at [67, 257] on div "General Settings" at bounding box center [63, 253] width 62 height 8
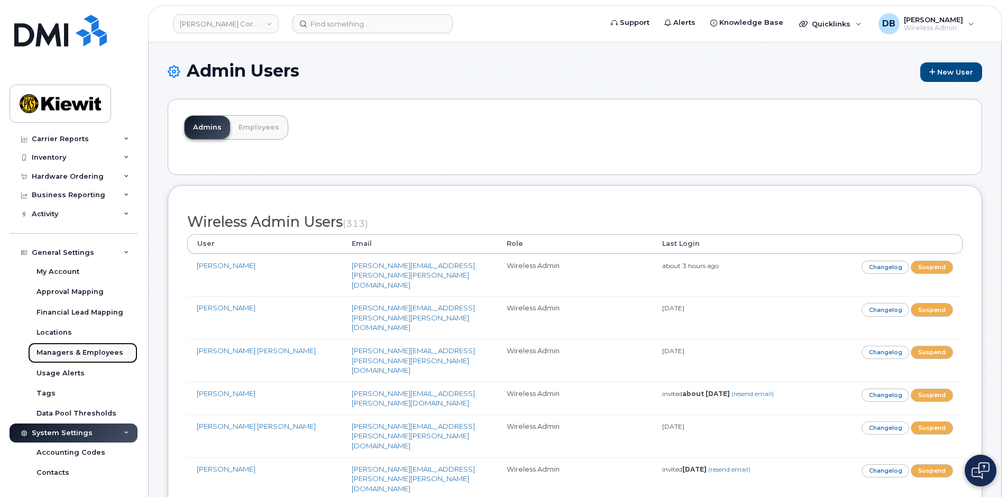
click at [79, 355] on div "Managers & Employees" at bounding box center [79, 353] width 87 height 10
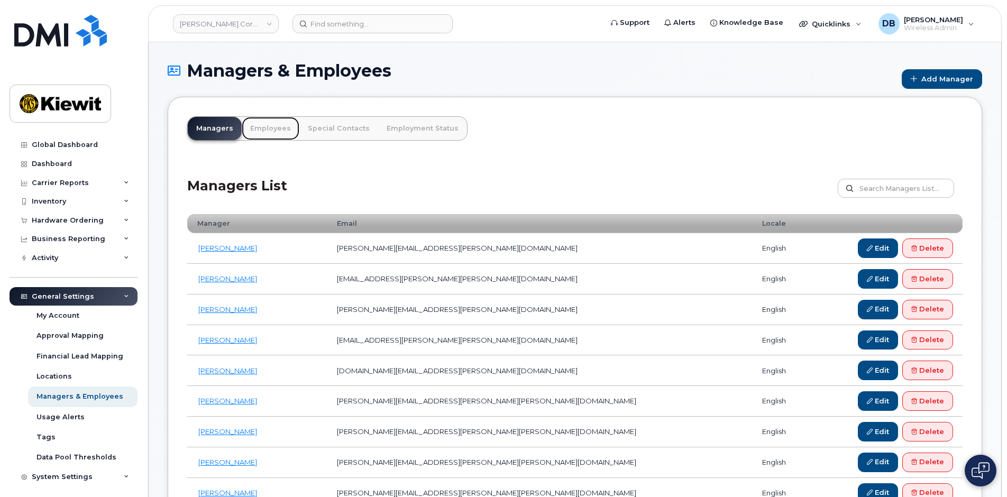
click at [271, 132] on link "Employees" at bounding box center [271, 128] width 58 height 23
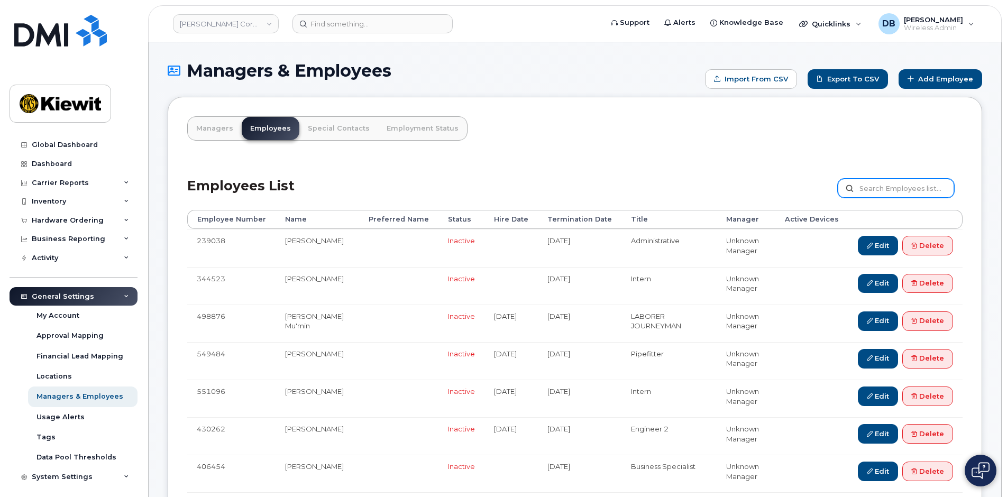
click at [895, 196] on input "text" at bounding box center [896, 188] width 116 height 19
type input "[PERSON_NAME]"
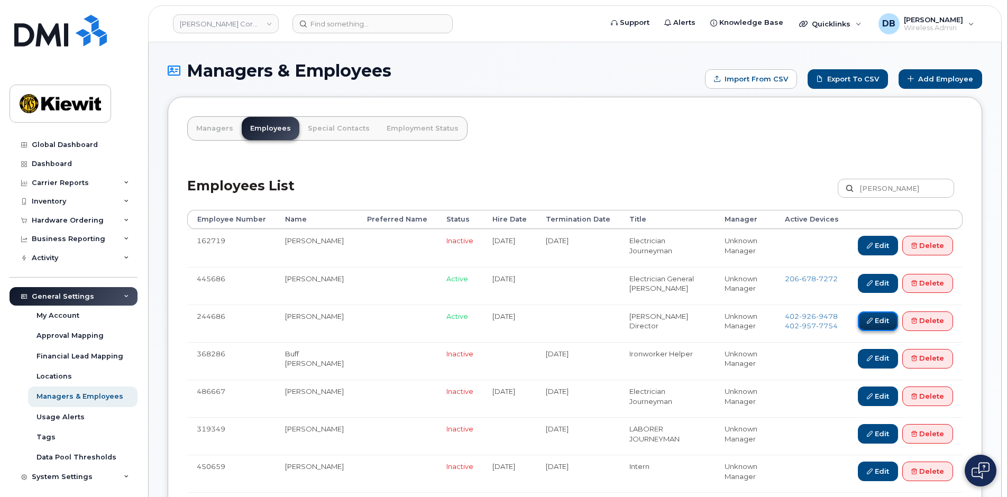
click at [870, 317] on link "Edit" at bounding box center [878, 322] width 40 height 20
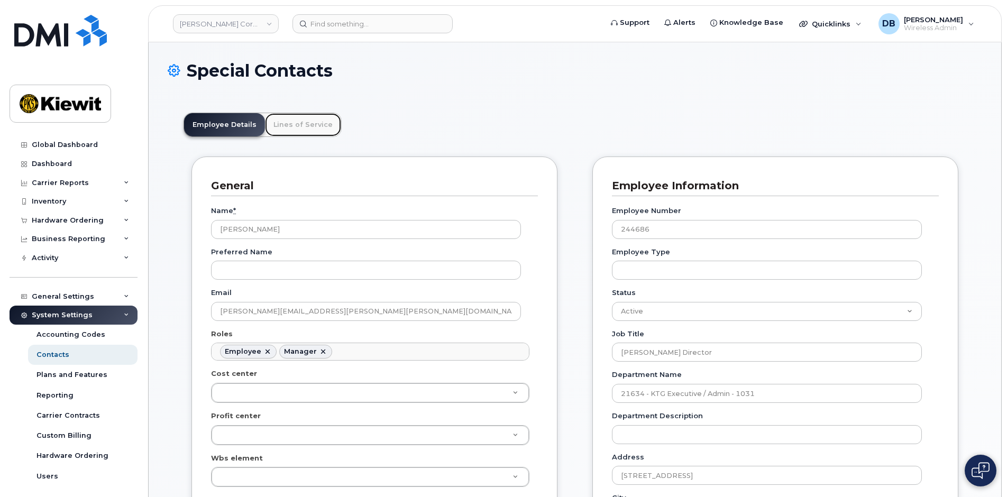
click at [300, 127] on link "Lines of Service" at bounding box center [303, 124] width 76 height 23
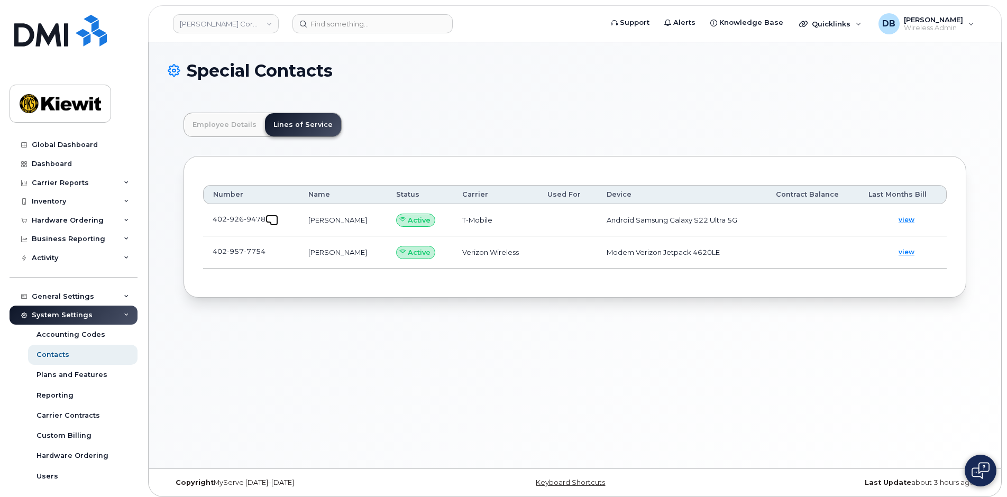
click at [271, 218] on span at bounding box center [274, 221] width 8 height 8
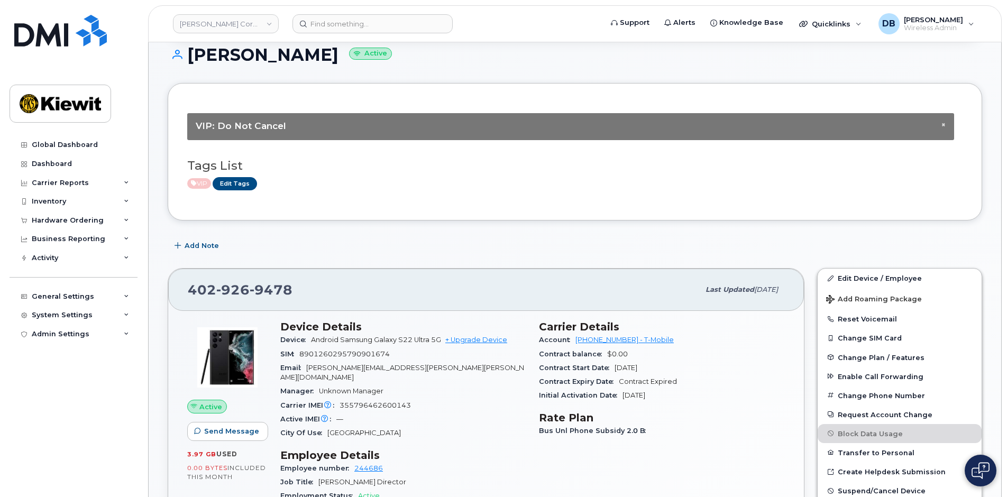
scroll to position [212, 0]
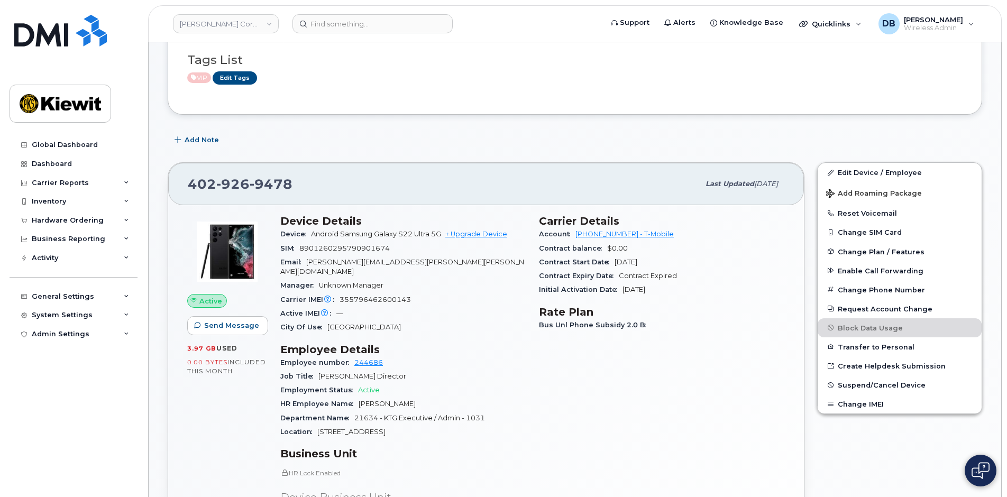
click at [165, 379] on div "[PHONE_NUMBER] Last updated [DATE] Active Send Message 3.97 GB  used 0.00 Bytes…" at bounding box center [486, 412] width 650 height 513
click at [162, 159] on div "[PHONE_NUMBER] Last updated [DATE] Active Send Message 3.97 GB  used 0.00 Bytes…" at bounding box center [486, 412] width 650 height 513
click at [241, 136] on div "Add Note" at bounding box center [575, 140] width 815 height 19
click at [604, 136] on div "Add Note" at bounding box center [575, 140] width 815 height 19
click at [388, 135] on div "Add Note" at bounding box center [575, 140] width 815 height 19
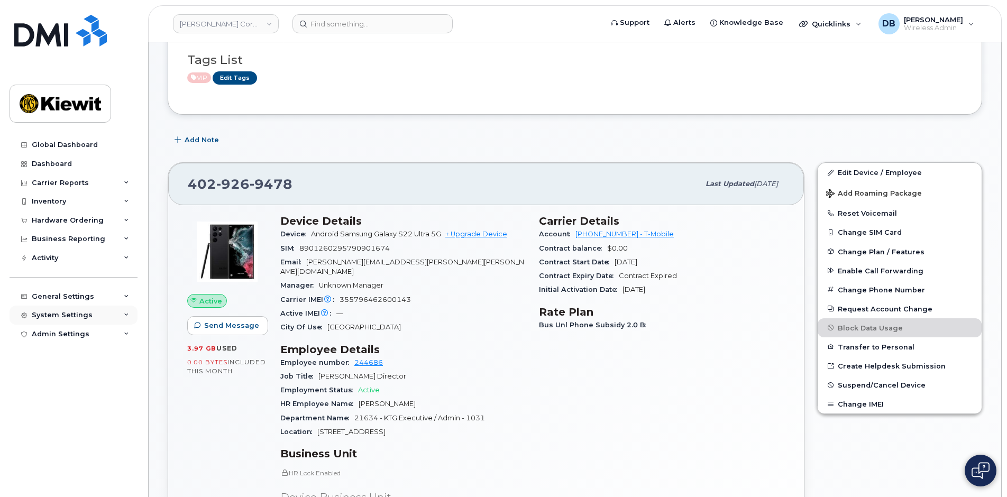
click at [84, 316] on div "System Settings" at bounding box center [62, 315] width 61 height 8
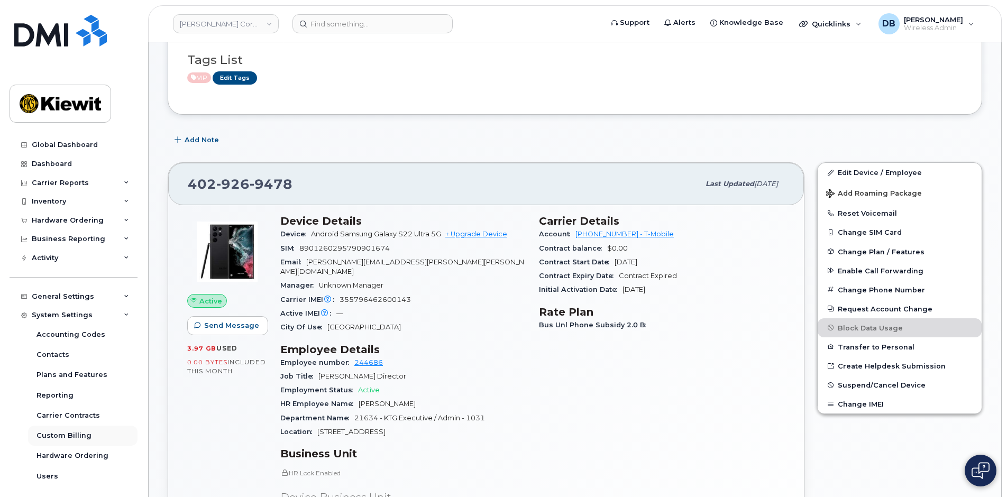
scroll to position [44, 0]
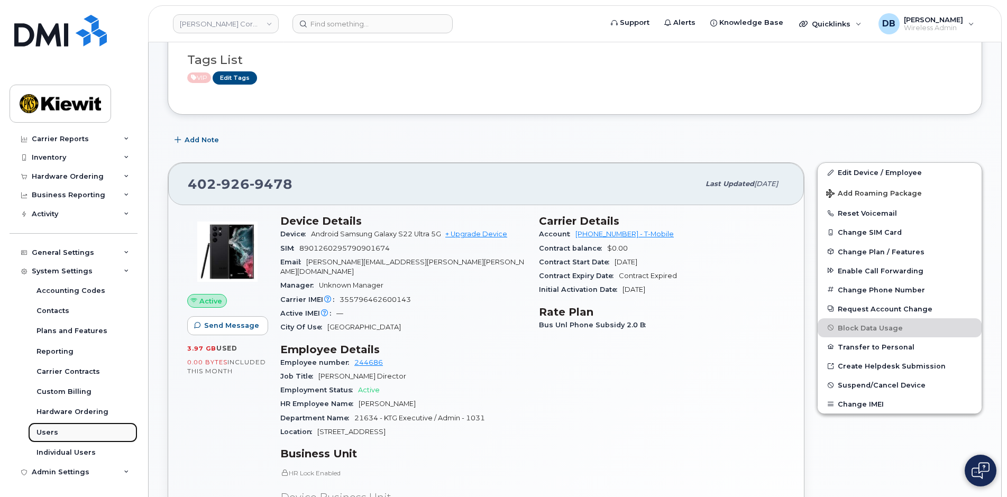
click at [50, 432] on div "Users" at bounding box center [47, 433] width 22 height 10
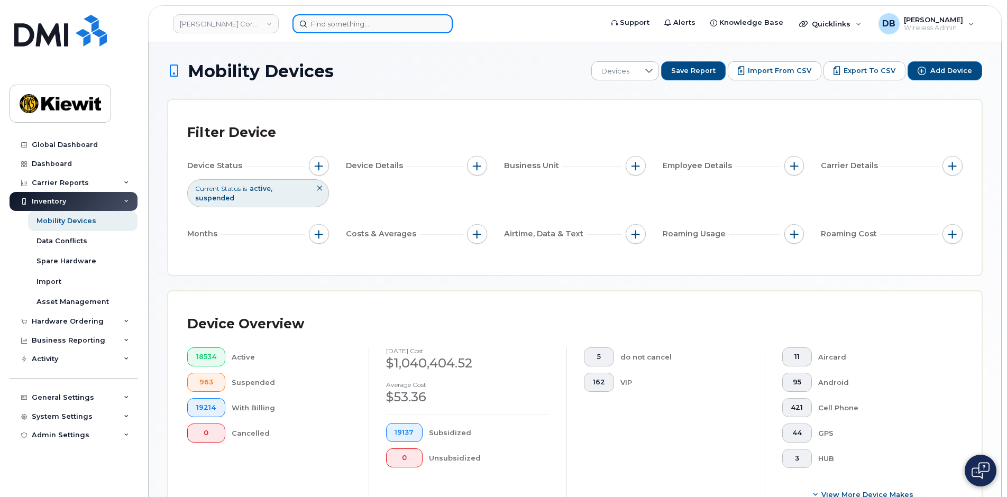
click at [355, 18] on input at bounding box center [373, 23] width 160 height 19
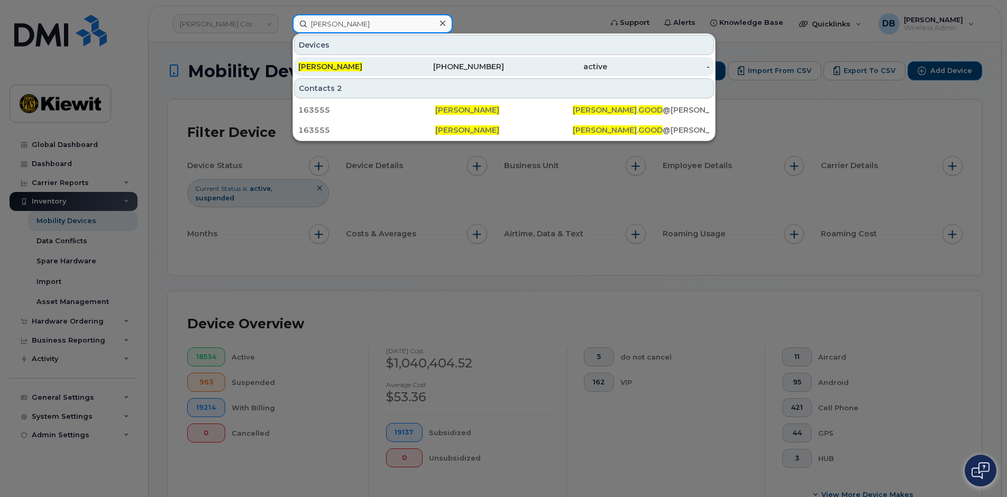
type input "Erin good"
click at [313, 65] on span "[PERSON_NAME]" at bounding box center [330, 67] width 64 height 10
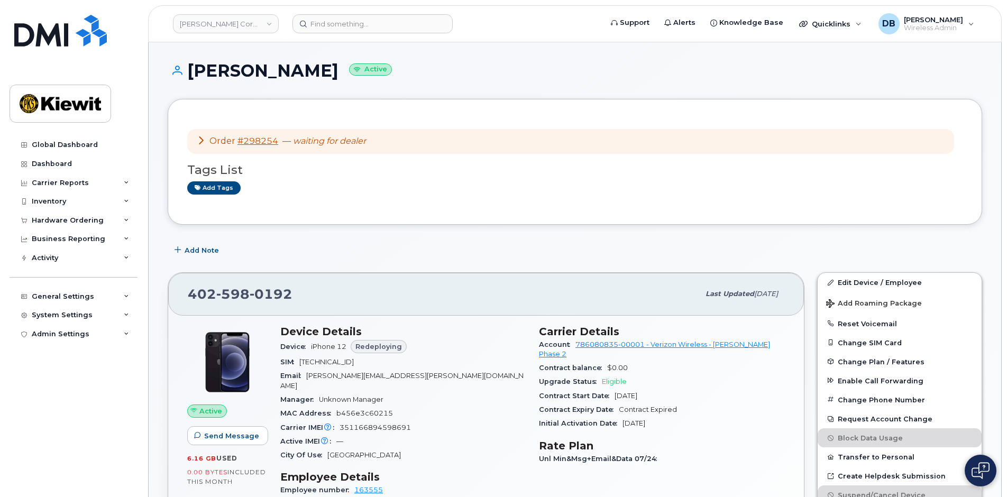
drag, startPoint x: 677, startPoint y: 382, endPoint x: 614, endPoint y: 387, distance: 63.7
click at [614, 389] on div "Contract Start Date [DATE]" at bounding box center [662, 396] width 246 height 14
drag, startPoint x: 614, startPoint y: 387, endPoint x: 689, endPoint y: 385, distance: 75.1
click at [689, 389] on div "Contract Start Date [DATE]" at bounding box center [662, 396] width 246 height 14
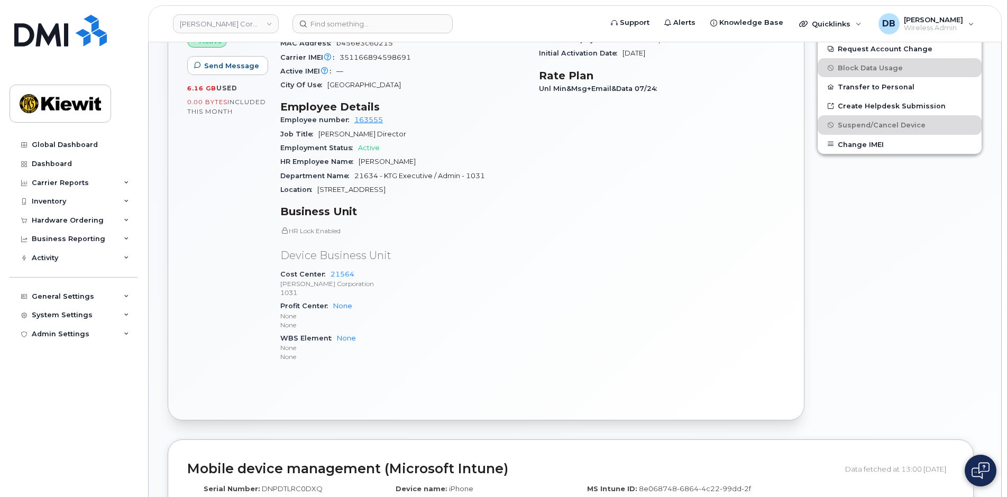
scroll to position [106, 0]
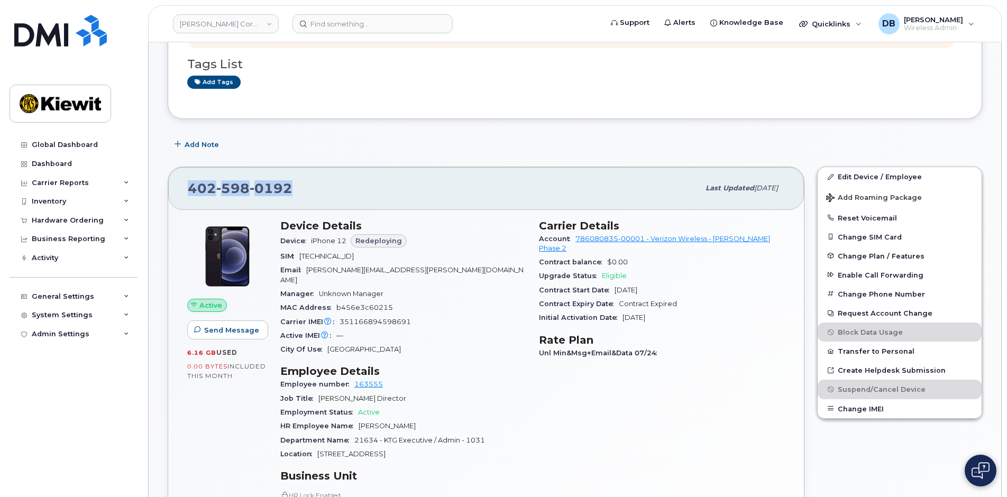
drag, startPoint x: 293, startPoint y: 179, endPoint x: 149, endPoint y: 166, distance: 145.0
copy span "[PHONE_NUMBER]"
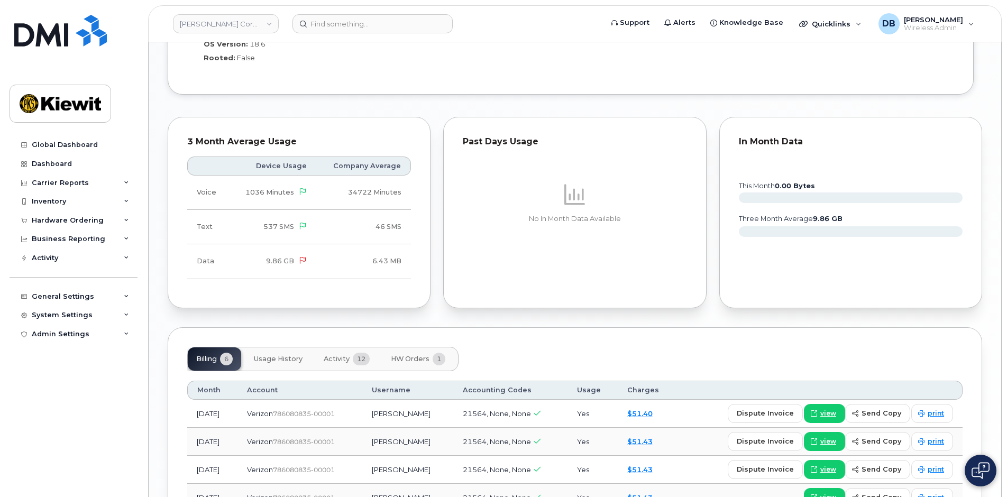
scroll to position [1043, 0]
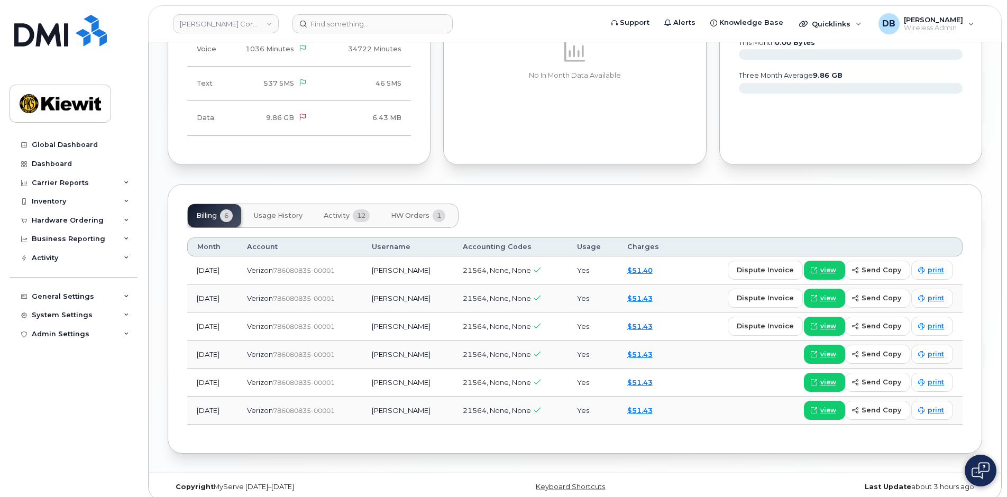
click at [653, 431] on div "Billing 6 Usage History Activity 12 HW Orders 1 Month Account Username Accounti…" at bounding box center [575, 319] width 815 height 270
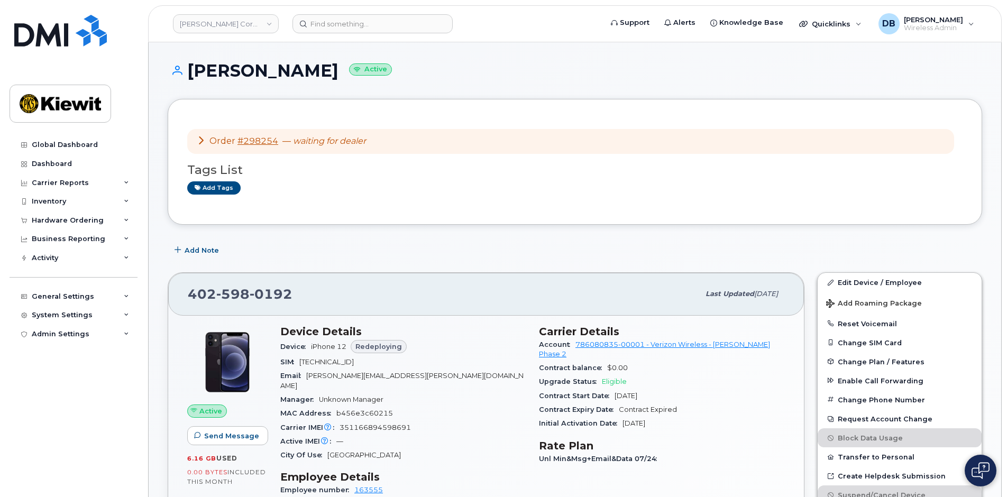
scroll to position [159, 0]
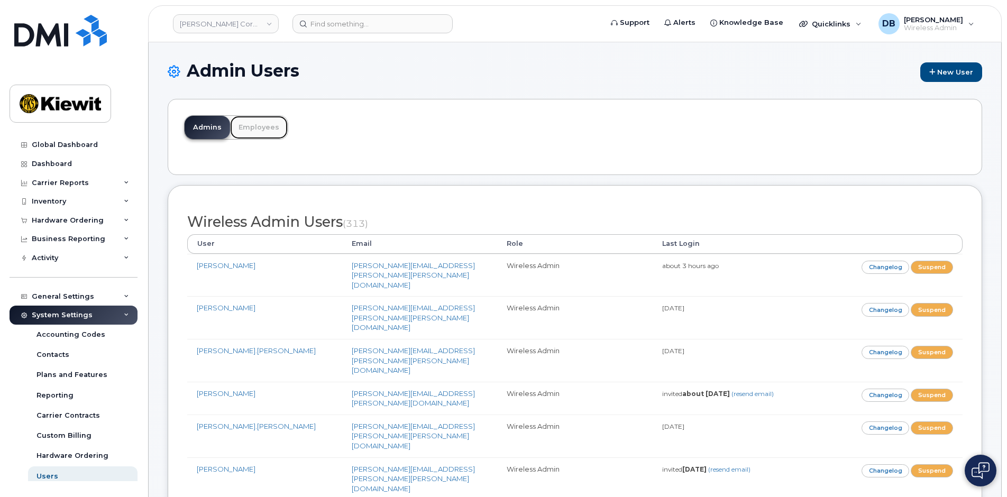
click at [263, 120] on link "Employees" at bounding box center [259, 127] width 58 height 23
click at [256, 132] on link "Employees" at bounding box center [259, 127] width 58 height 23
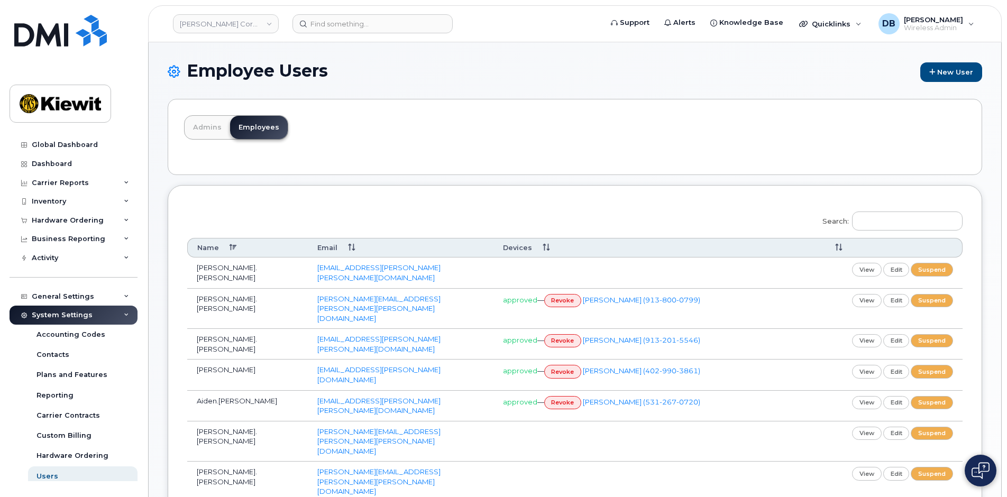
scroll to position [212, 0]
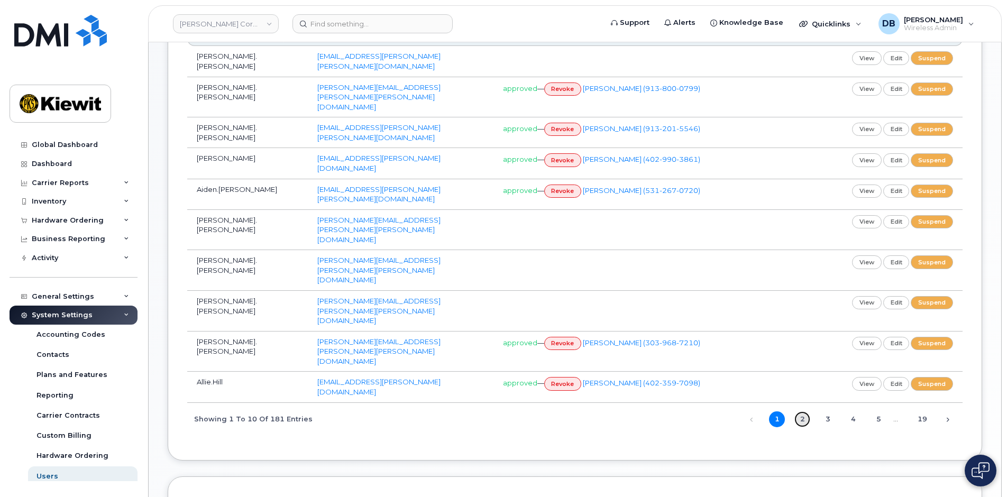
click at [805, 412] on link "2" at bounding box center [803, 420] width 16 height 16
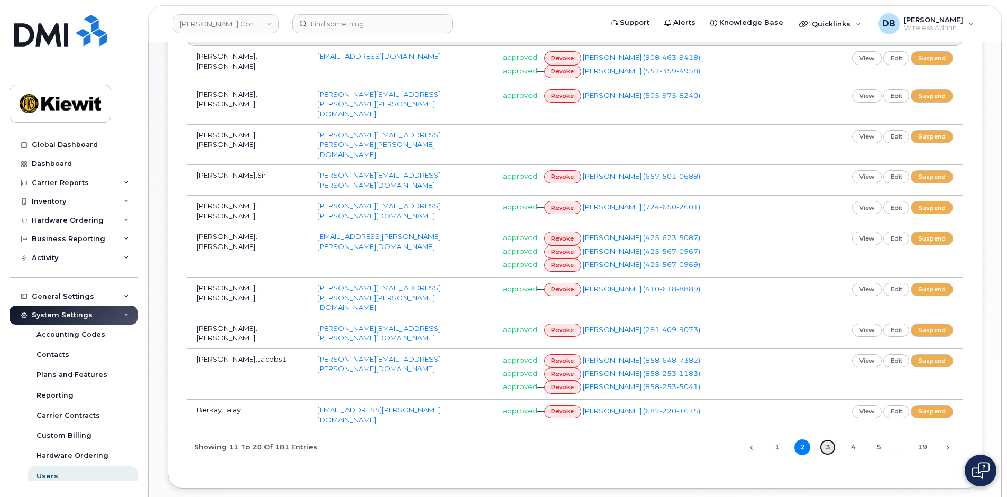
click at [825, 440] on link "3" at bounding box center [828, 448] width 16 height 16
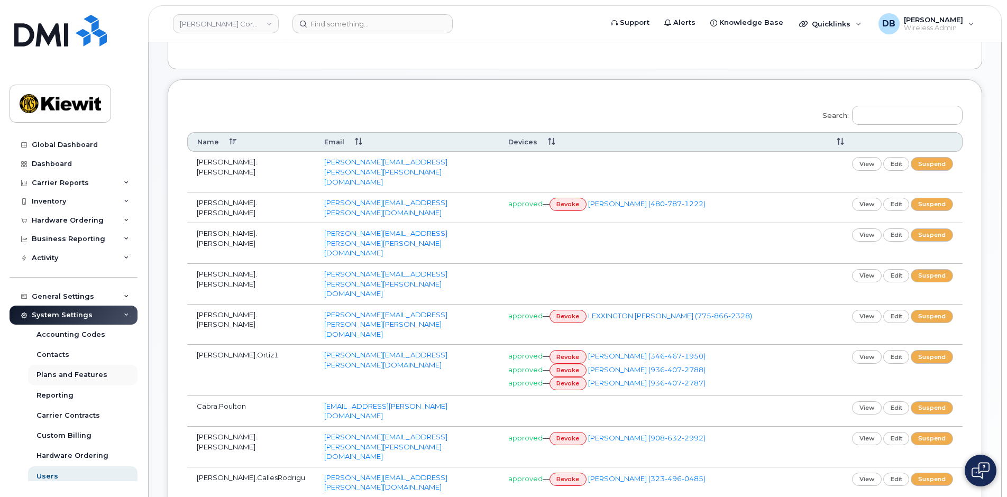
scroll to position [44, 0]
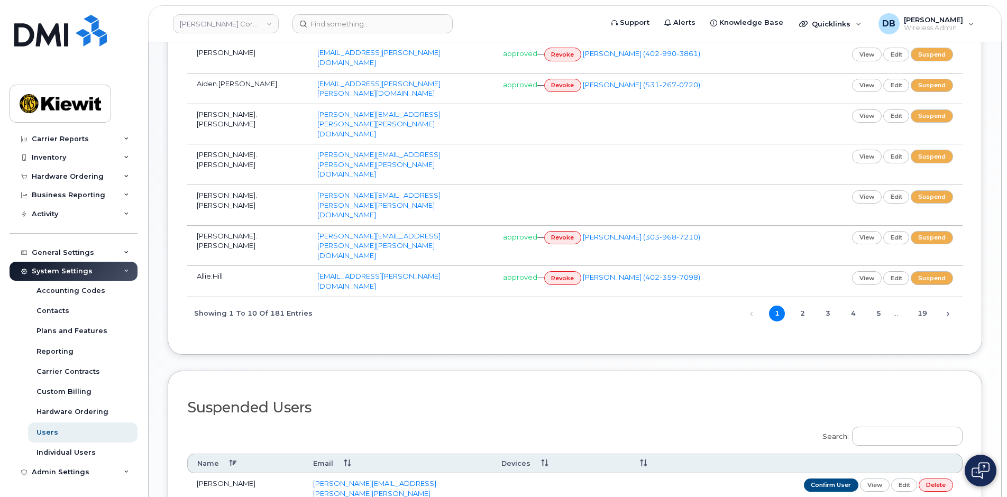
scroll to position [332, 0]
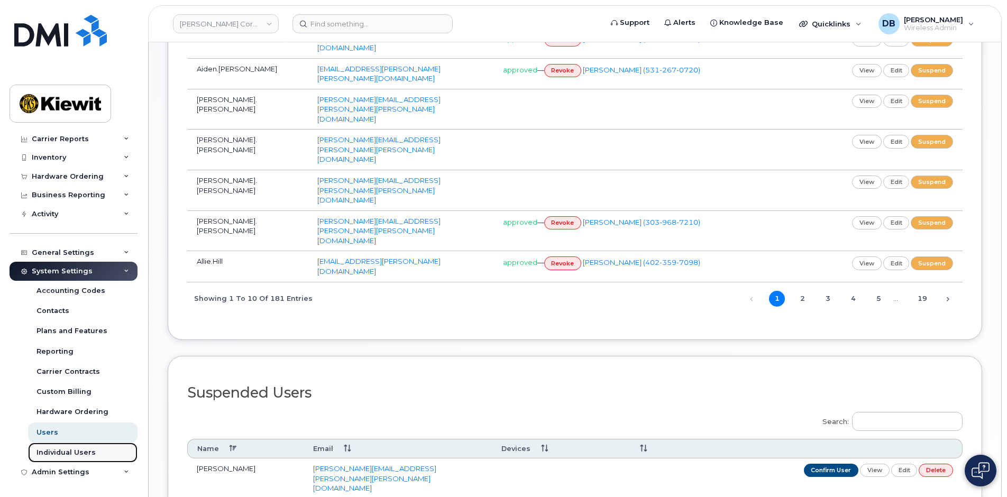
click at [66, 448] on div "Individual Users" at bounding box center [65, 453] width 59 height 10
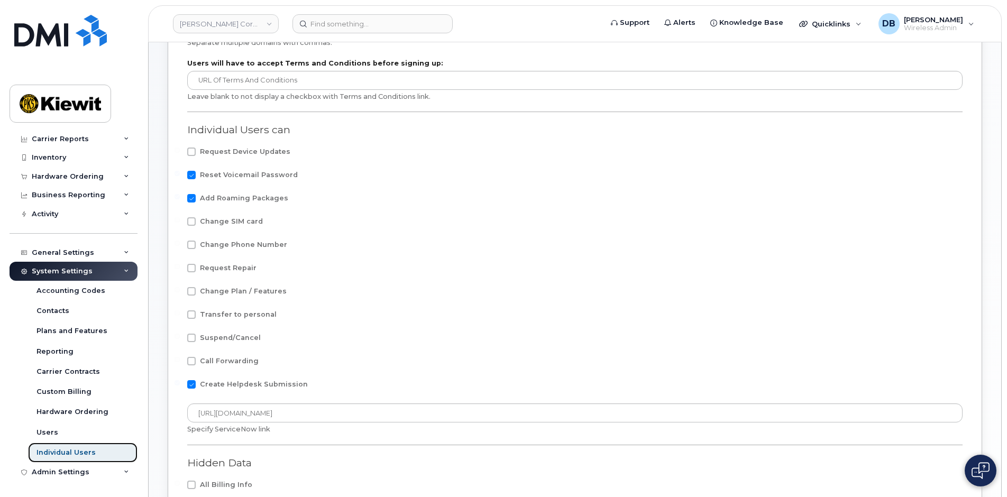
scroll to position [107, 0]
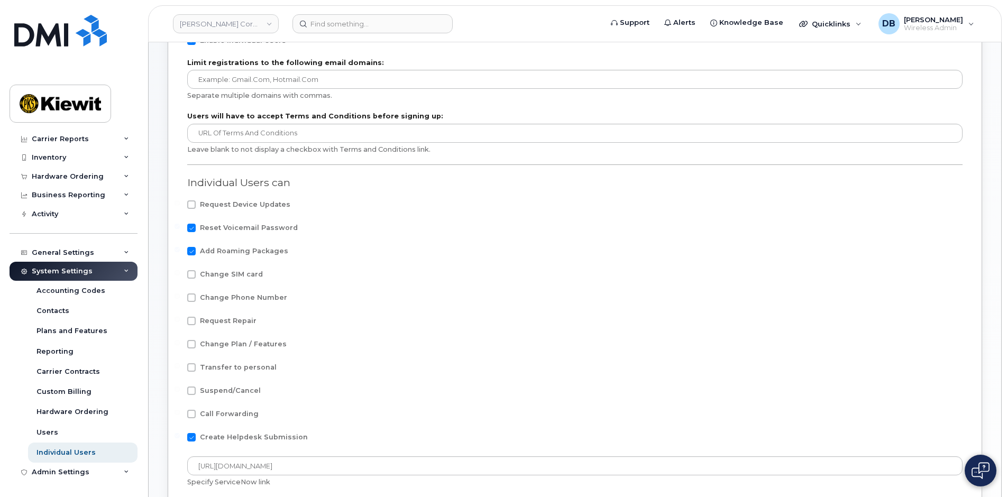
click at [162, 222] on div "Individual Users Settings View Changelog Individual Users Settings Enable Indiv…" at bounding box center [575, 358] width 853 height 846
click at [69, 428] on link "Users" at bounding box center [82, 433] width 109 height 20
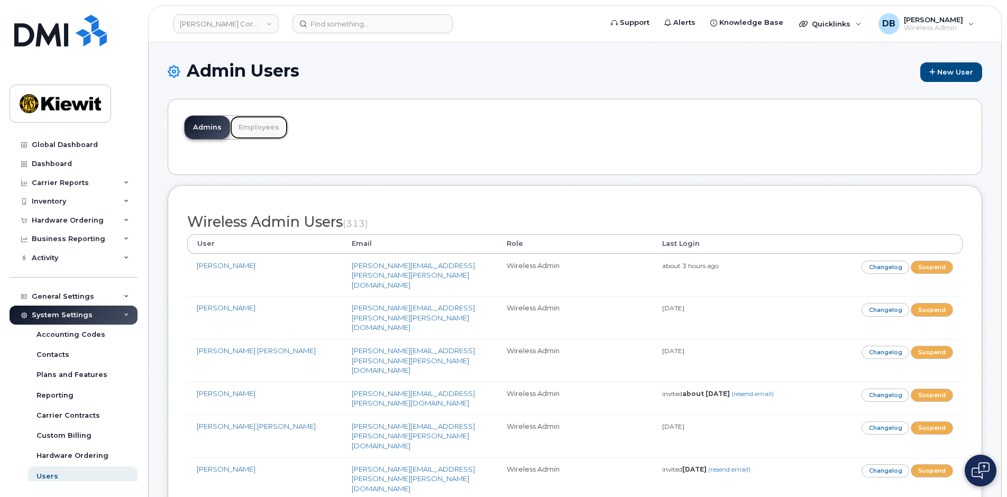
click at [244, 131] on link "Employees" at bounding box center [259, 127] width 58 height 23
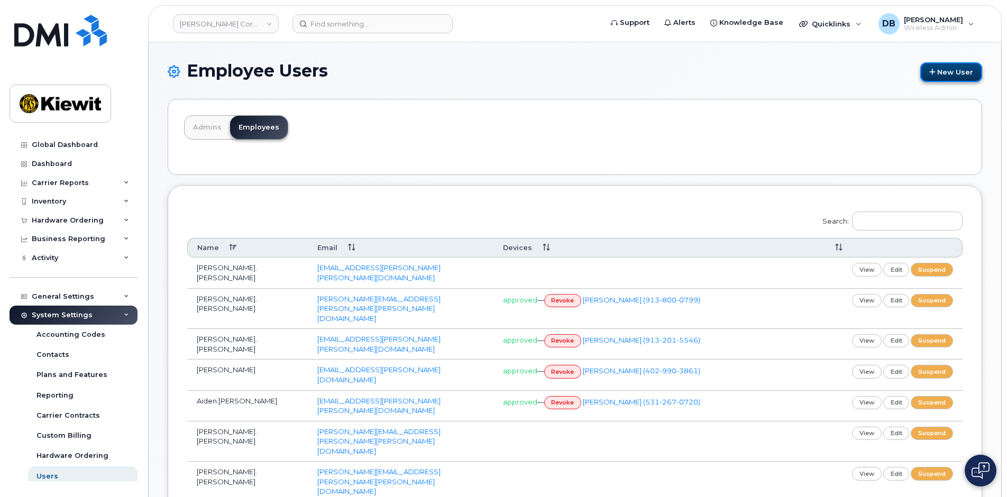
click at [942, 73] on link "New User" at bounding box center [951, 72] width 62 height 20
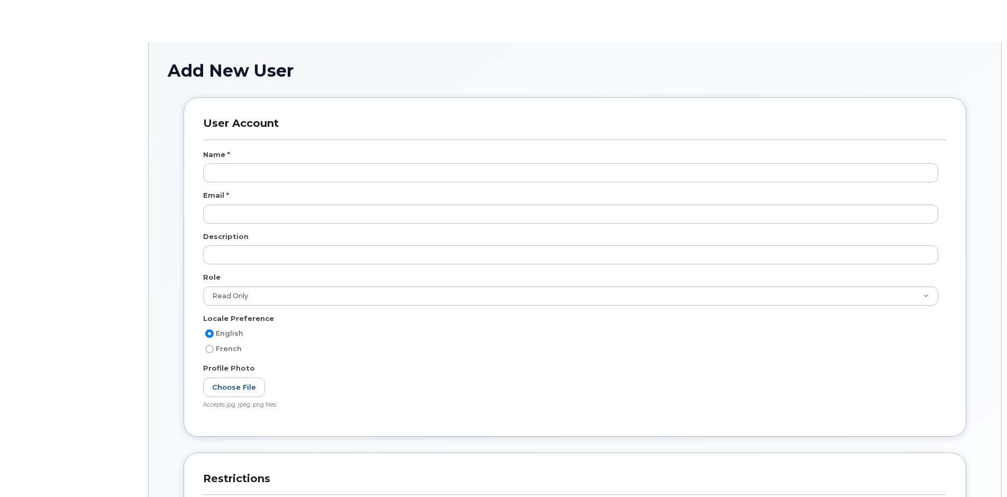
select select
select select "read_only"
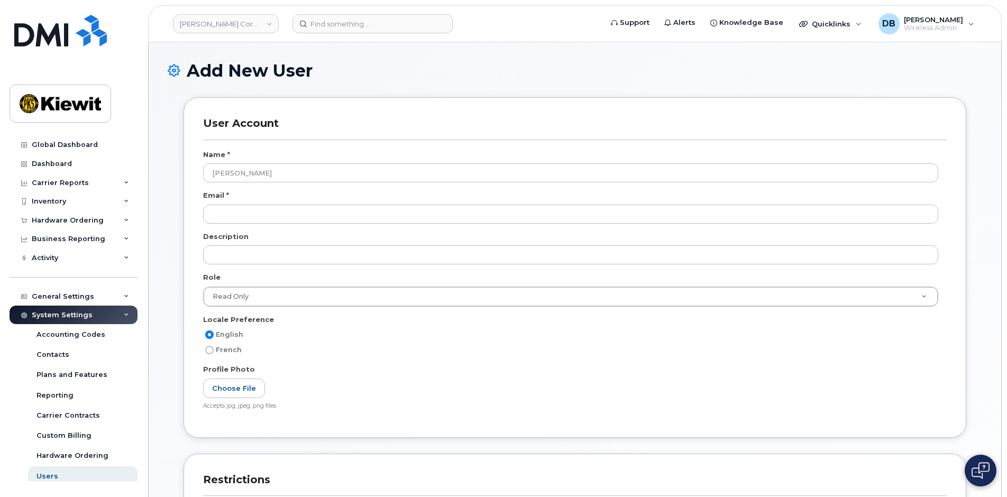
type input "[PERSON_NAME]"
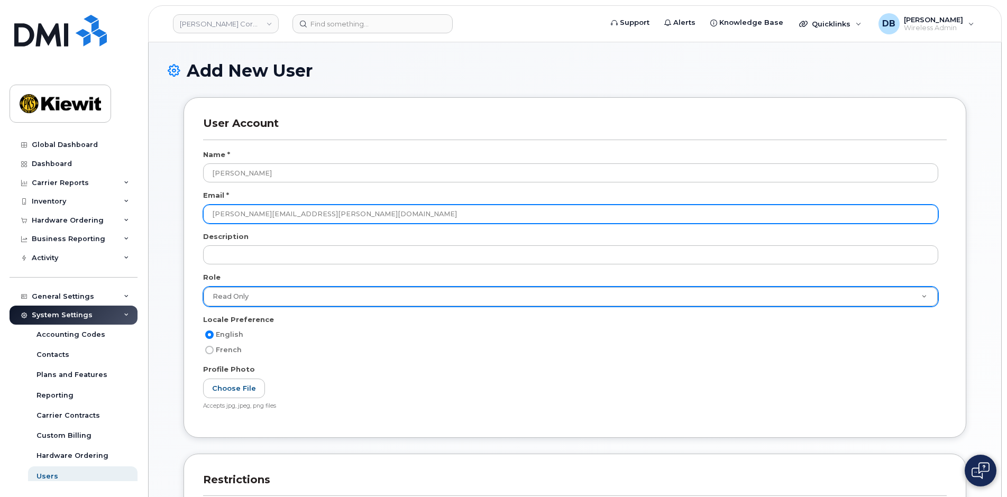
type input "[PERSON_NAME][EMAIL_ADDRESS][PERSON_NAME][DOMAIN_NAME]"
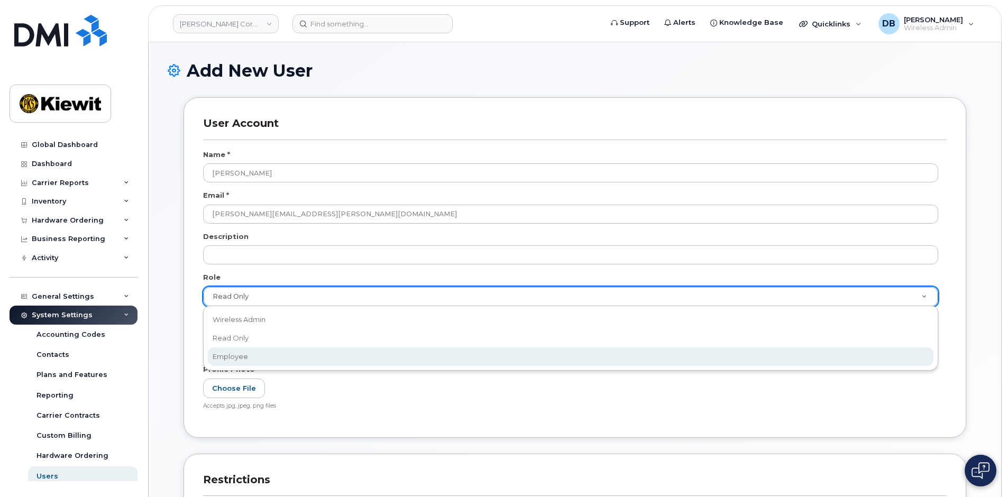
select select "employee"
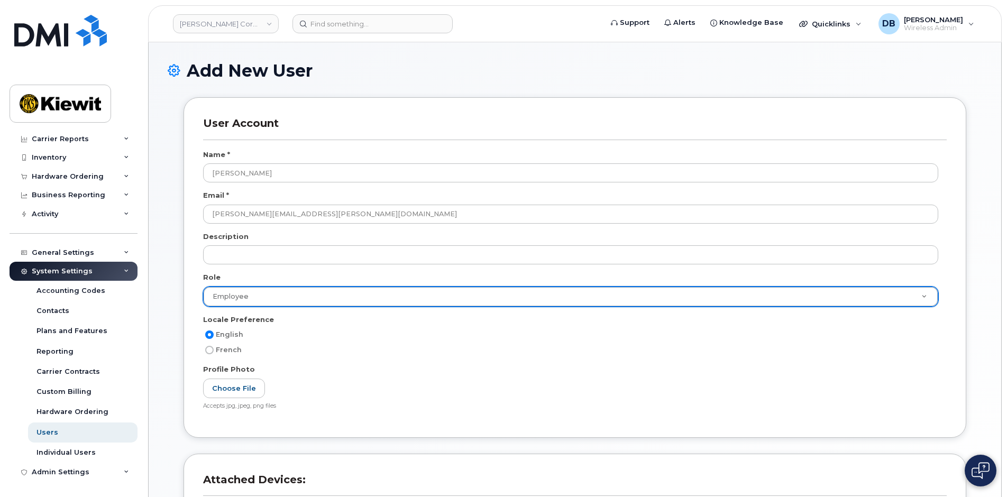
scroll to position [126, 0]
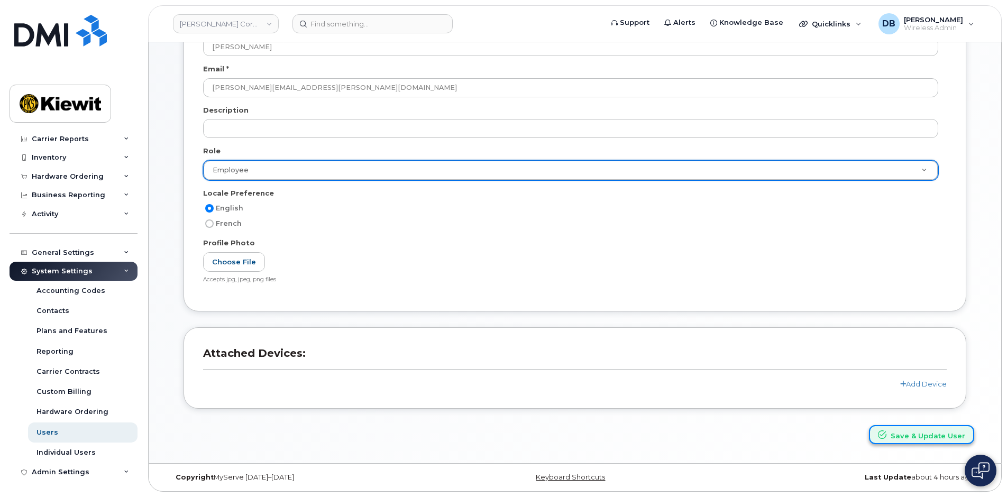
click at [937, 439] on button "Save & Update User" at bounding box center [921, 435] width 105 height 20
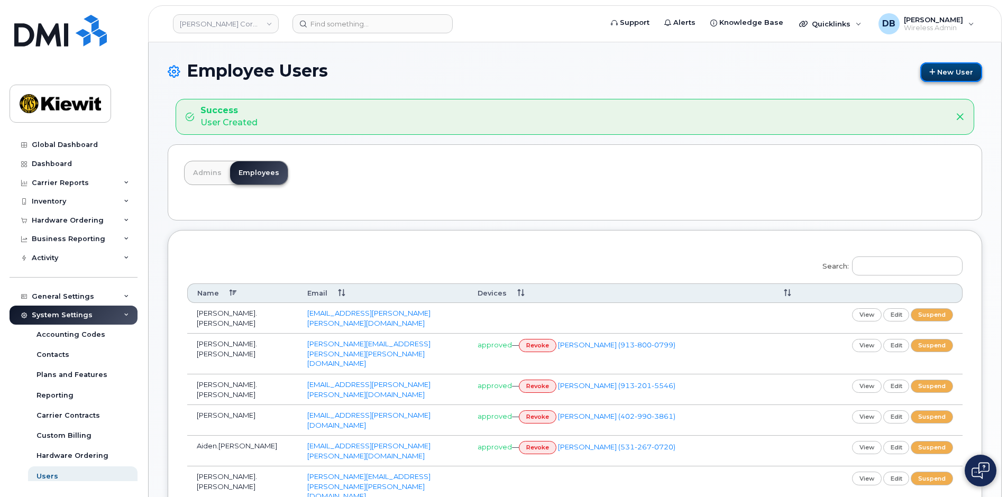
click at [937, 71] on link "New User" at bounding box center [951, 72] width 62 height 20
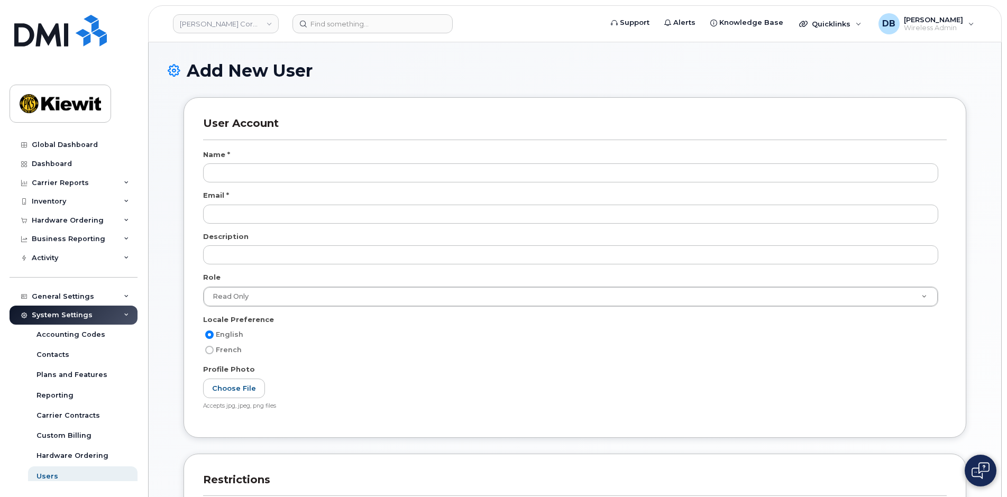
select select
type input "Brett.Bock"
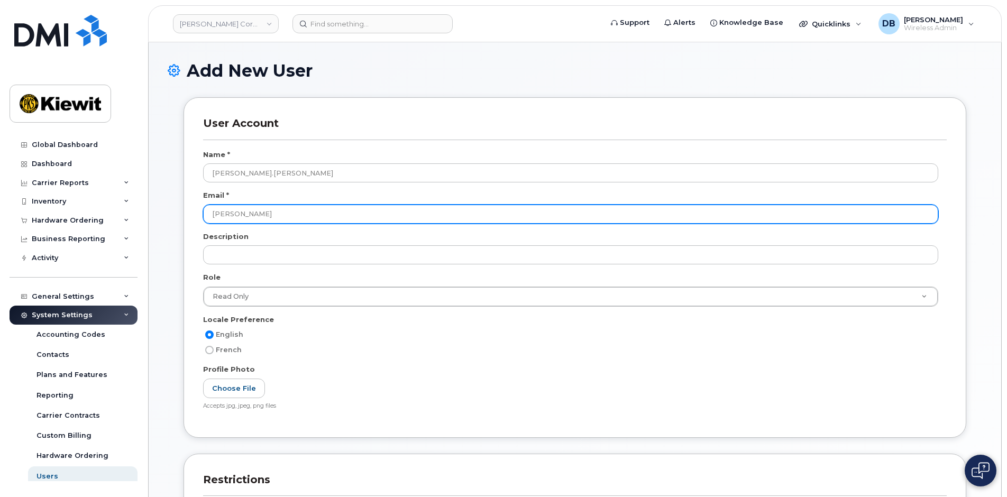
type input "brett.bock@kiewit.com"
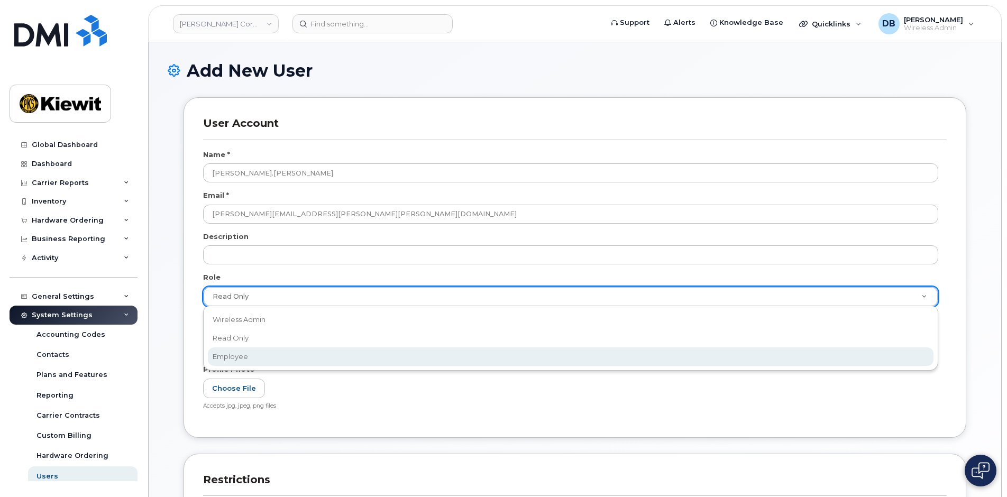
select select "employee"
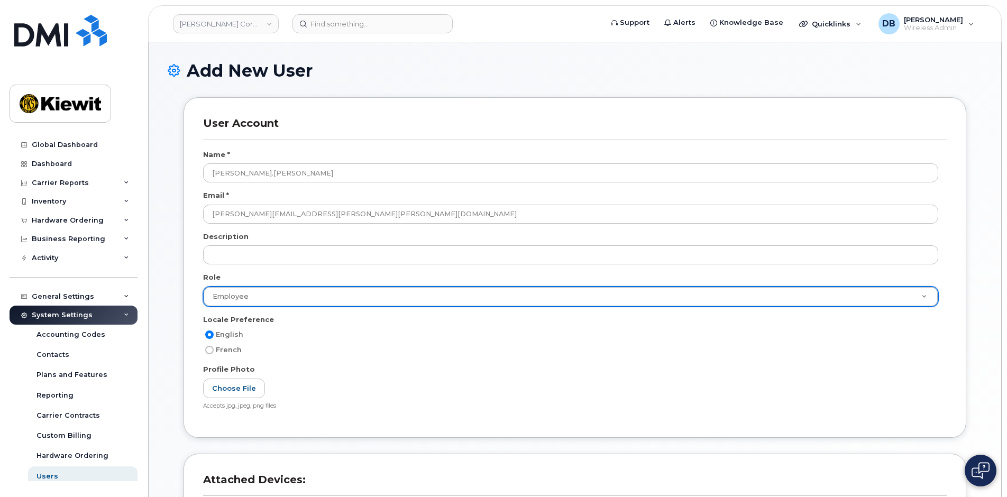
scroll to position [126, 0]
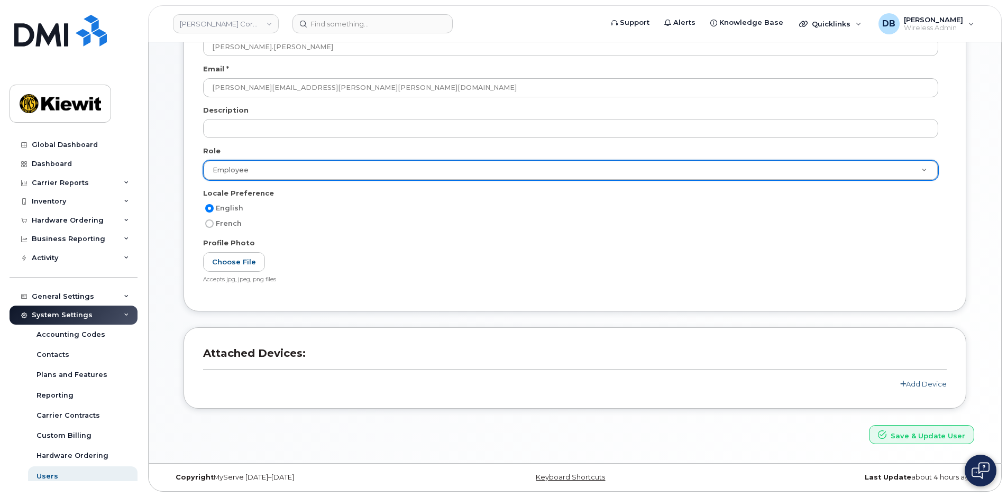
click at [921, 385] on link "Add Device" at bounding box center [923, 384] width 47 height 8
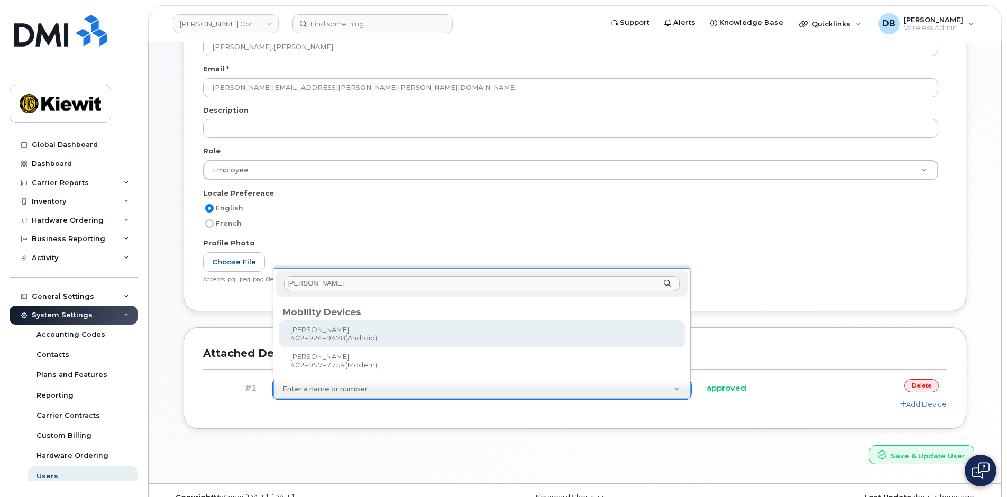
type input "Brett bock"
type input "1117925"
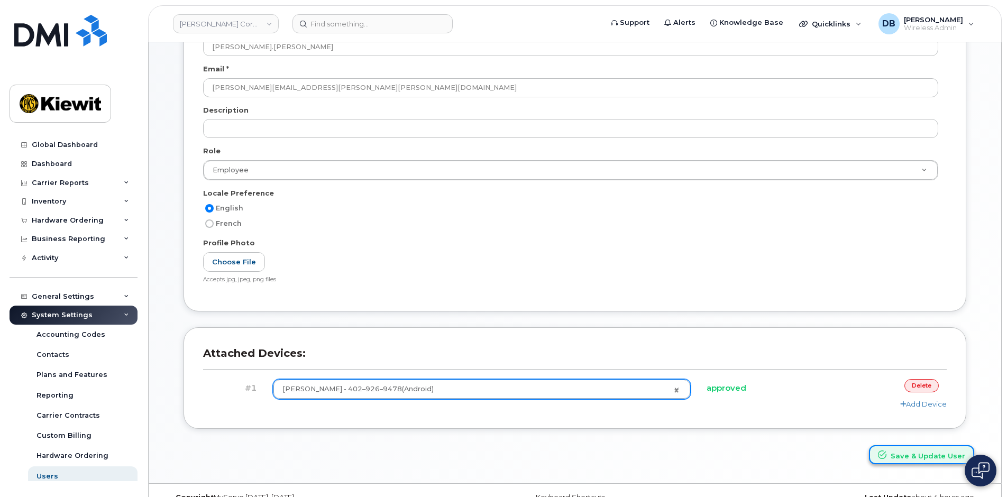
click at [912, 459] on button "Save & Update User" at bounding box center [921, 455] width 105 height 20
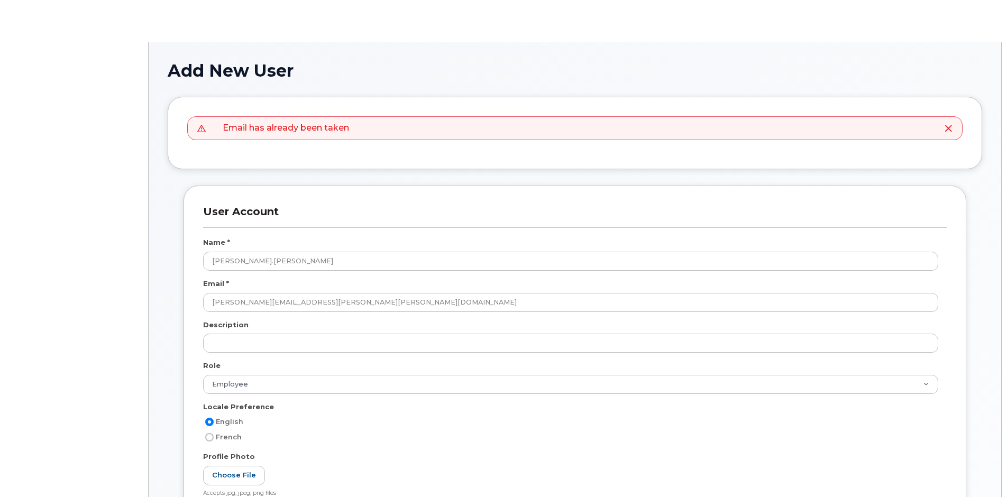
select select "employee"
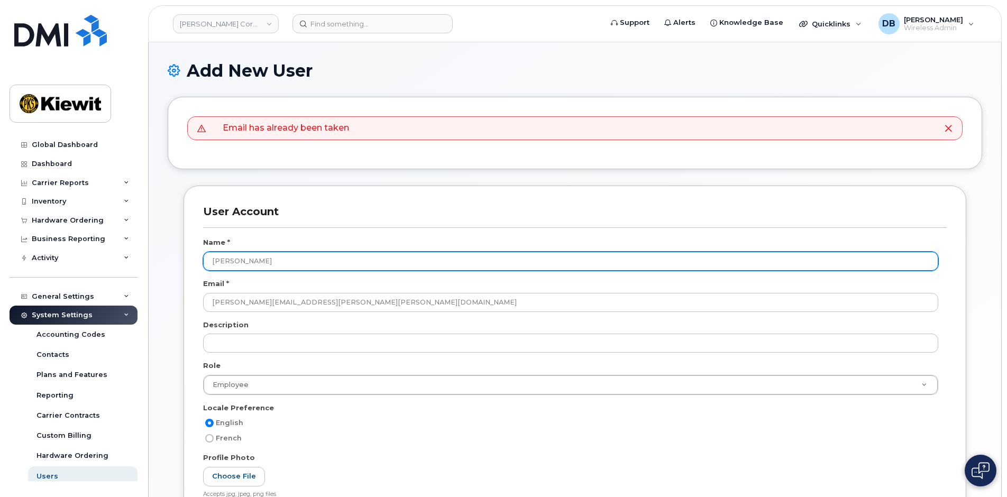
scroll to position [159, 0]
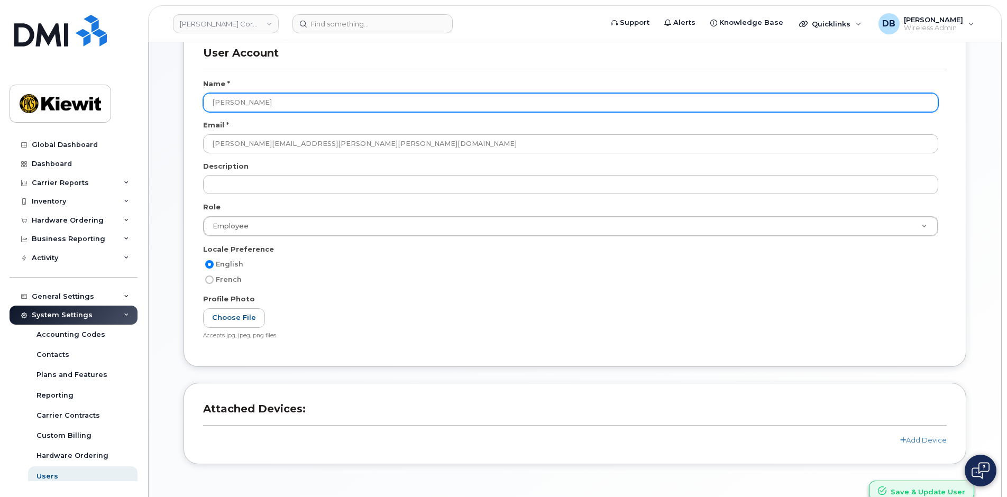
type input "Brett Bock"
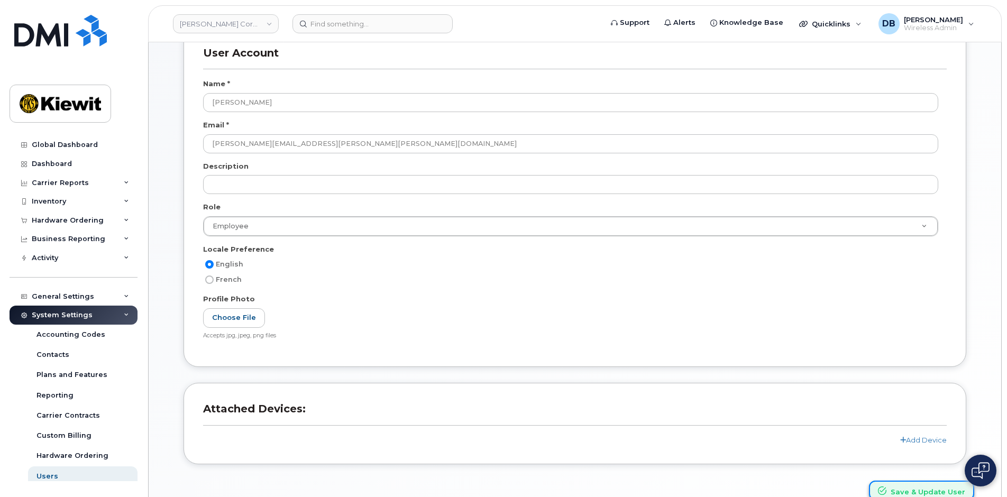
click at [928, 485] on button "Save & Update User" at bounding box center [921, 491] width 105 height 20
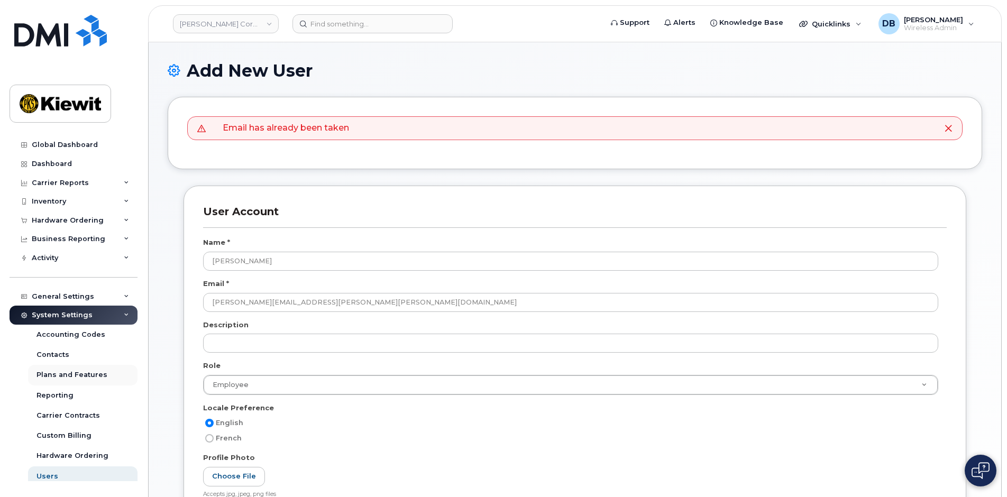
scroll to position [44, 0]
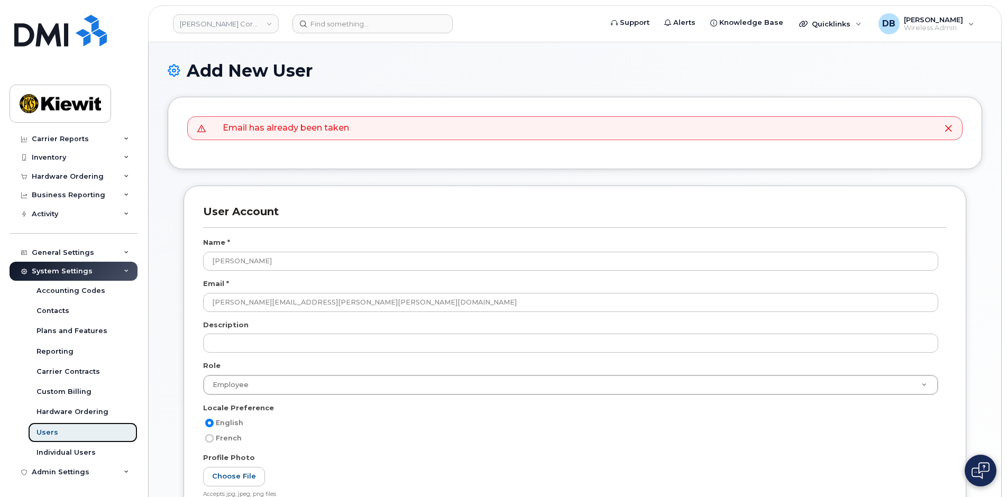
click at [46, 428] on div "Users" at bounding box center [47, 433] width 22 height 10
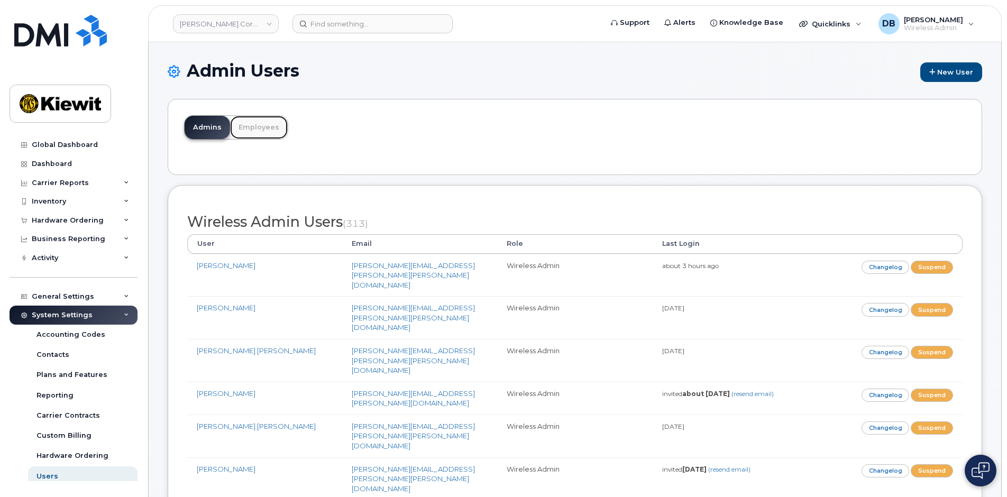
click at [248, 127] on link "Employees" at bounding box center [259, 127] width 58 height 23
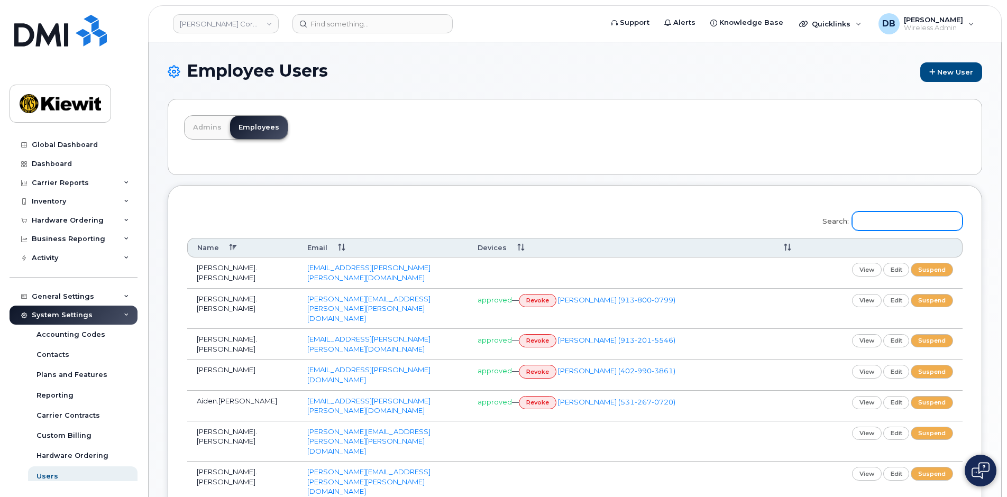
click at [887, 226] on input "Search:" at bounding box center [907, 221] width 111 height 19
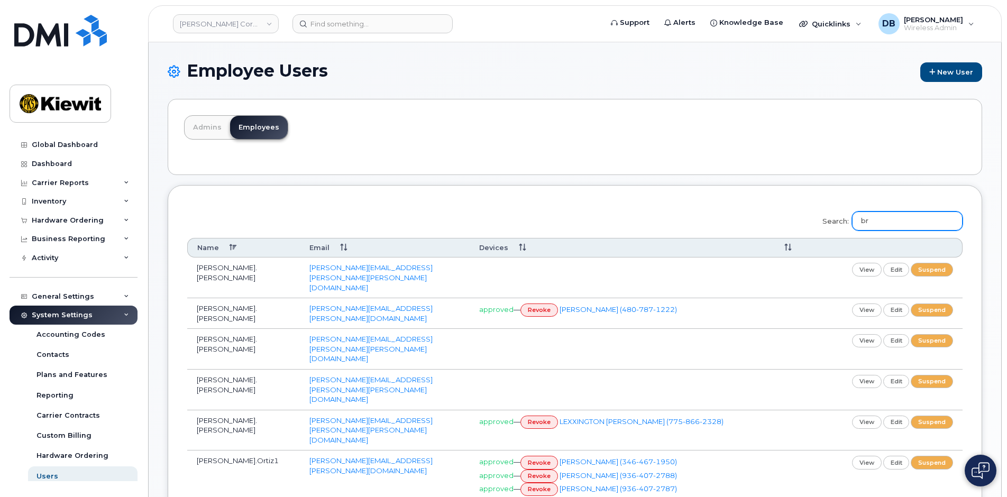
type input "b"
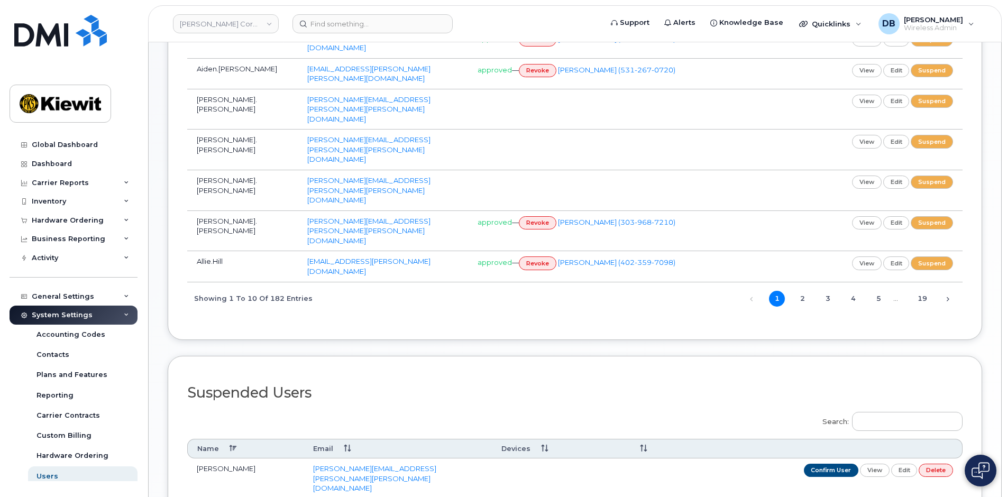
scroll to position [226, 0]
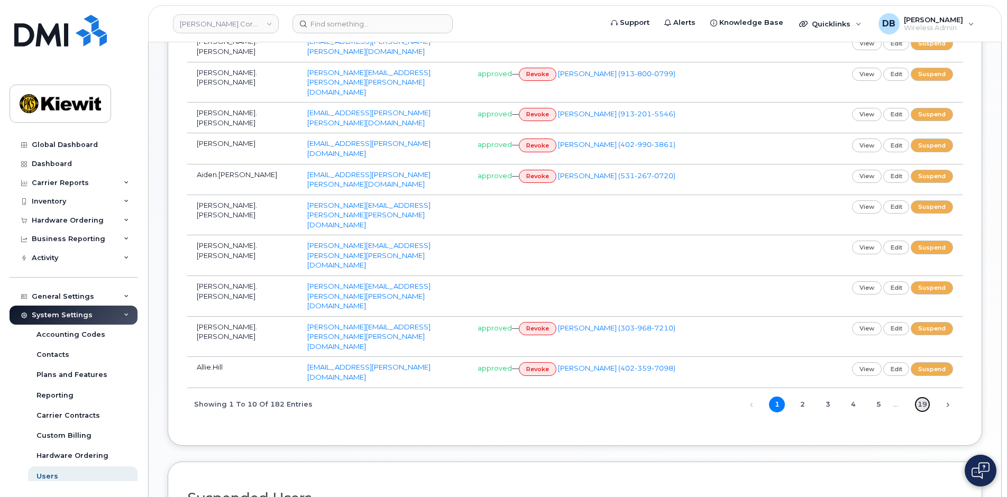
click at [927, 397] on link "19" at bounding box center [923, 405] width 16 height 16
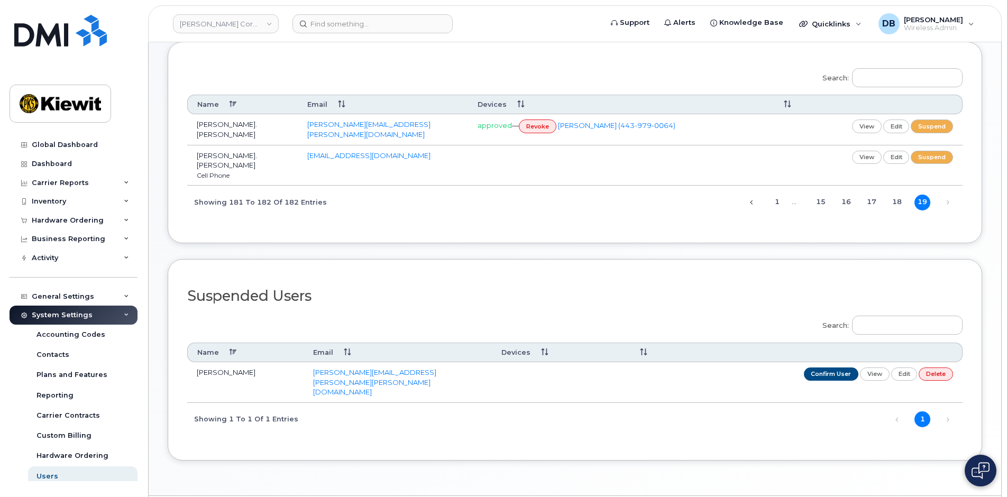
scroll to position [0, 0]
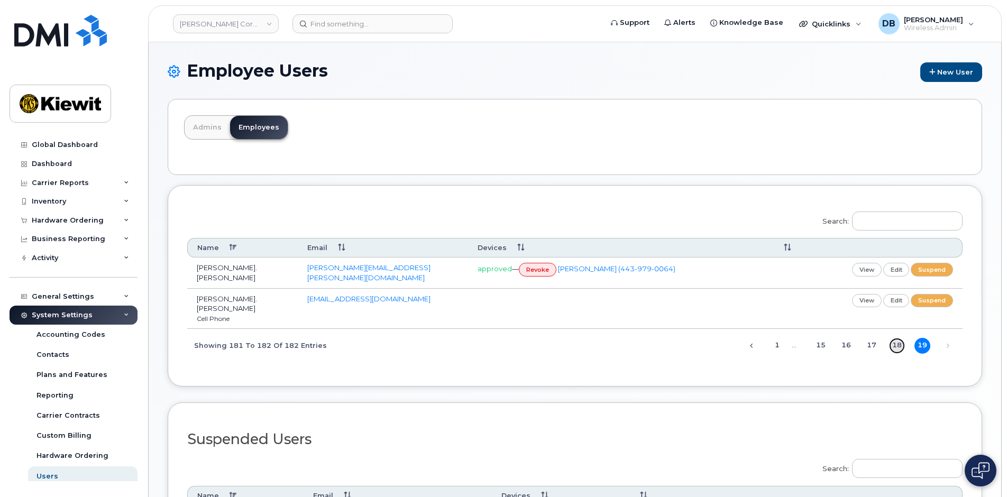
click at [890, 338] on link "18" at bounding box center [897, 346] width 16 height 16
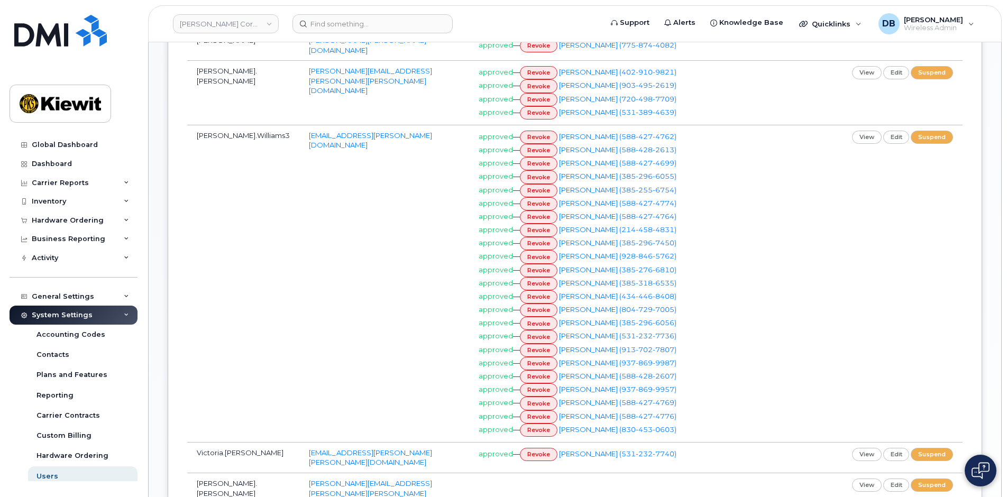
scroll to position [582, 0]
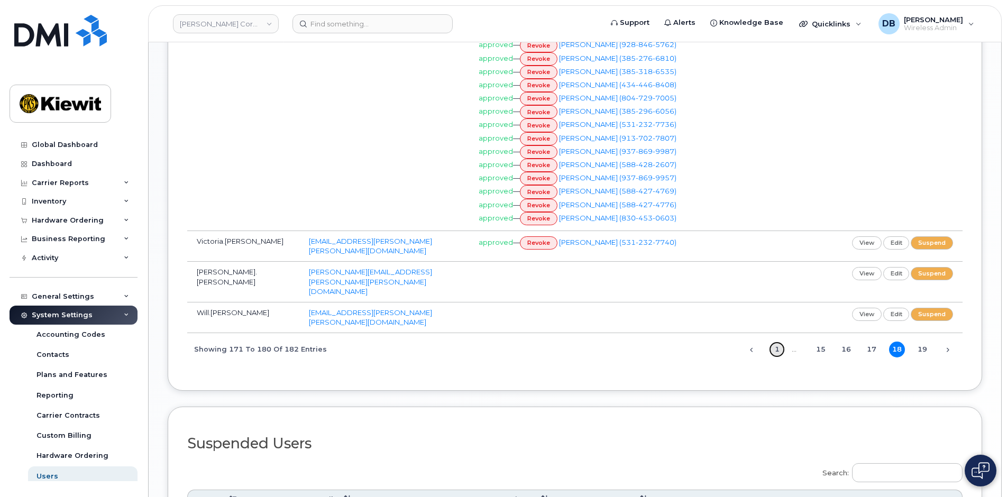
click at [779, 342] on link "1" at bounding box center [777, 350] width 16 height 16
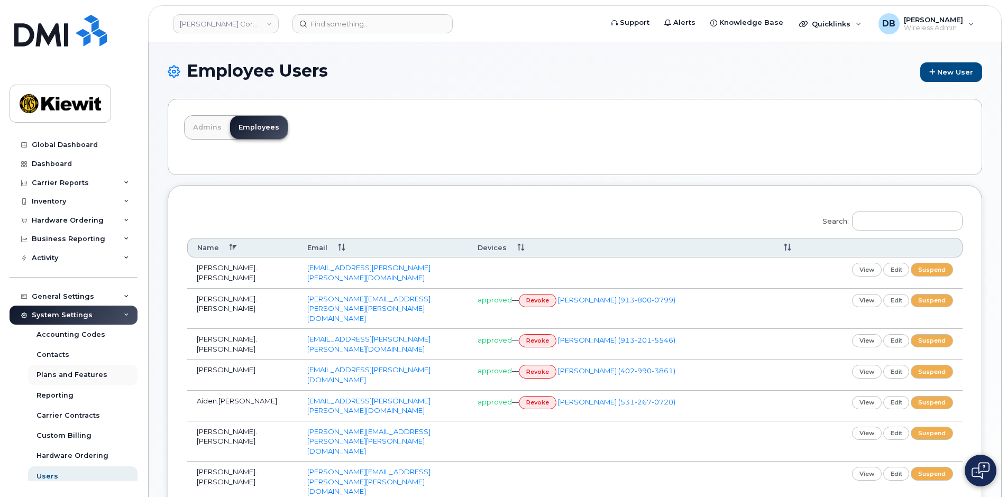
scroll to position [44, 0]
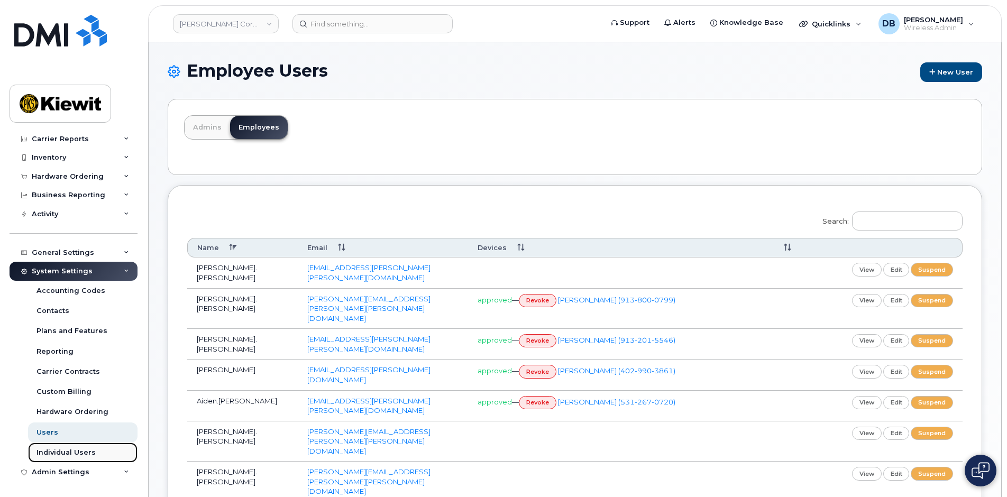
click at [65, 450] on div "Individual Users" at bounding box center [65, 453] width 59 height 10
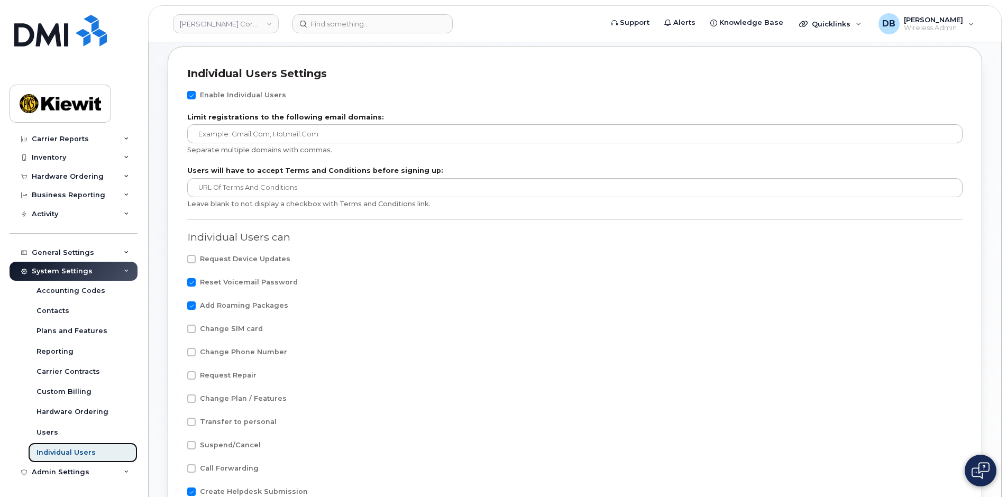
scroll to position [212, 0]
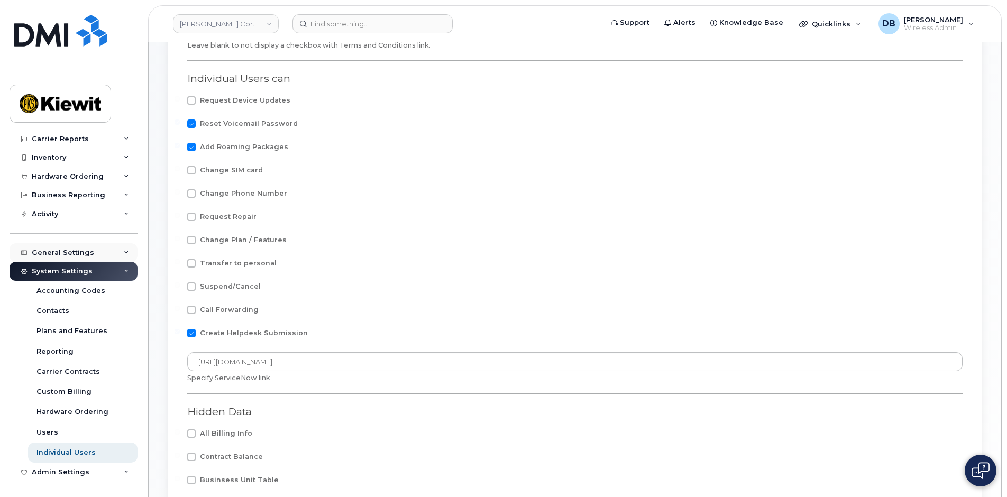
click at [59, 253] on div "General Settings" at bounding box center [63, 253] width 62 height 8
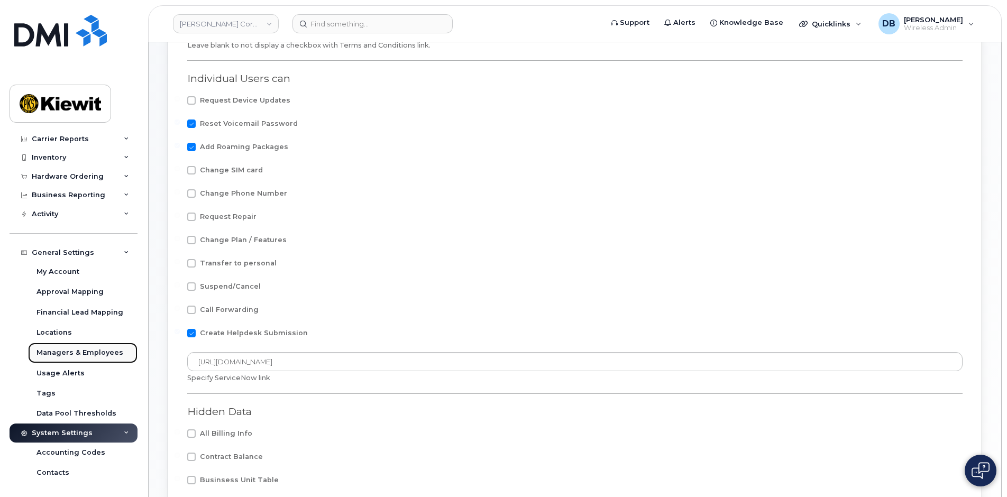
click at [65, 352] on div "Managers & Employees" at bounding box center [79, 353] width 87 height 10
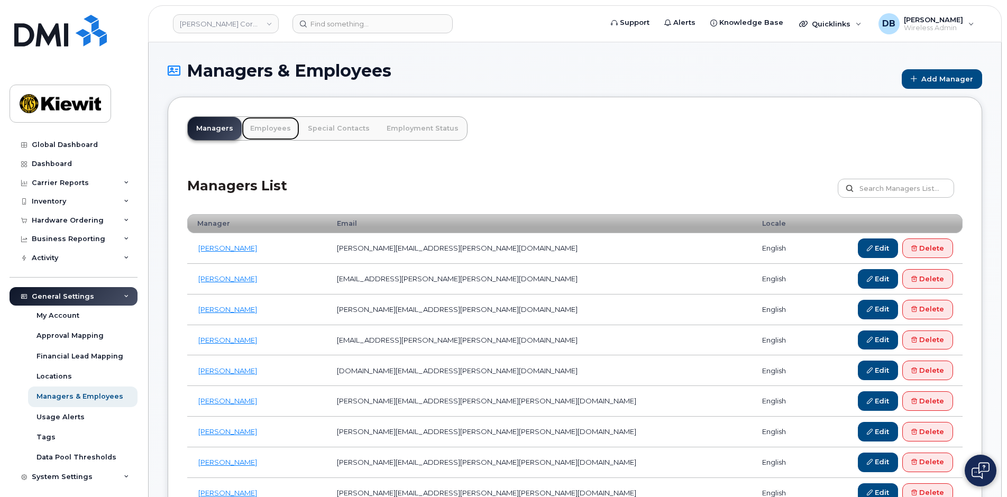
click at [277, 129] on link "Employees" at bounding box center [271, 128] width 58 height 23
